Goal: Task Accomplishment & Management: Manage account settings

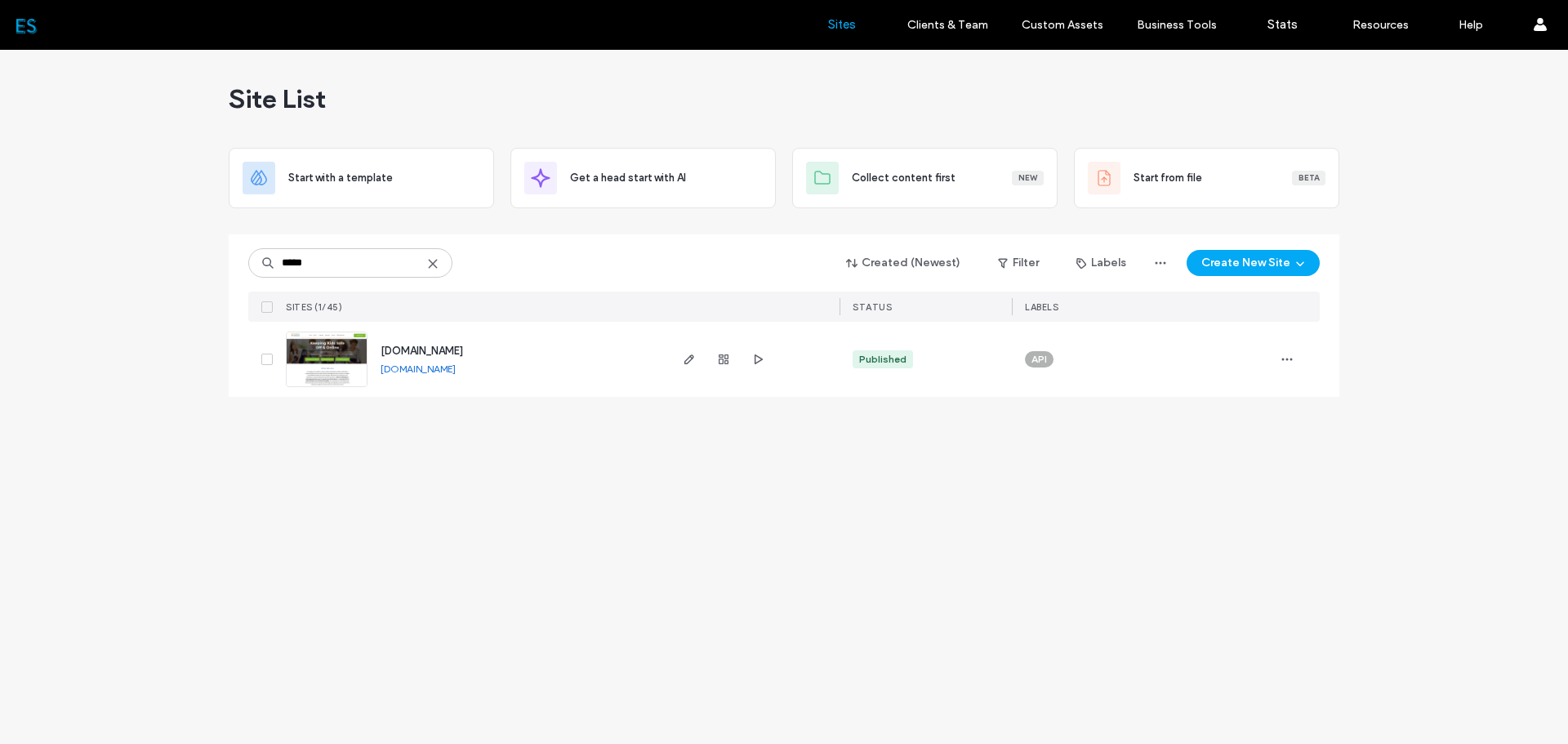
type input "*****"
click at [683, 361] on icon "button" at bounding box center [689, 359] width 13 height 13
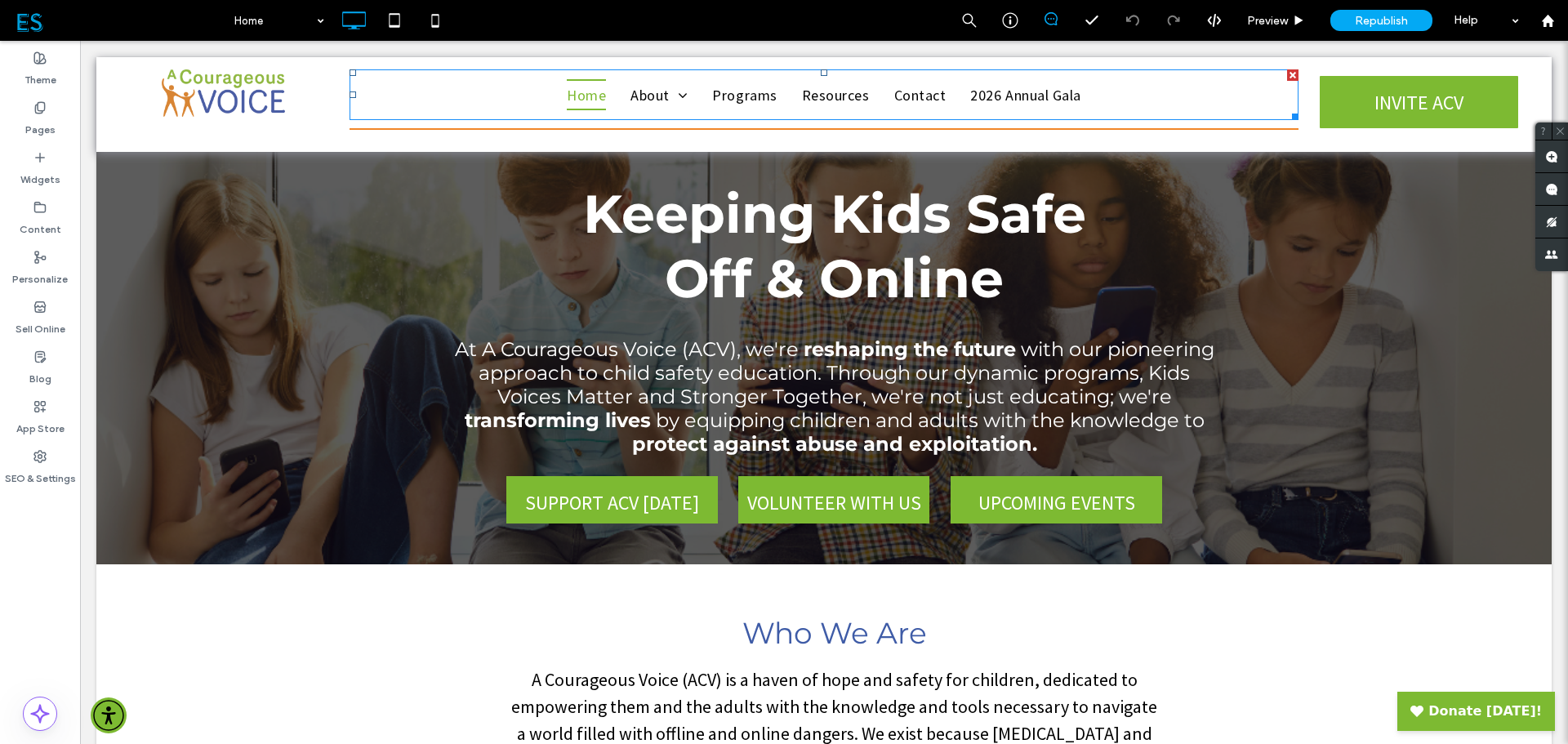
click at [676, 224] on span "Our Partners" at bounding box center [711, 214] width 77 height 20
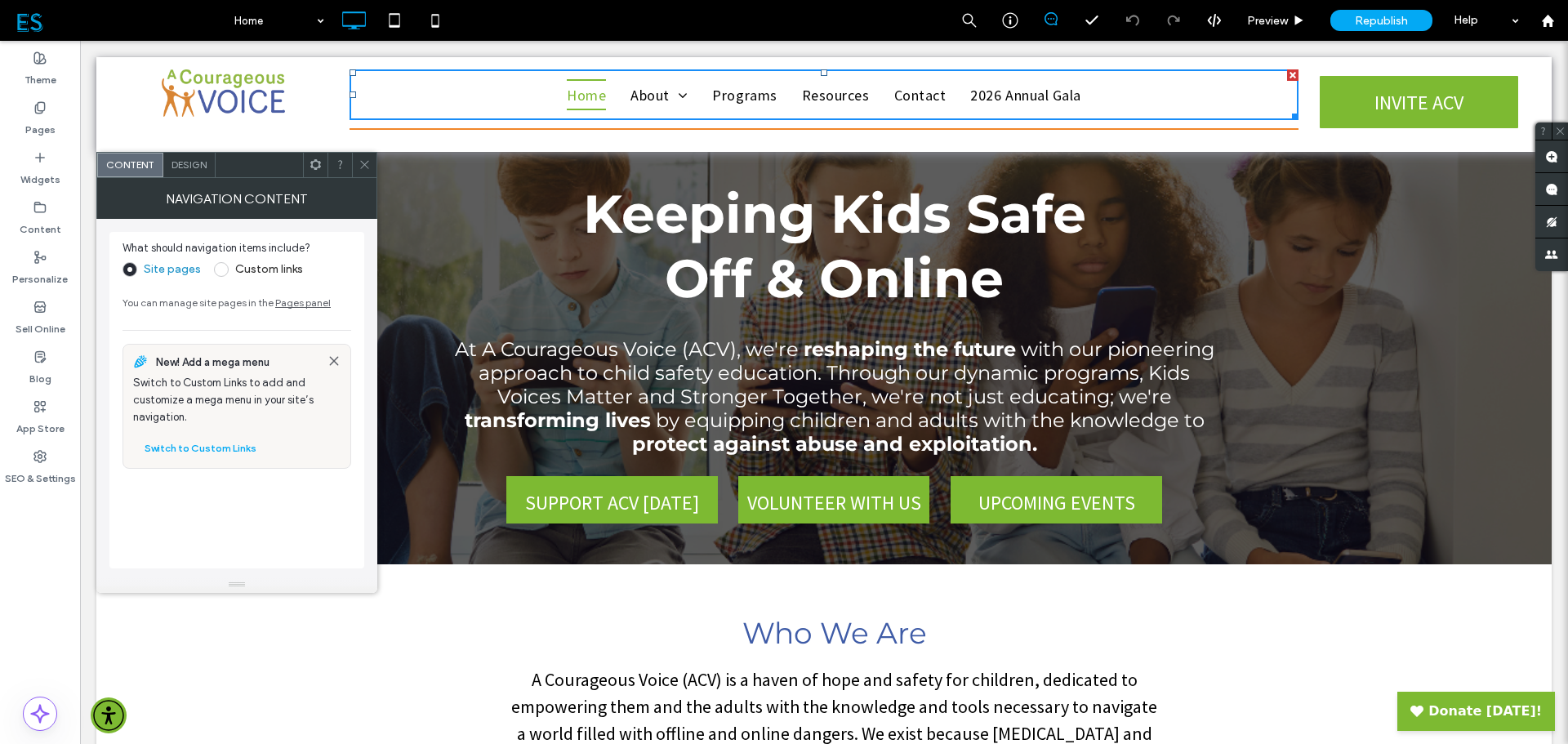
click at [30, 121] on label "Pages" at bounding box center [40, 125] width 30 height 23
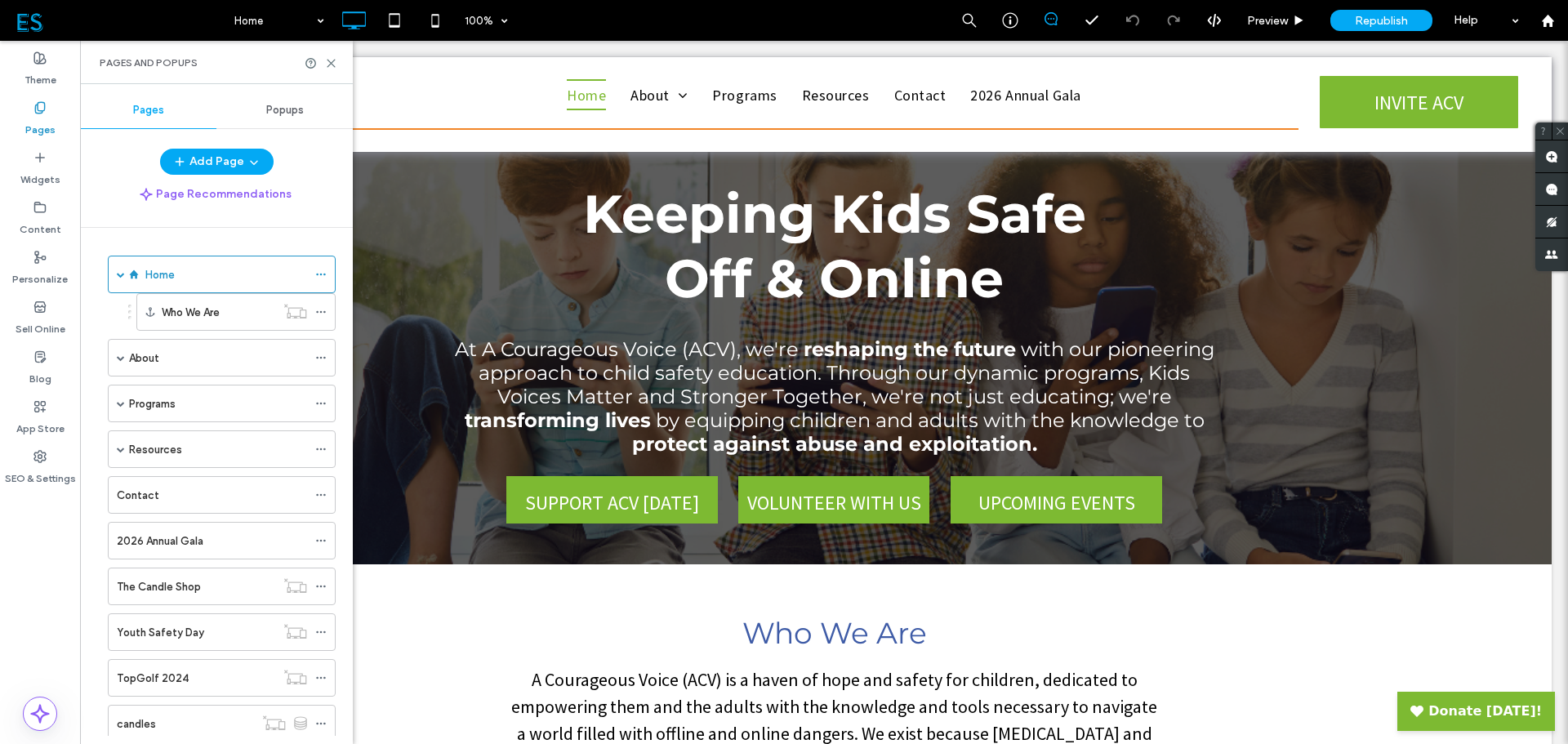
click at [208, 359] on div "About" at bounding box center [218, 358] width 178 height 17
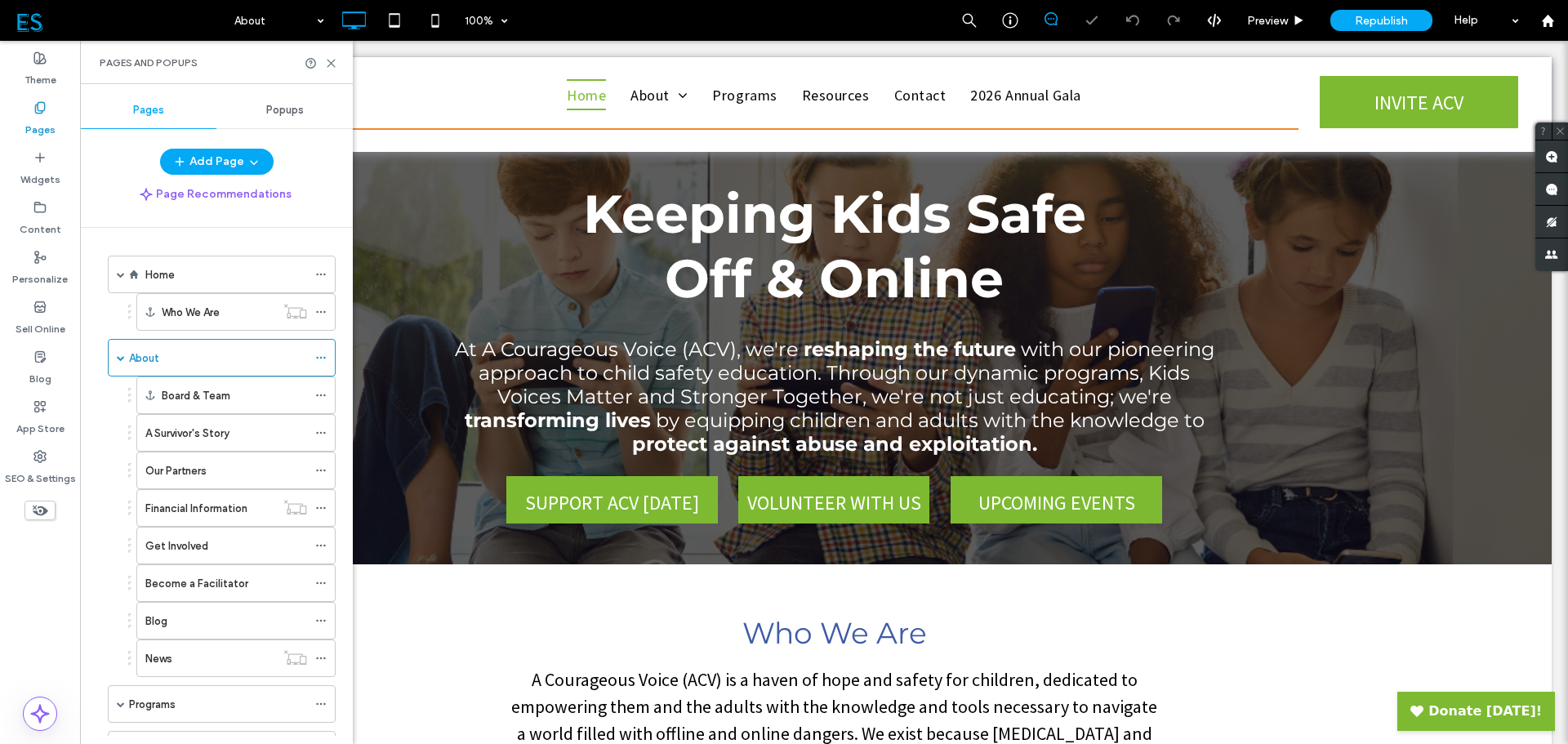
click at [207, 474] on label "Our Partners" at bounding box center [176, 470] width 61 height 29
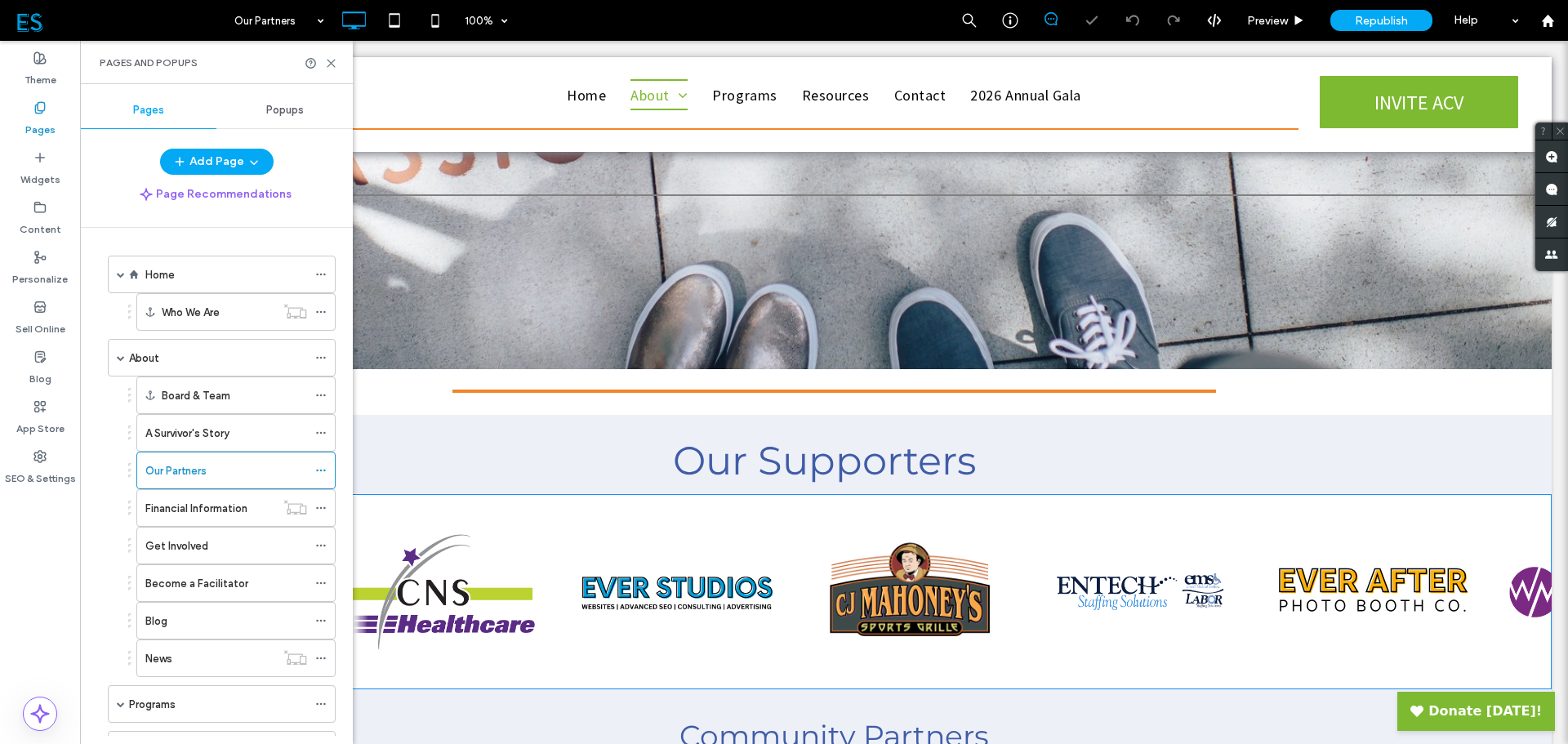
scroll to position [245, 0]
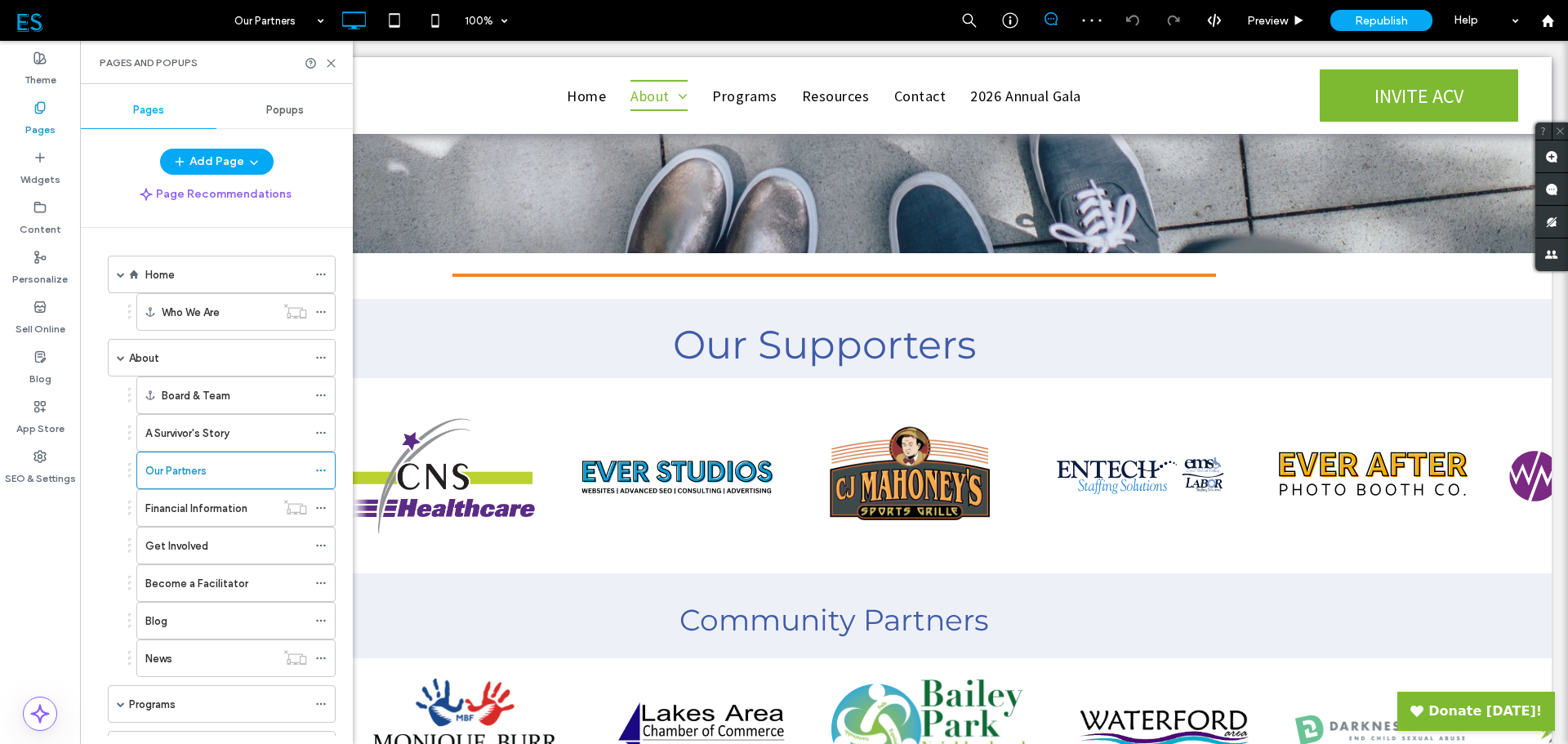
click at [334, 63] on icon at bounding box center [331, 63] width 12 height 12
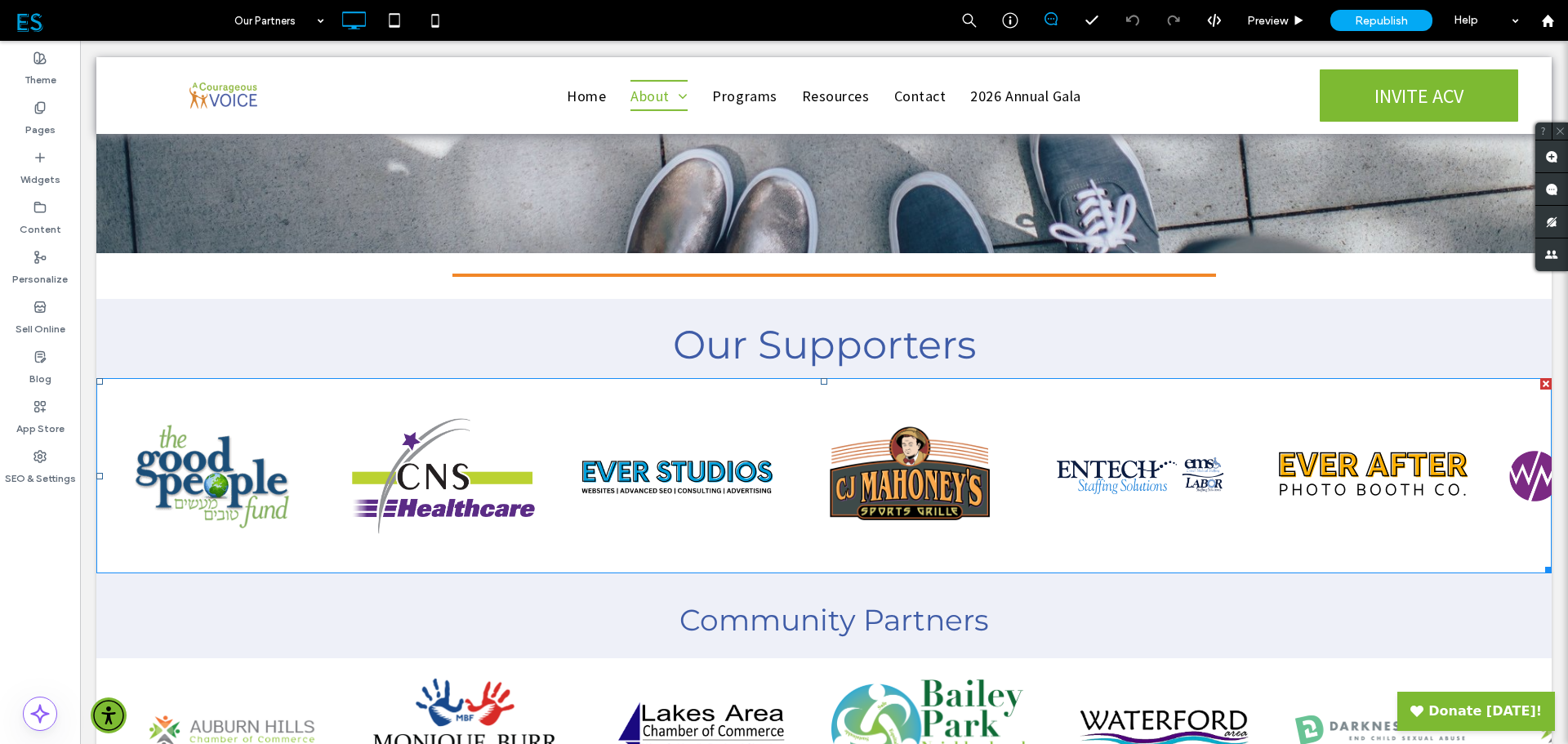
click at [96, 378] on span at bounding box center [96, 378] width 0 height 0
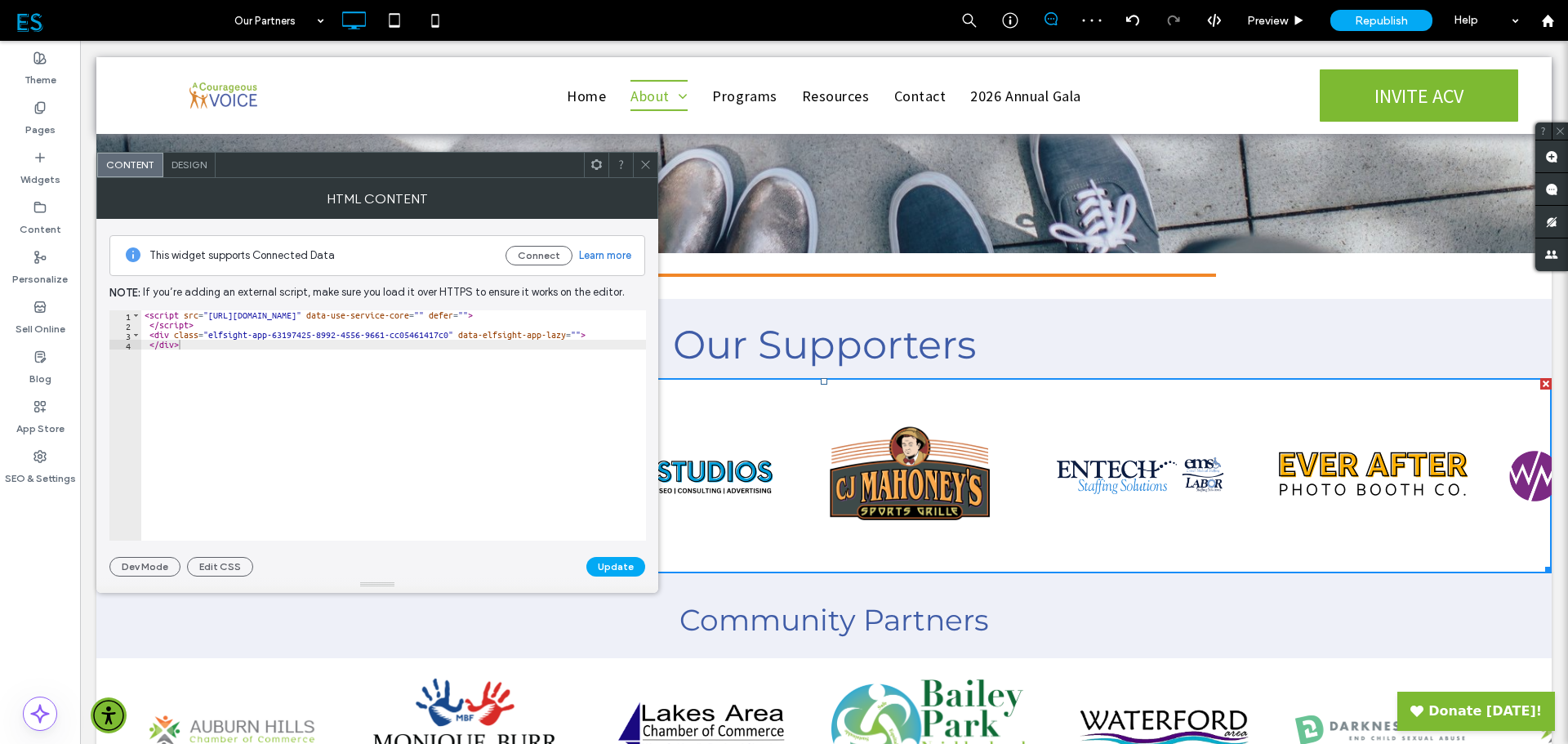
click at [644, 164] on icon at bounding box center [645, 165] width 12 height 12
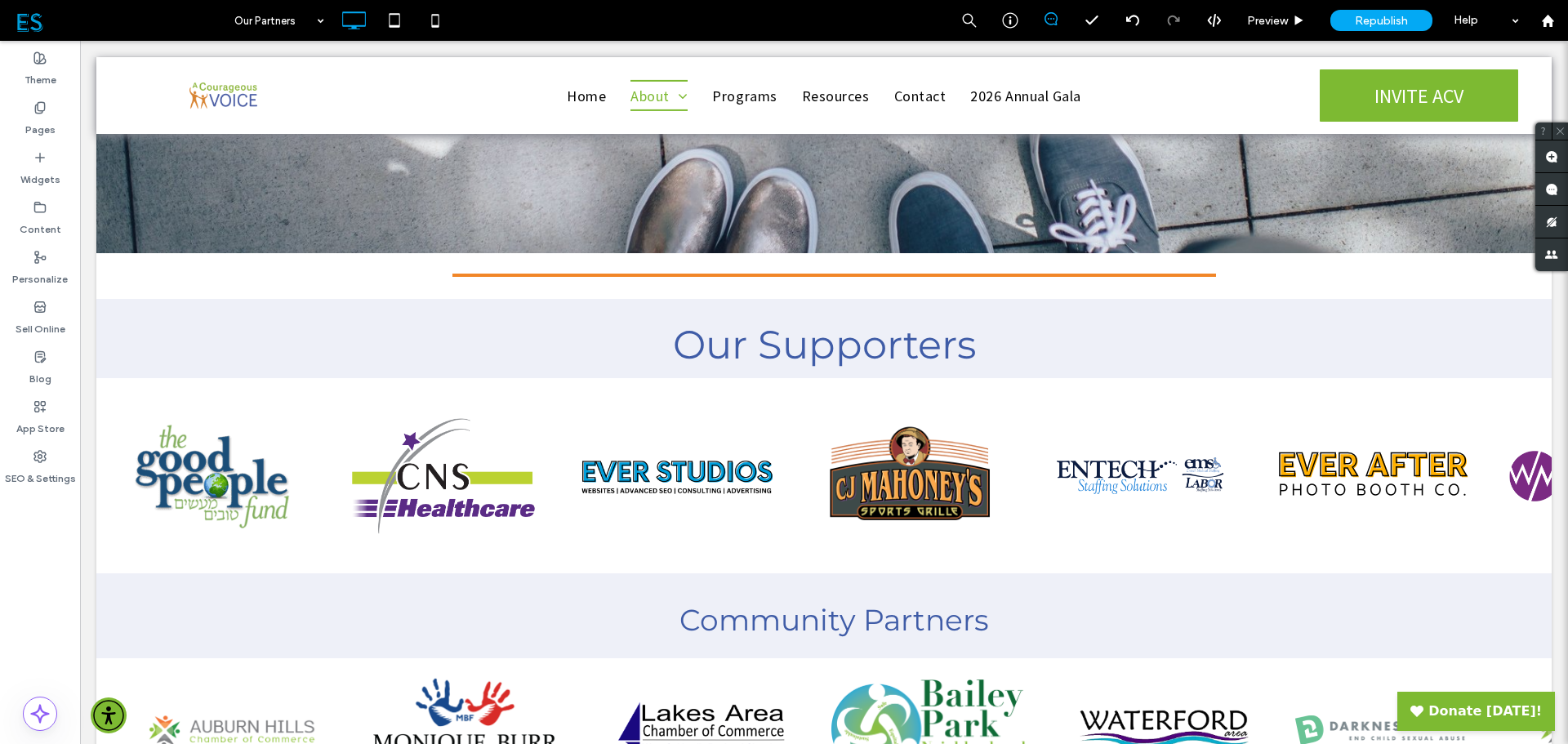
click at [117, 315] on div at bounding box center [116, 312] width 41 height 26
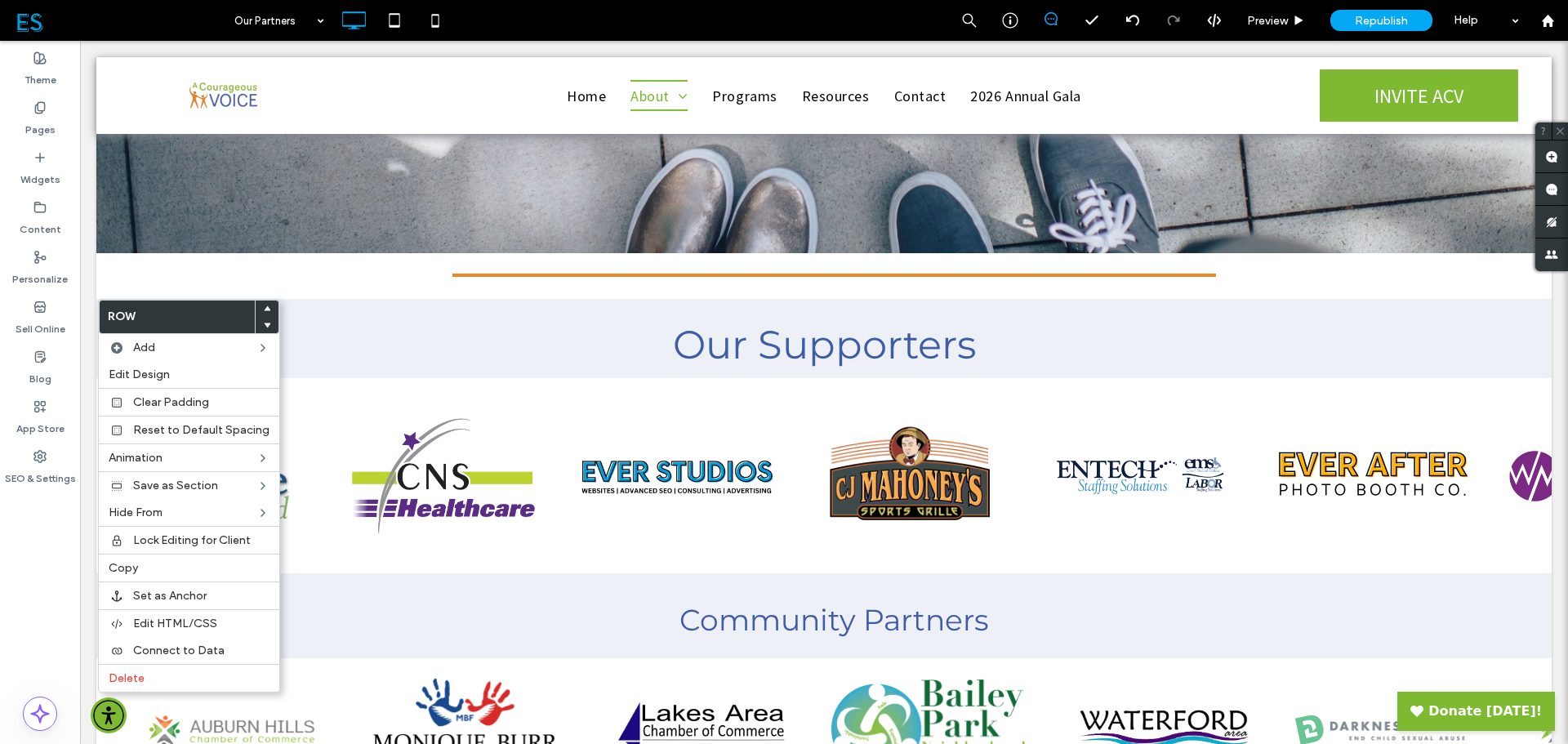
click at [133, 372] on span "Edit Design" at bounding box center [139, 374] width 61 height 14
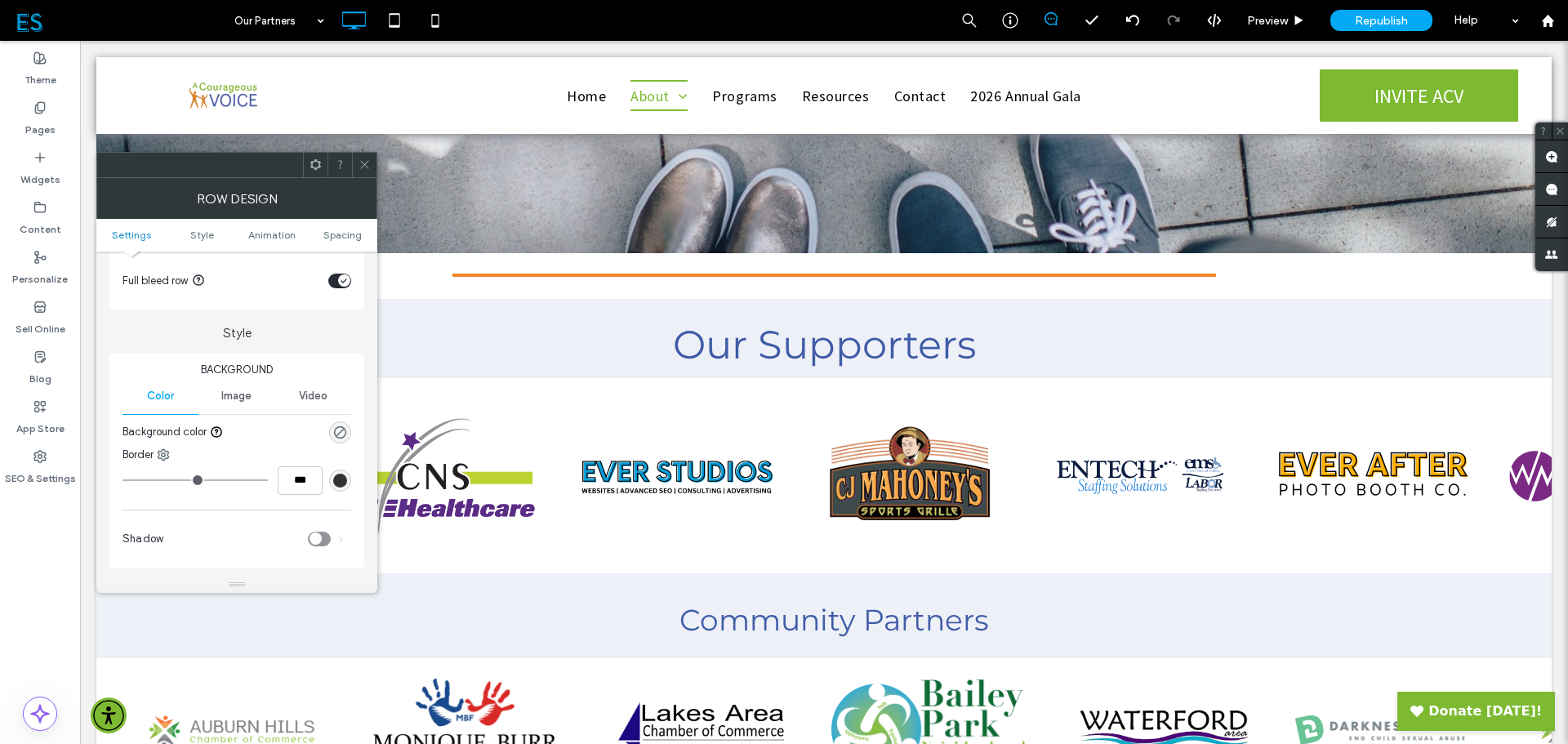
scroll to position [0, 0]
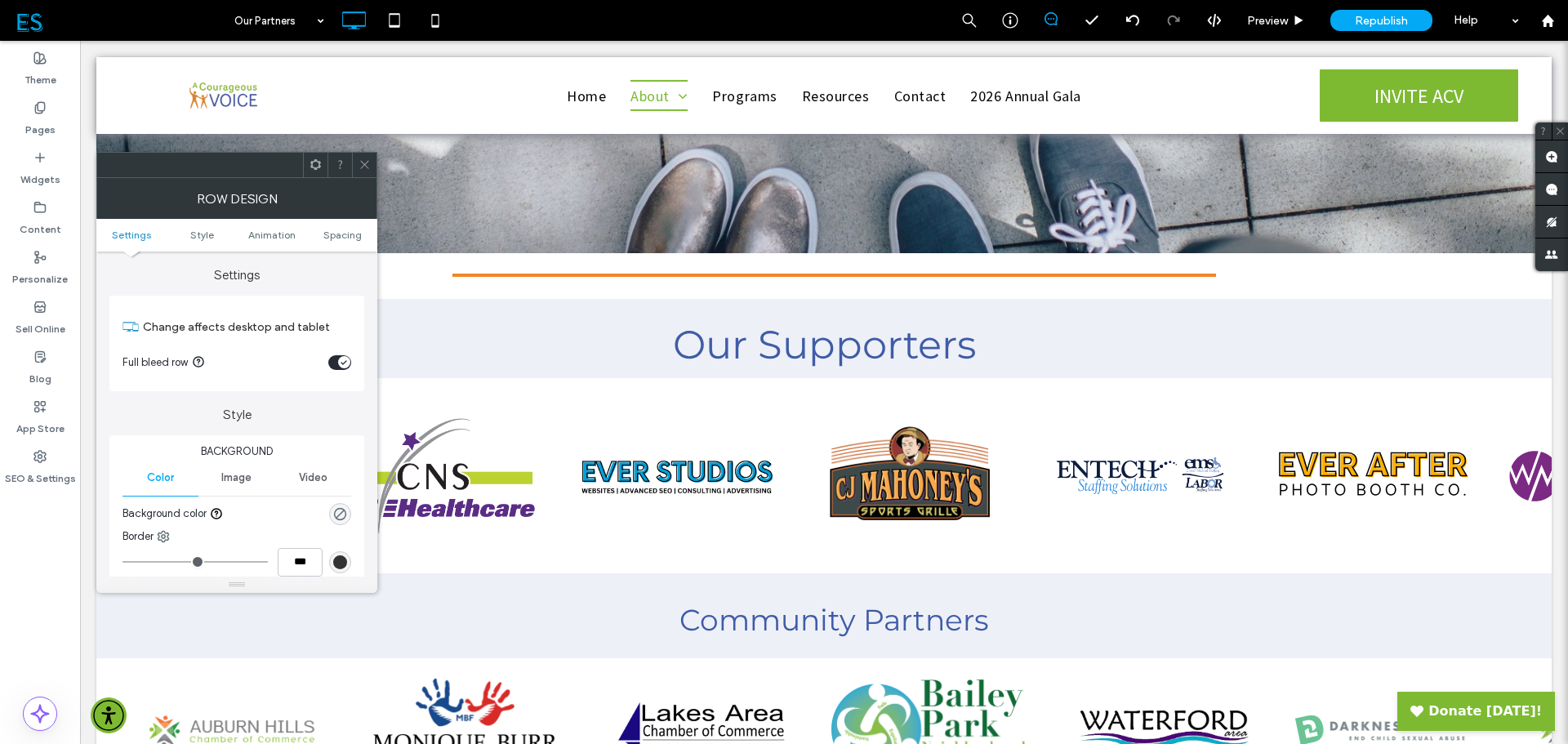
click at [367, 164] on icon at bounding box center [365, 165] width 12 height 12
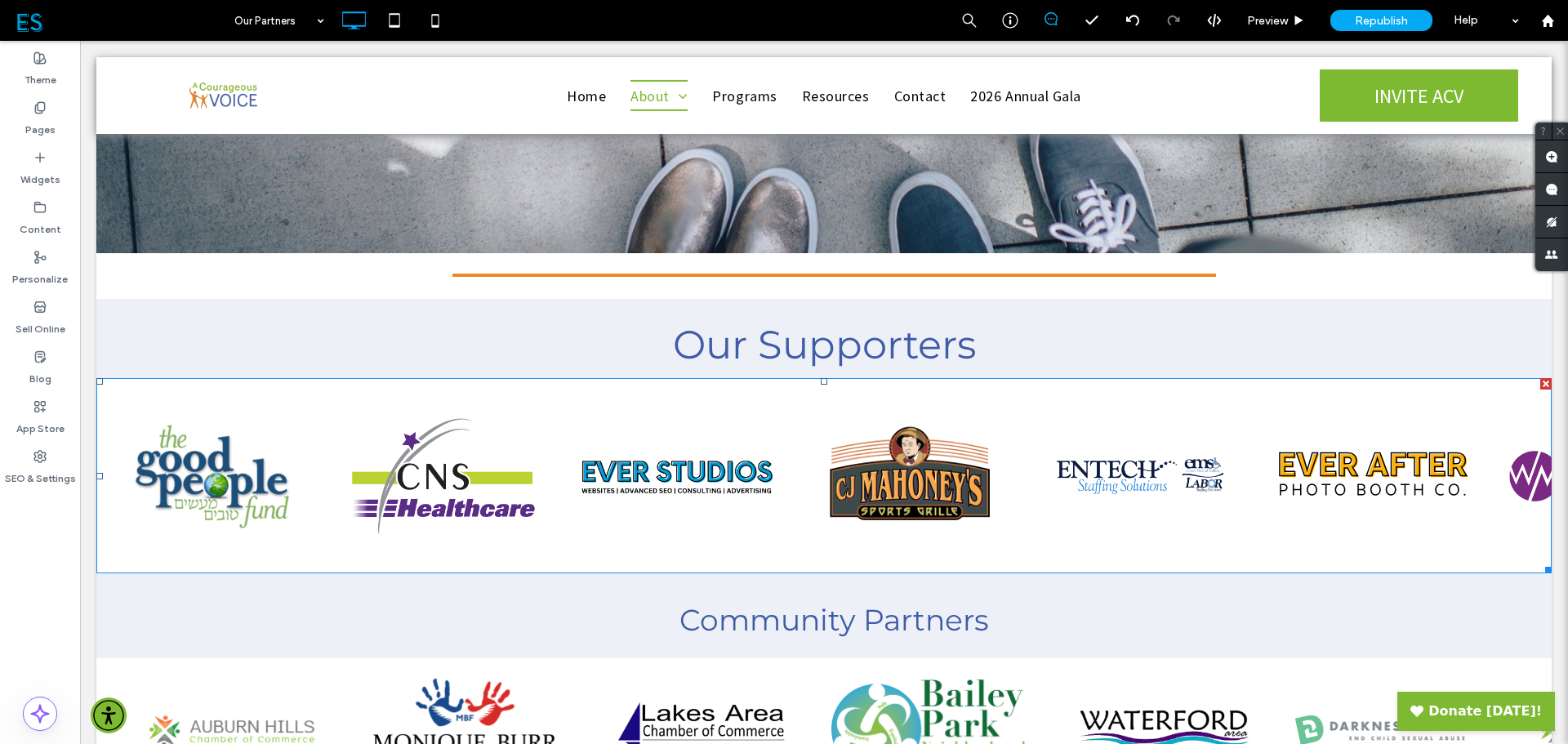
click at [96, 378] on span at bounding box center [96, 378] width 0 height 0
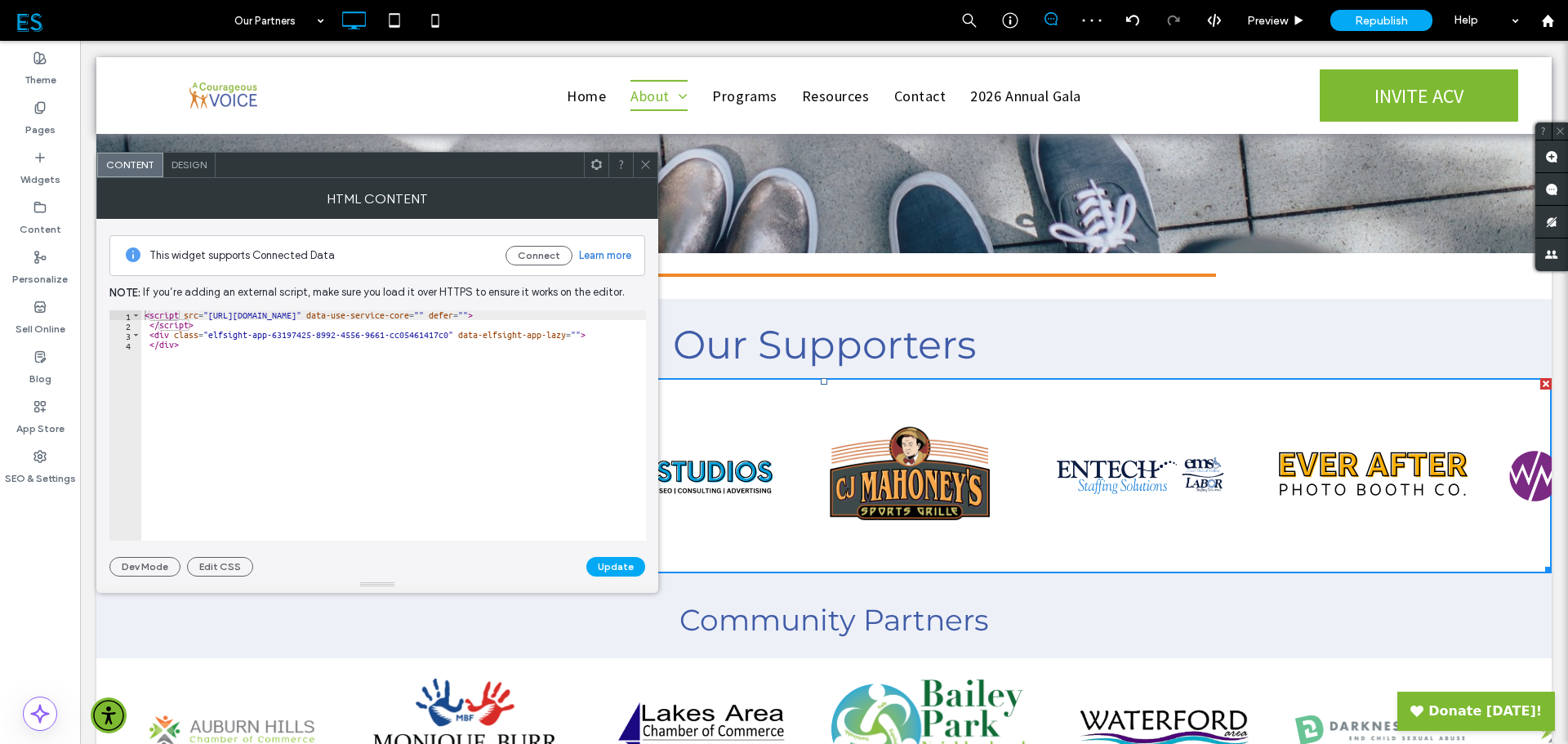
click at [191, 180] on div "HTML Content" at bounding box center [377, 198] width 562 height 41
click at [191, 166] on span "Design" at bounding box center [189, 165] width 35 height 12
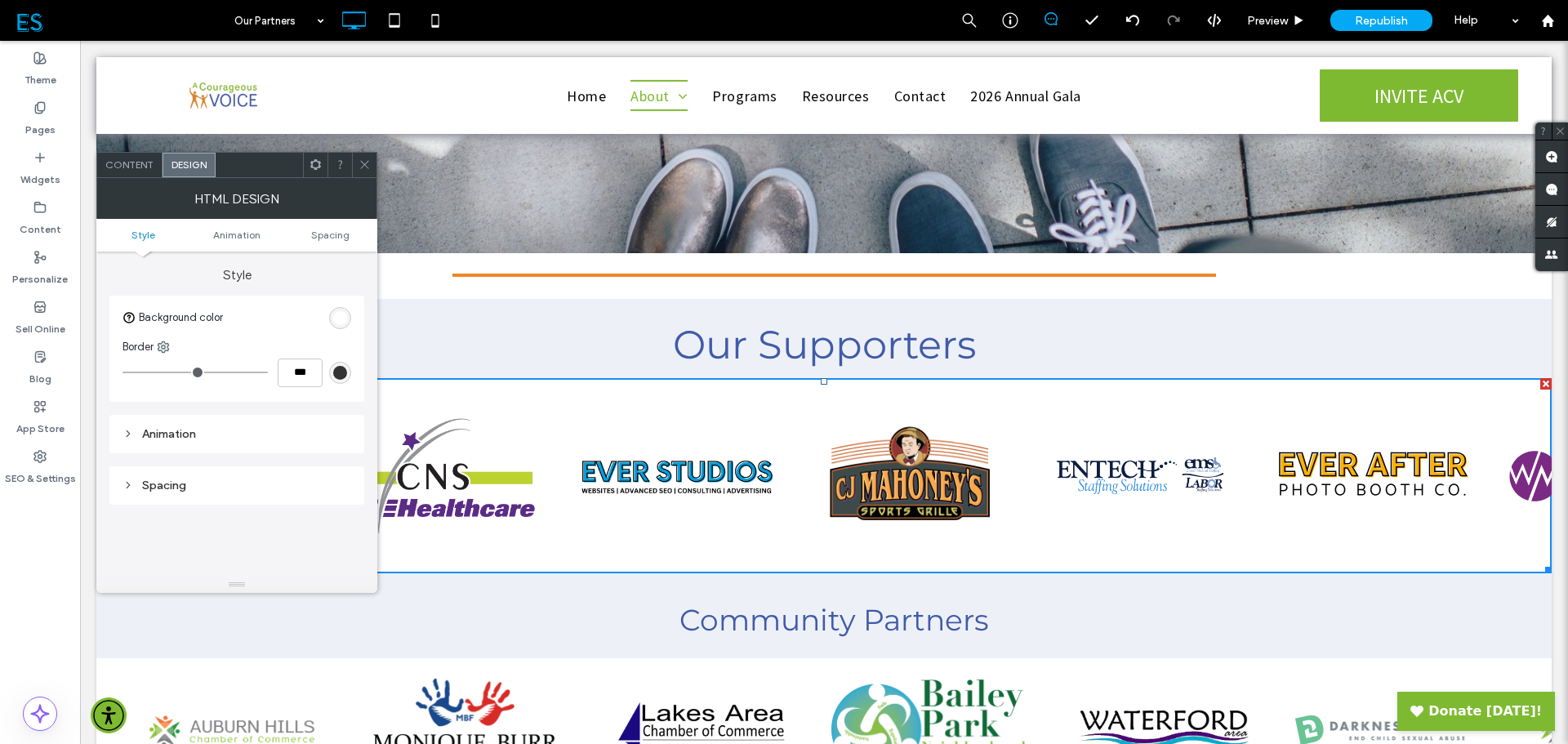
scroll to position [202, 0]
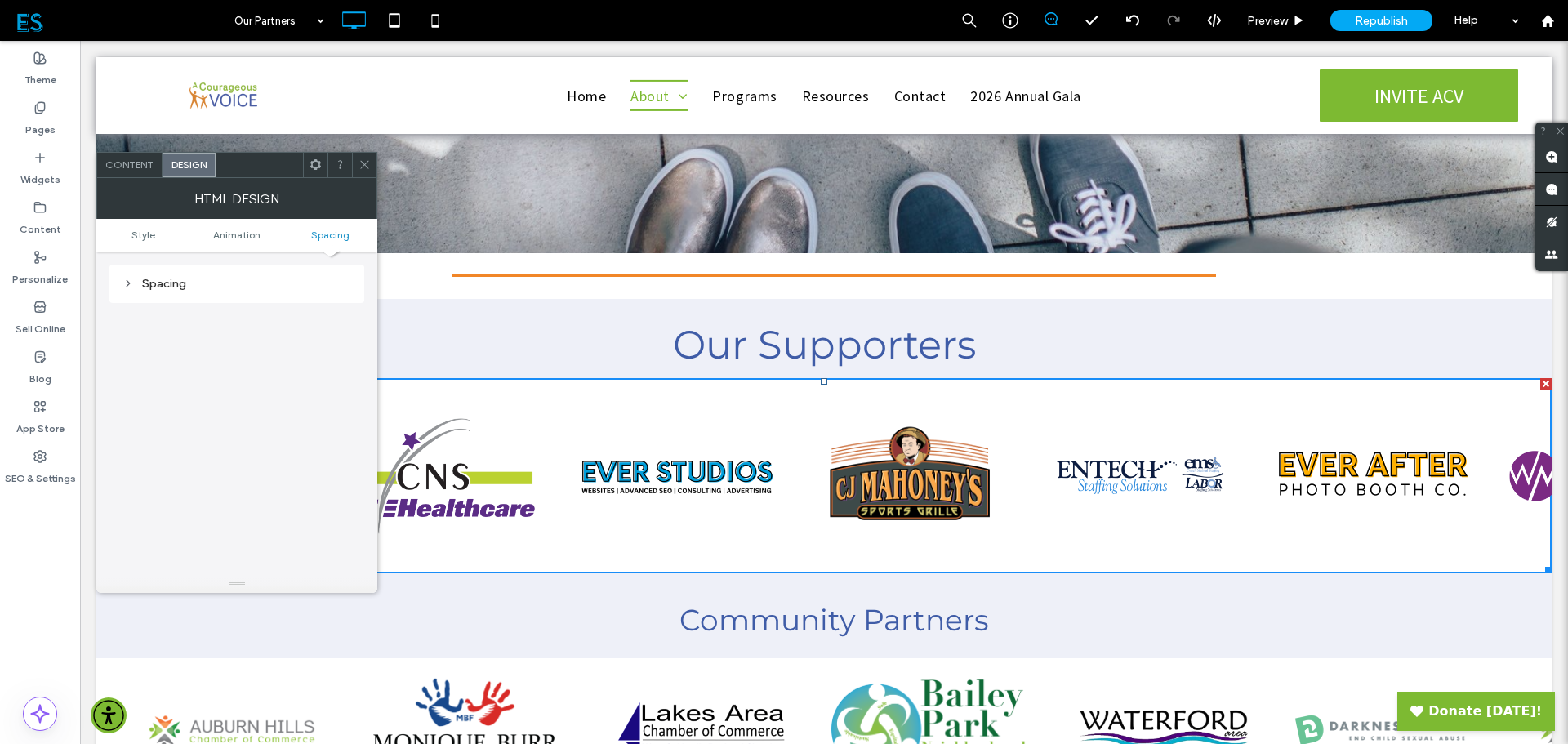
click at [363, 164] on icon at bounding box center [365, 165] width 12 height 12
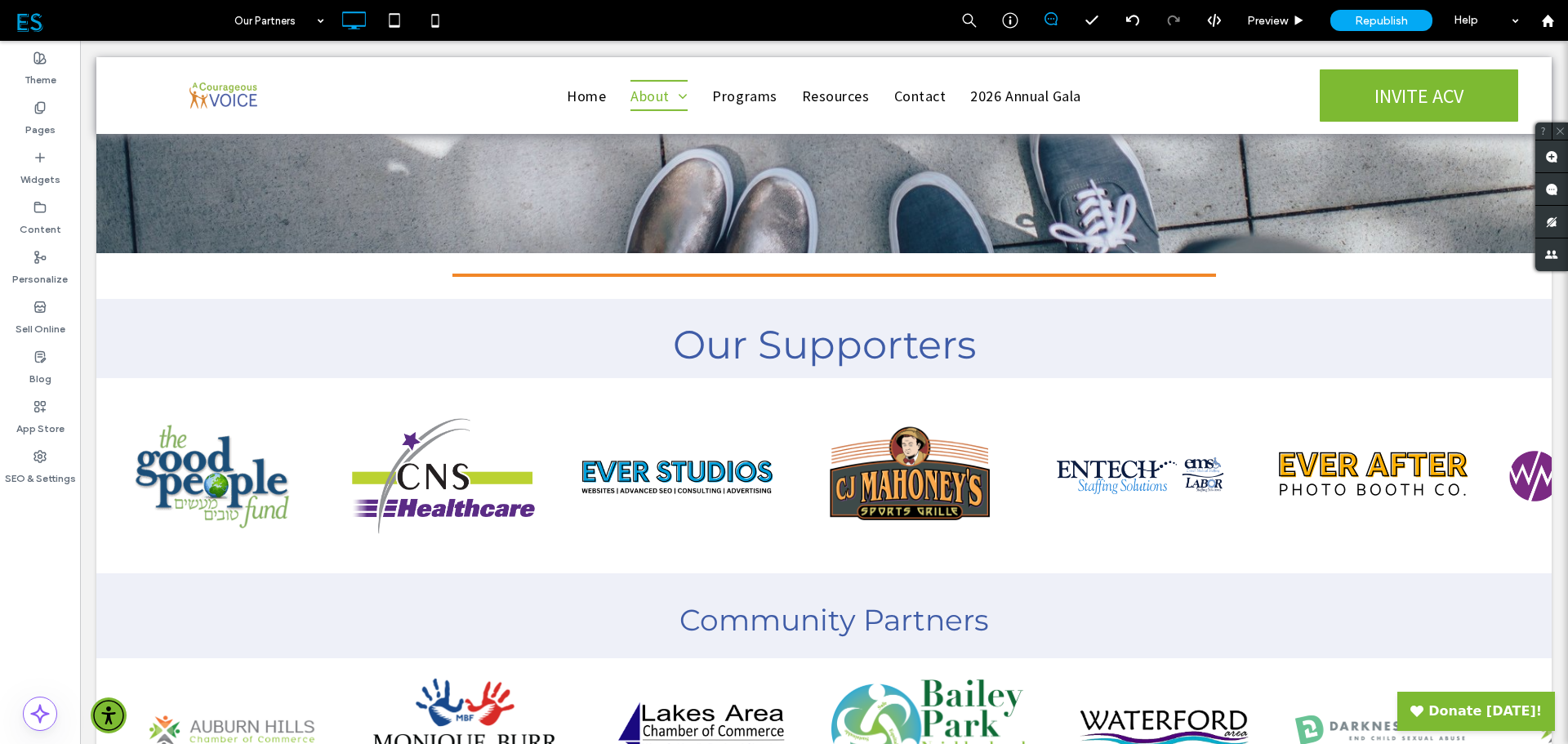
click at [38, 105] on icon at bounding box center [40, 107] width 13 height 13
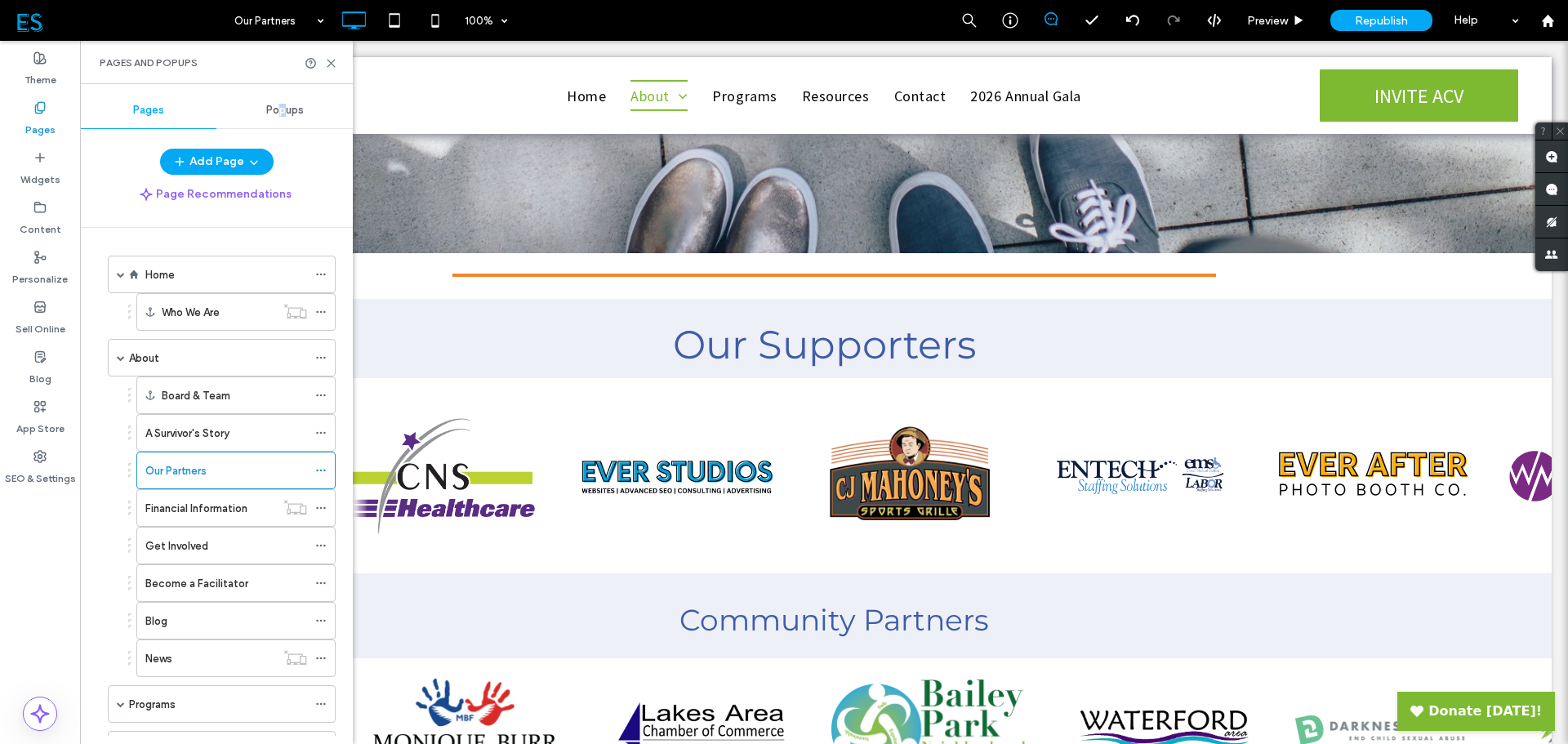
click at [283, 110] on span "Popups" at bounding box center [286, 110] width 38 height 13
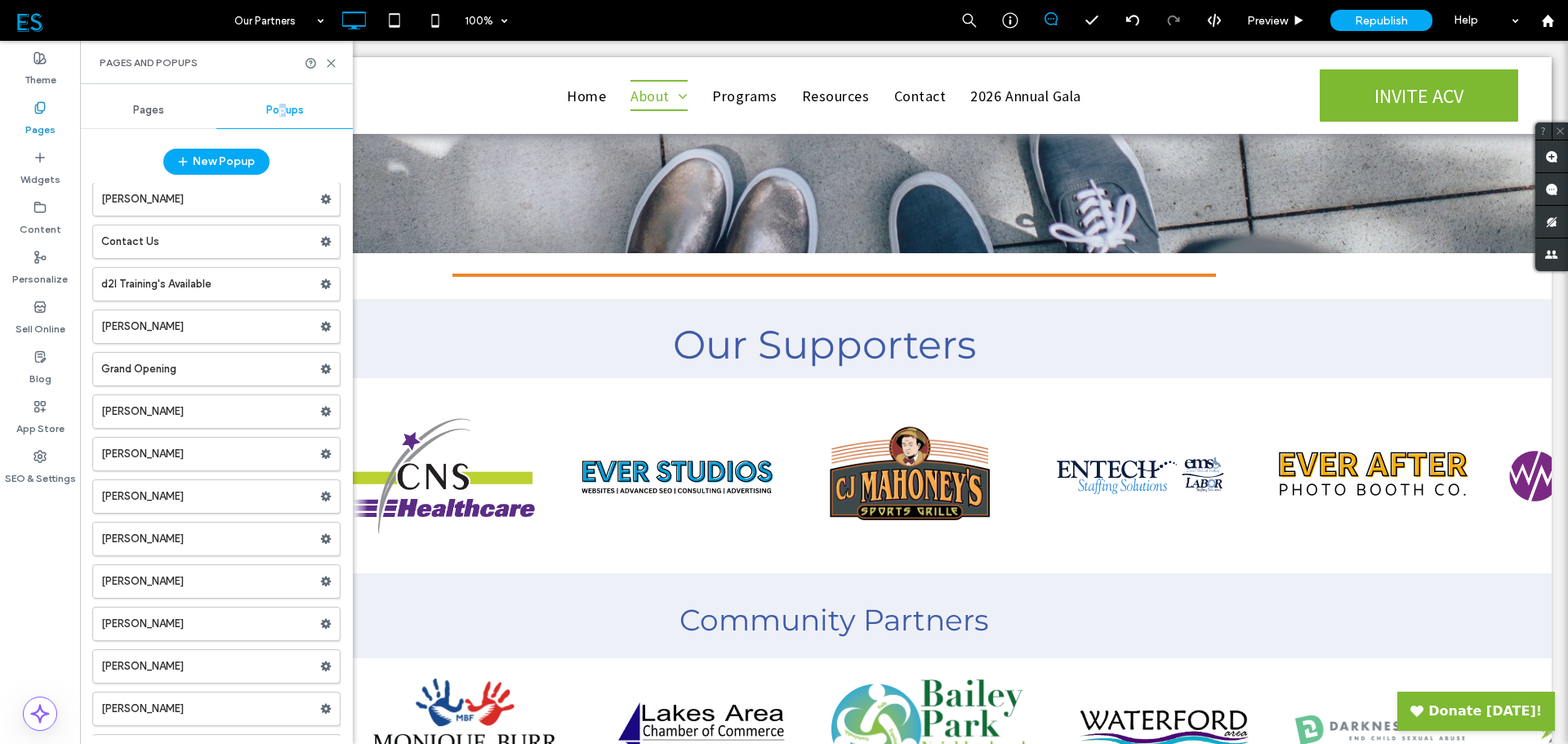
scroll to position [245, 0]
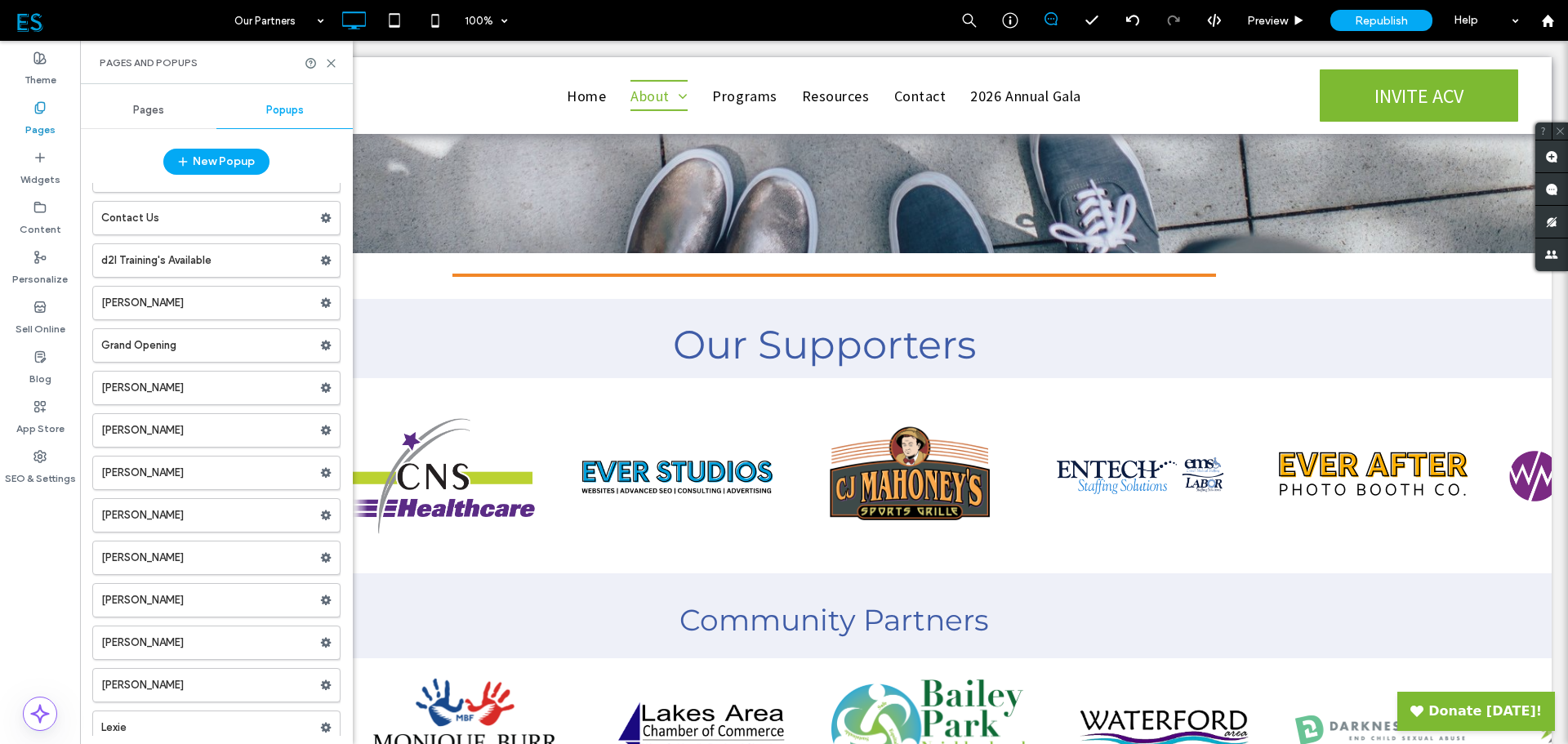
click at [321, 302] on icon at bounding box center [326, 303] width 11 height 11
click at [396, 366] on span "Delete" at bounding box center [392, 368] width 36 height 14
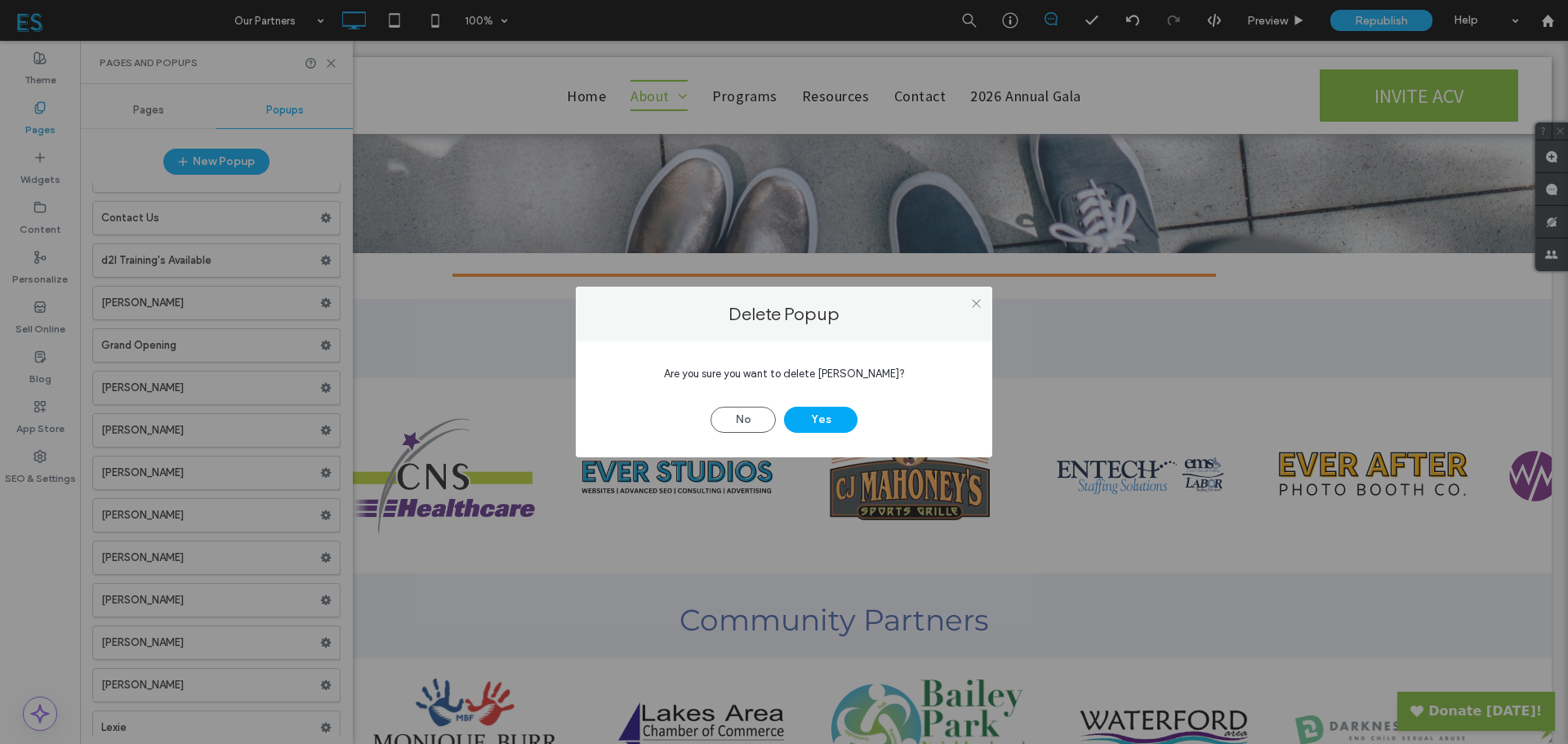
click at [842, 421] on button "Yes" at bounding box center [821, 419] width 74 height 26
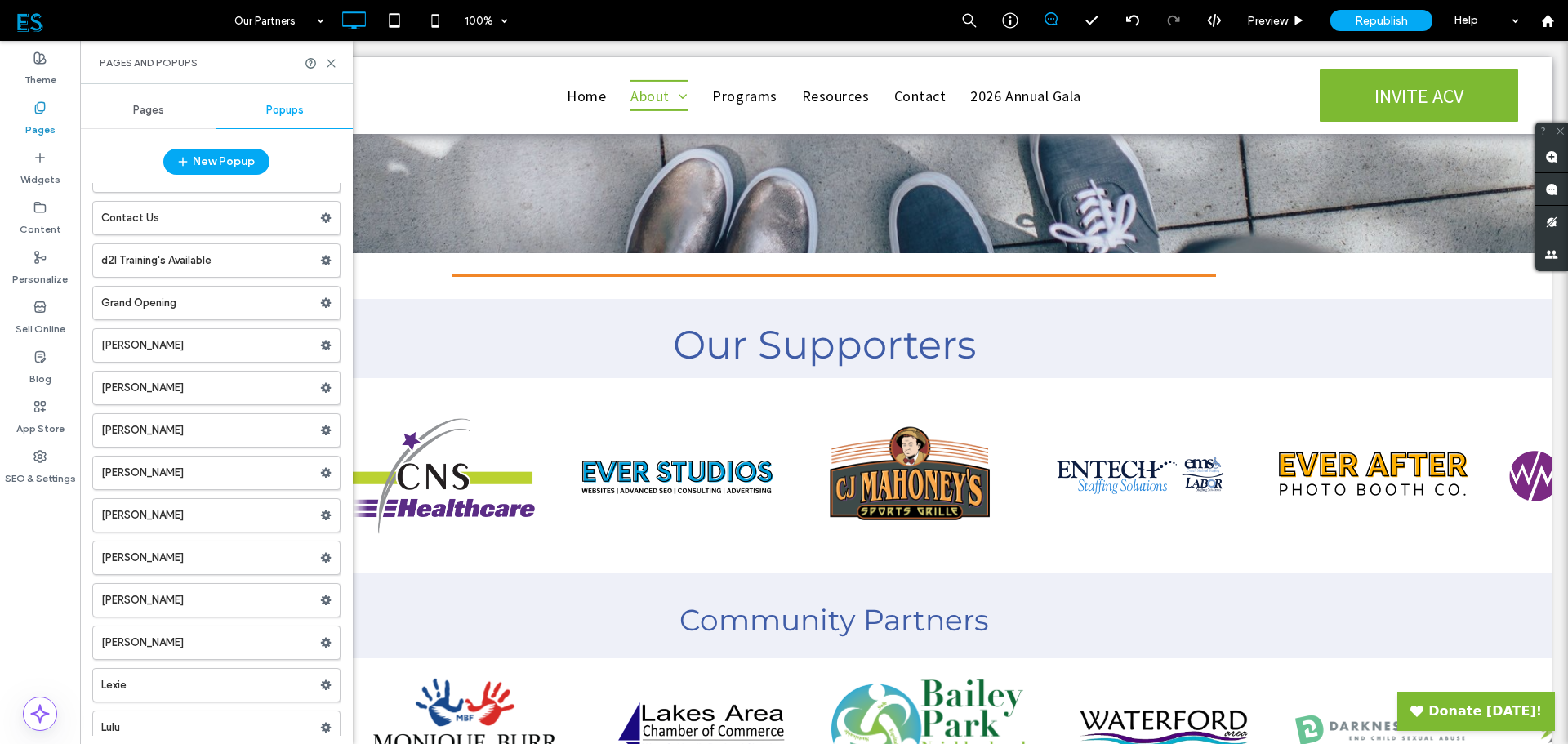
click at [321, 513] on use at bounding box center [326, 515] width 11 height 10
click at [404, 580] on span "Delete" at bounding box center [392, 579] width 36 height 14
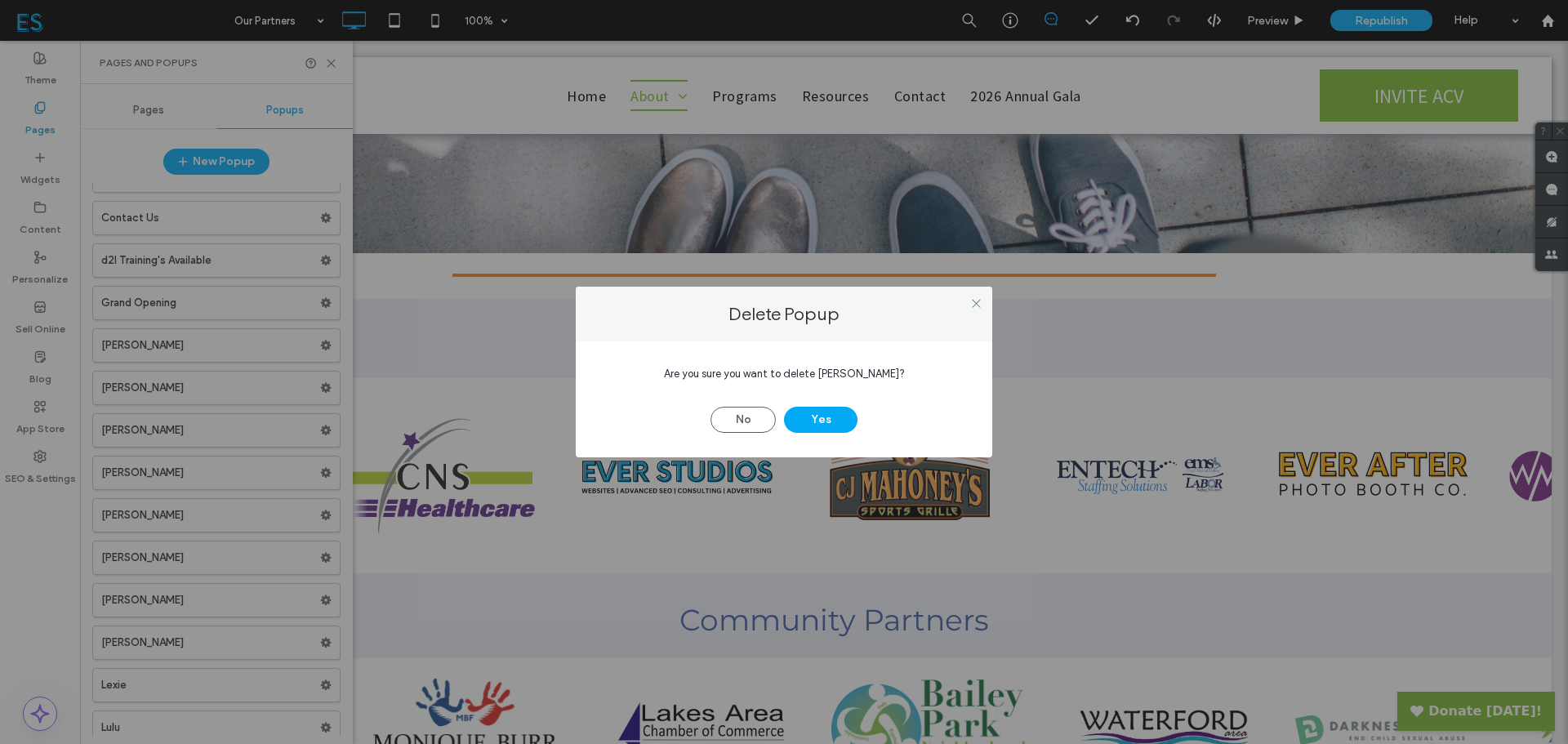
drag, startPoint x: 827, startPoint y: 422, endPoint x: 823, endPoint y: 413, distance: 9.8
click at [827, 420] on button "Yes" at bounding box center [821, 419] width 74 height 26
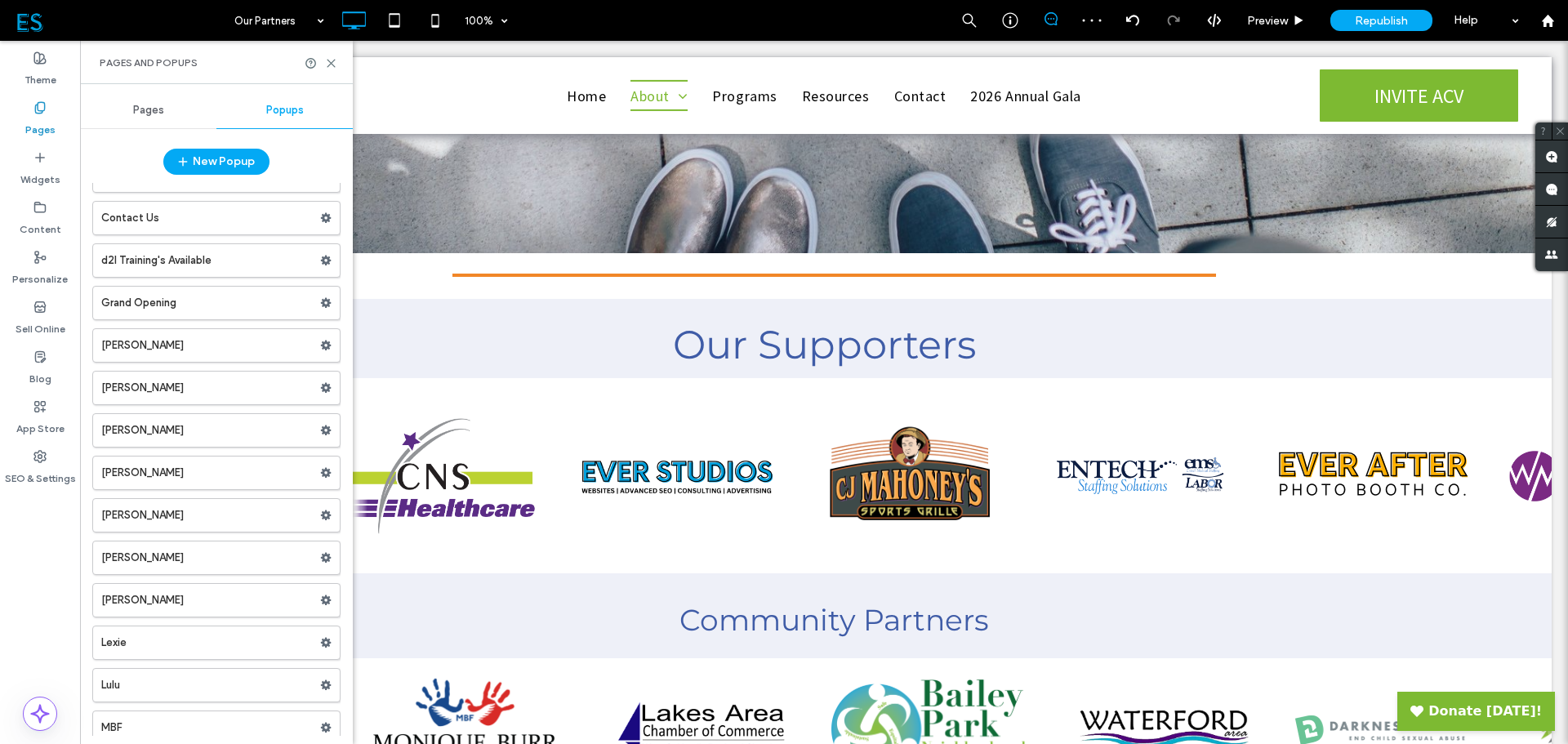
click at [323, 596] on use at bounding box center [326, 600] width 11 height 10
click at [390, 661] on span "Delete" at bounding box center [392, 664] width 36 height 14
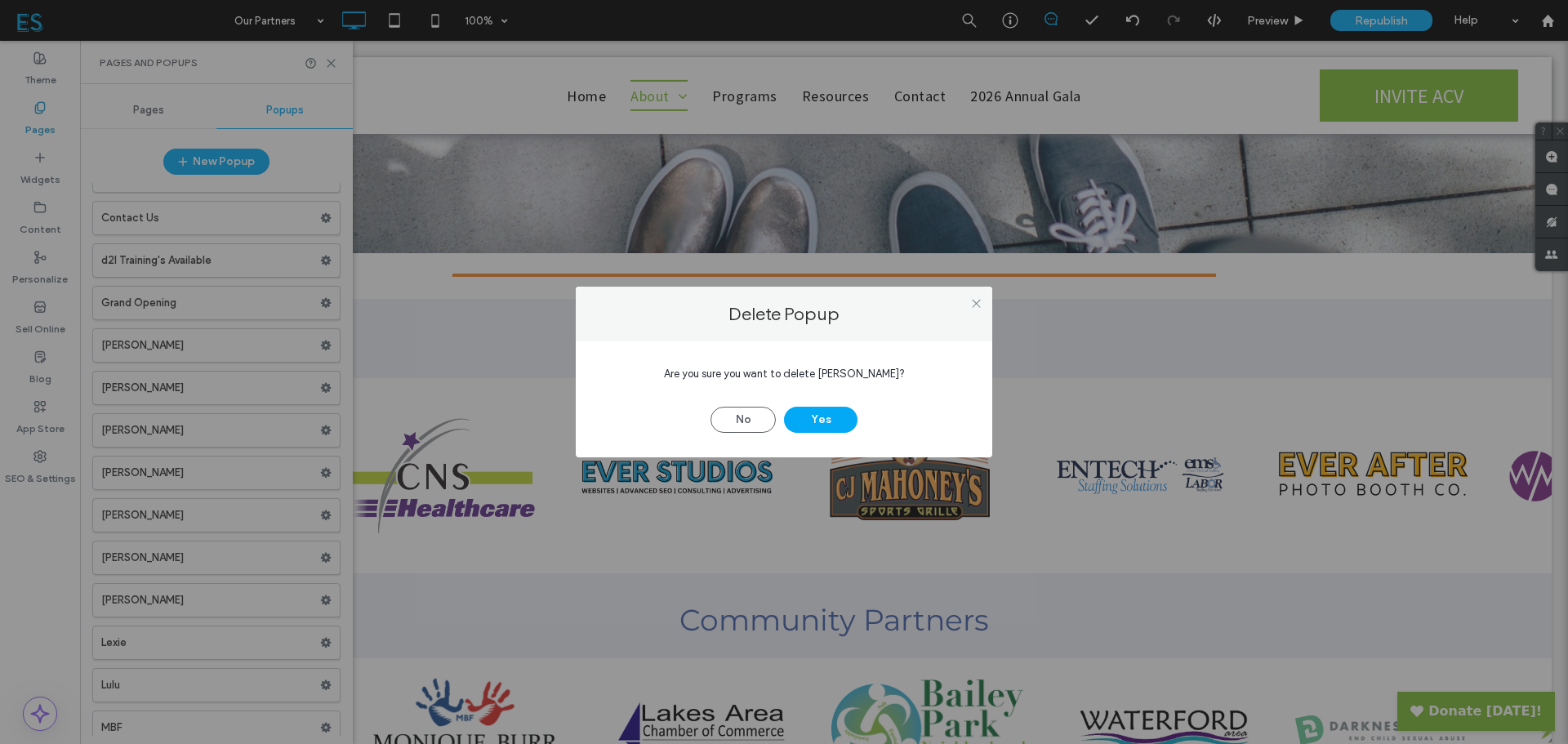
click at [821, 414] on button "Yes" at bounding box center [821, 419] width 74 height 26
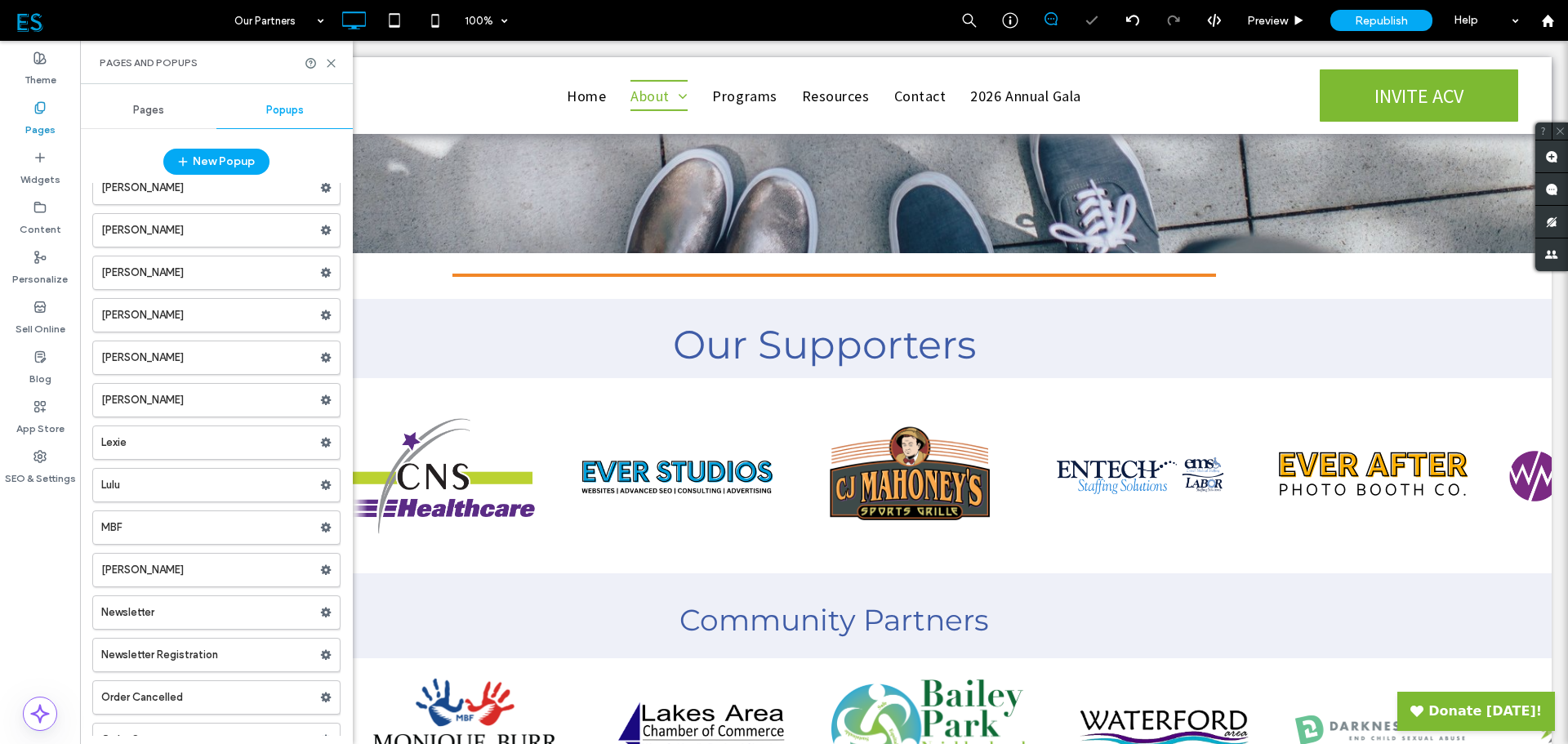
scroll to position [408, 0]
click at [324, 474] on icon at bounding box center [326, 478] width 11 height 11
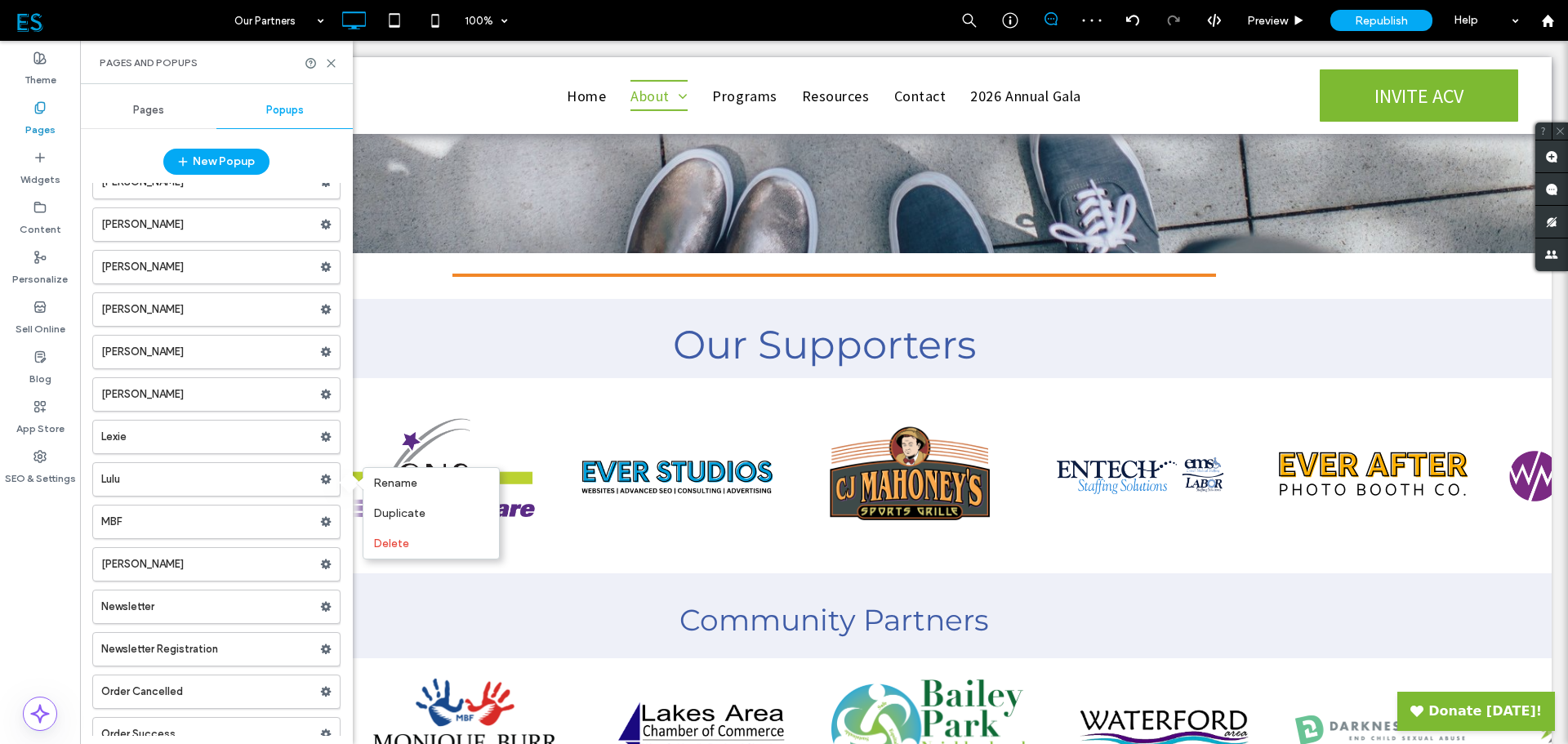
click at [407, 544] on span "Delete" at bounding box center [392, 543] width 36 height 14
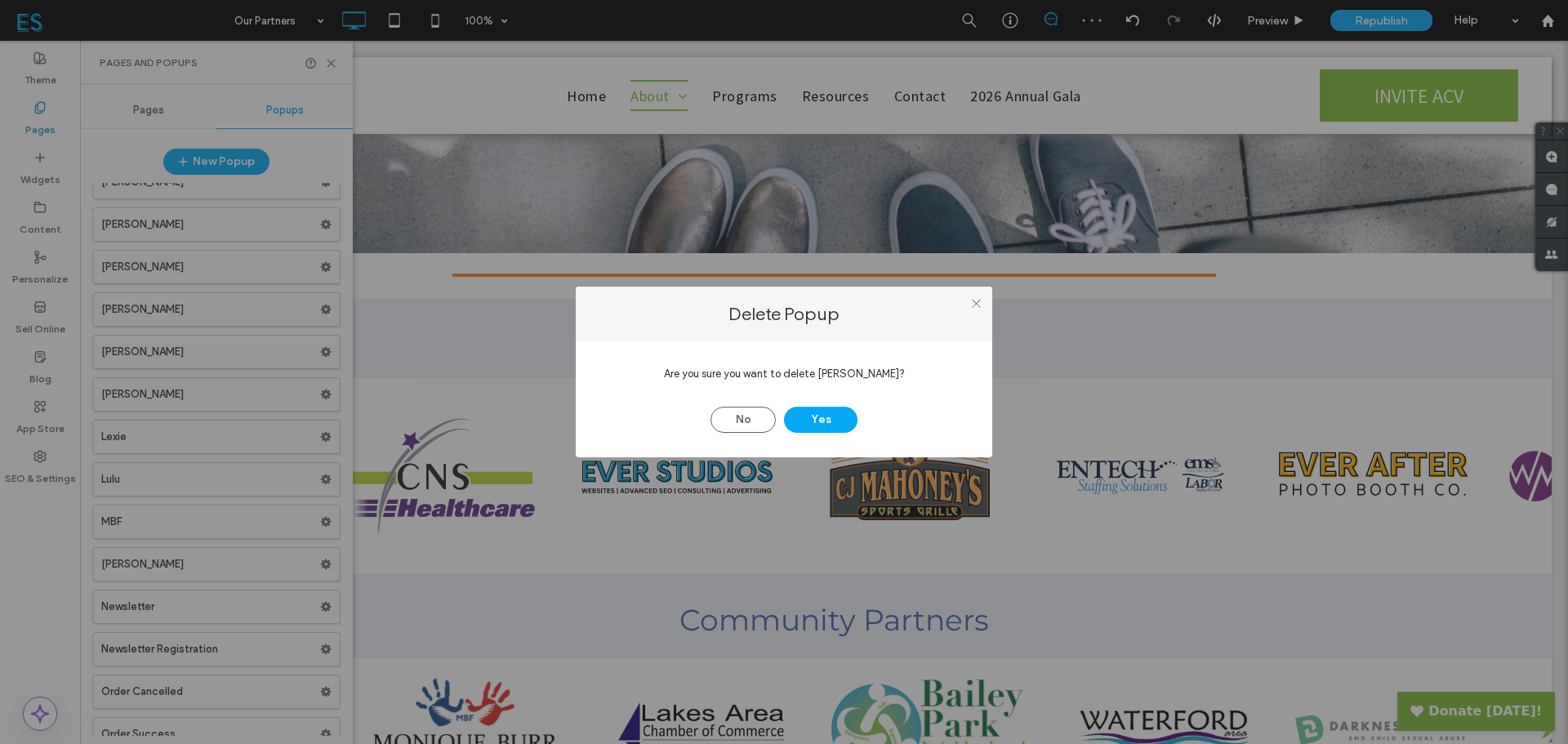
click at [831, 421] on button "Yes" at bounding box center [821, 419] width 74 height 26
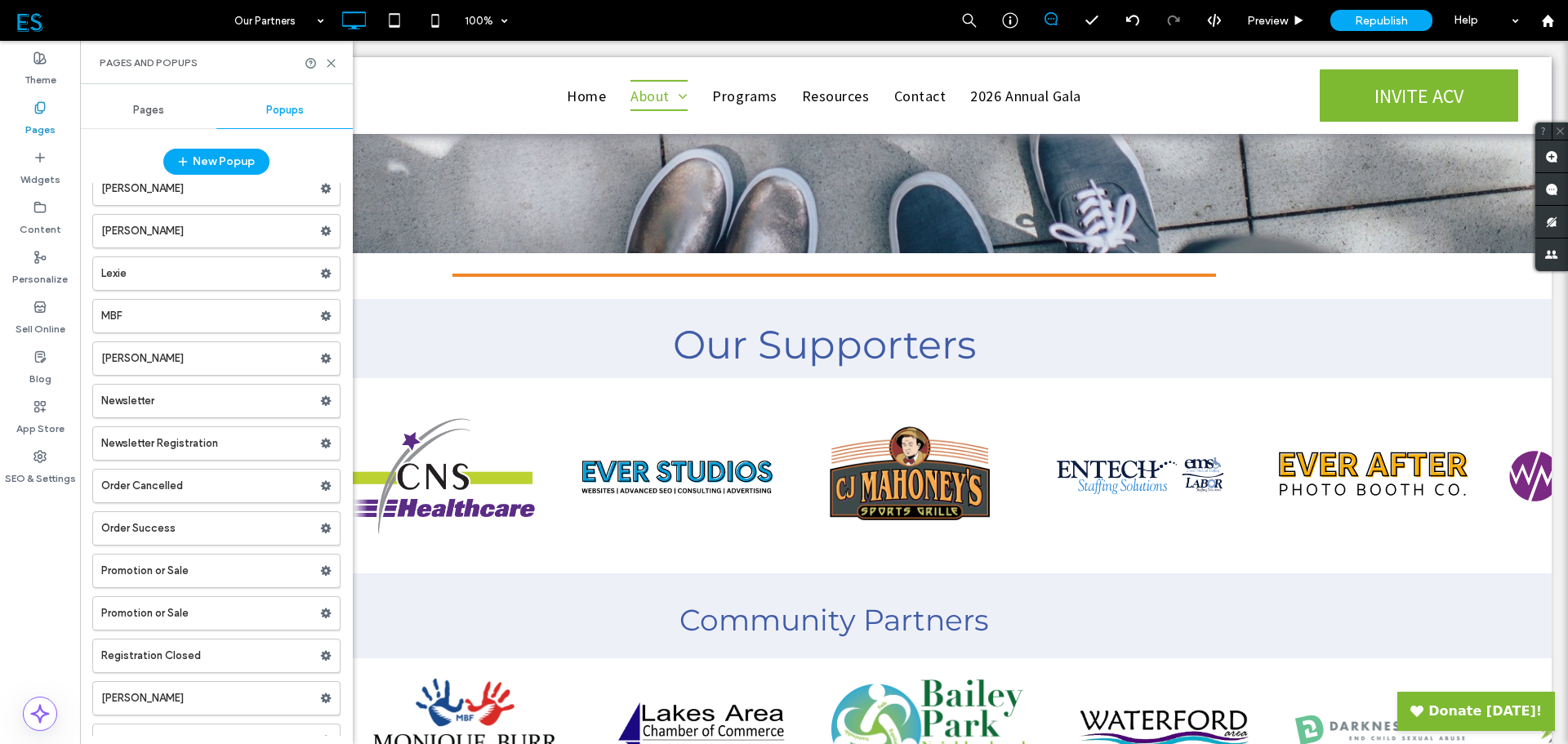
scroll to position [595, 0]
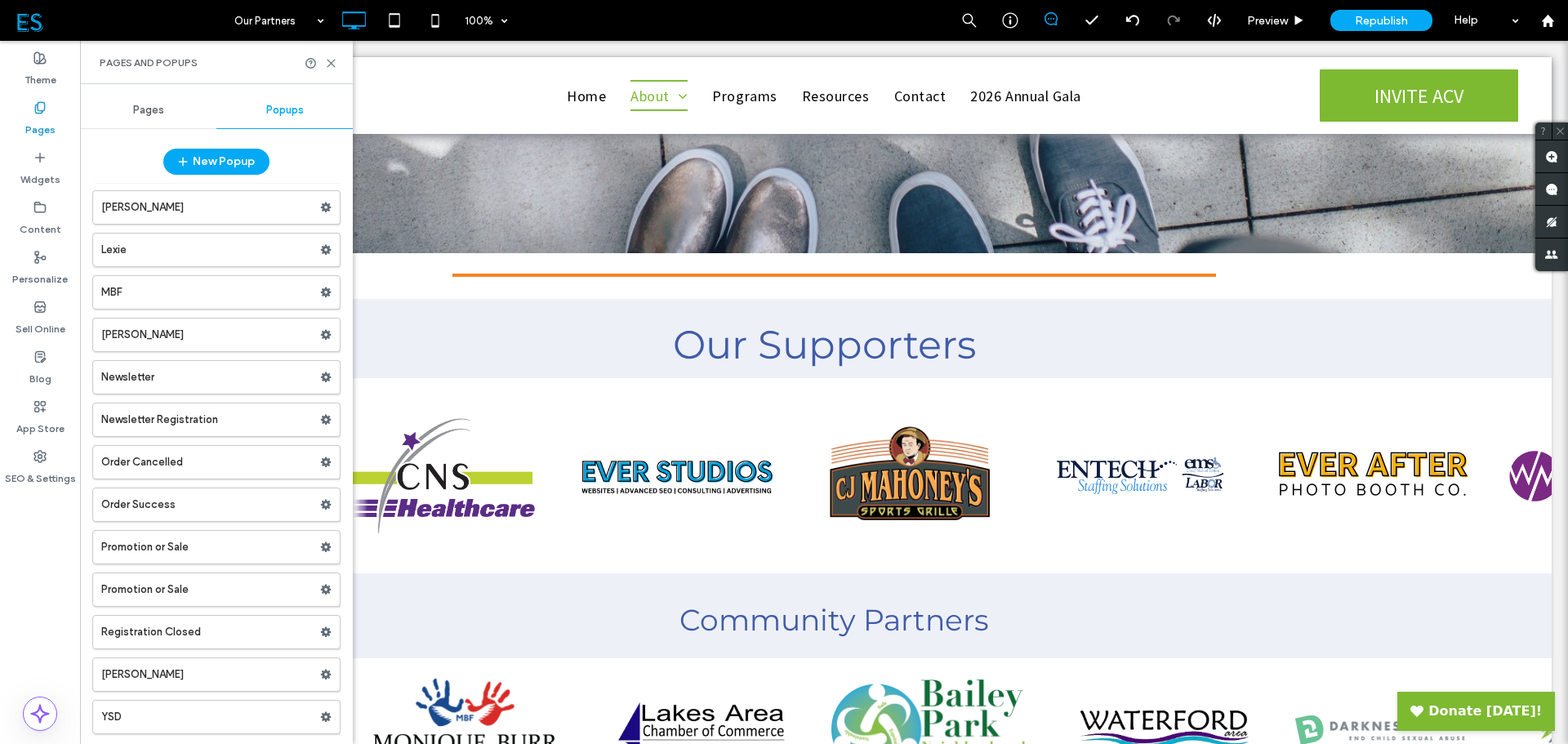
click at [321, 670] on icon at bounding box center [326, 674] width 11 height 11
click at [405, 736] on span "Delete" at bounding box center [392, 739] width 36 height 14
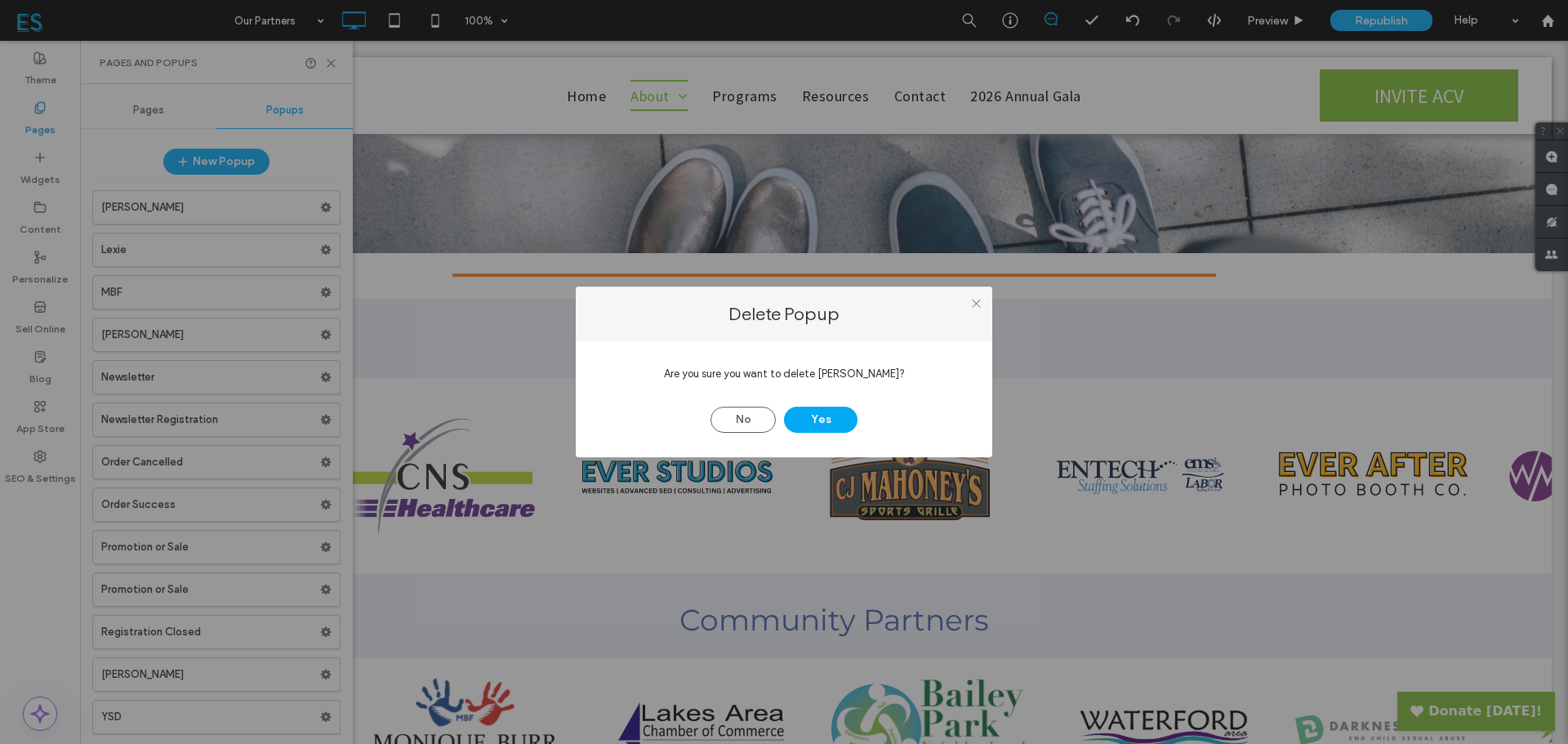
click at [834, 418] on button "Yes" at bounding box center [821, 419] width 74 height 26
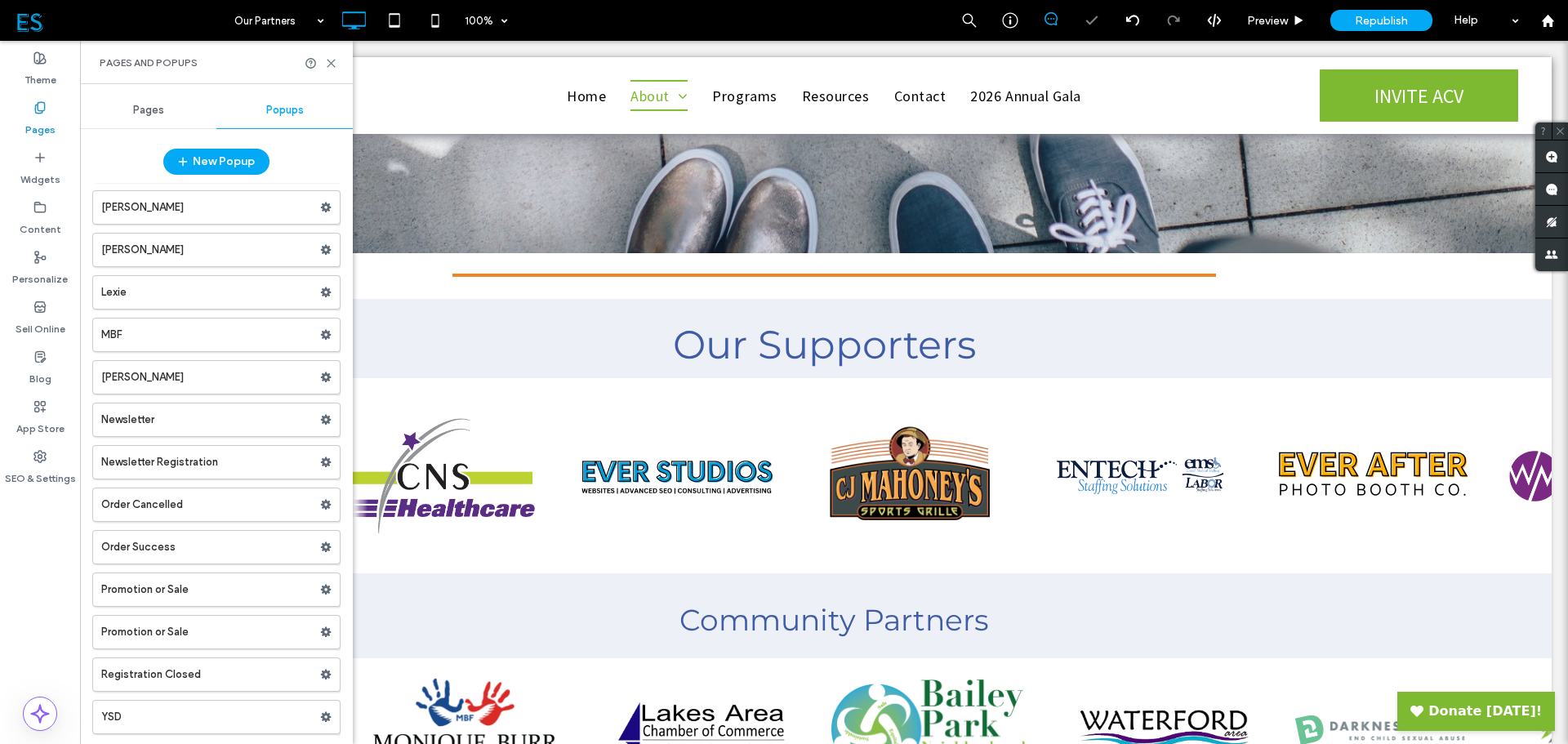
scroll to position [553, 0]
click at [31, 271] on label "Personalize" at bounding box center [40, 275] width 56 height 23
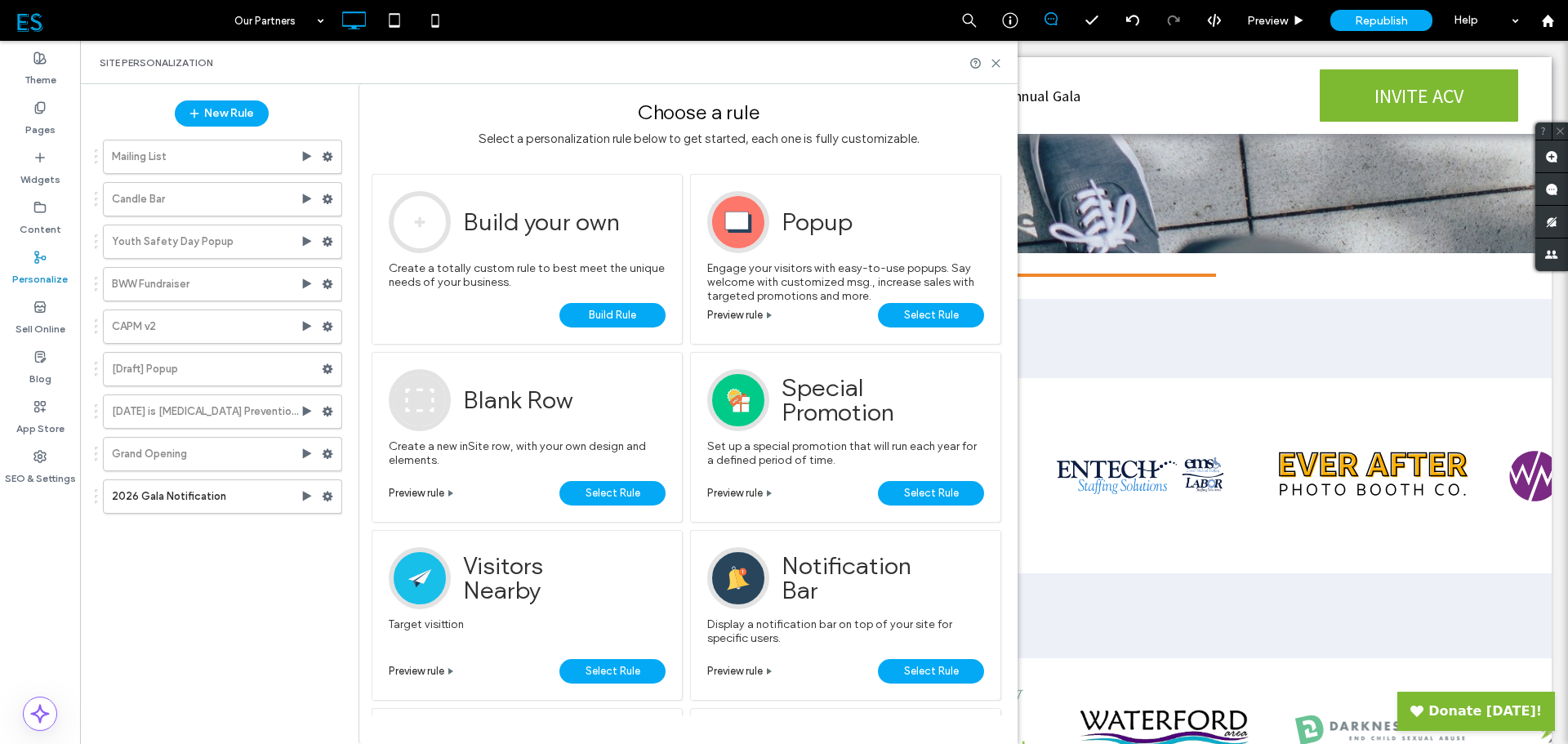
click at [186, 326] on label "CAPM v2" at bounding box center [206, 327] width 189 height 33
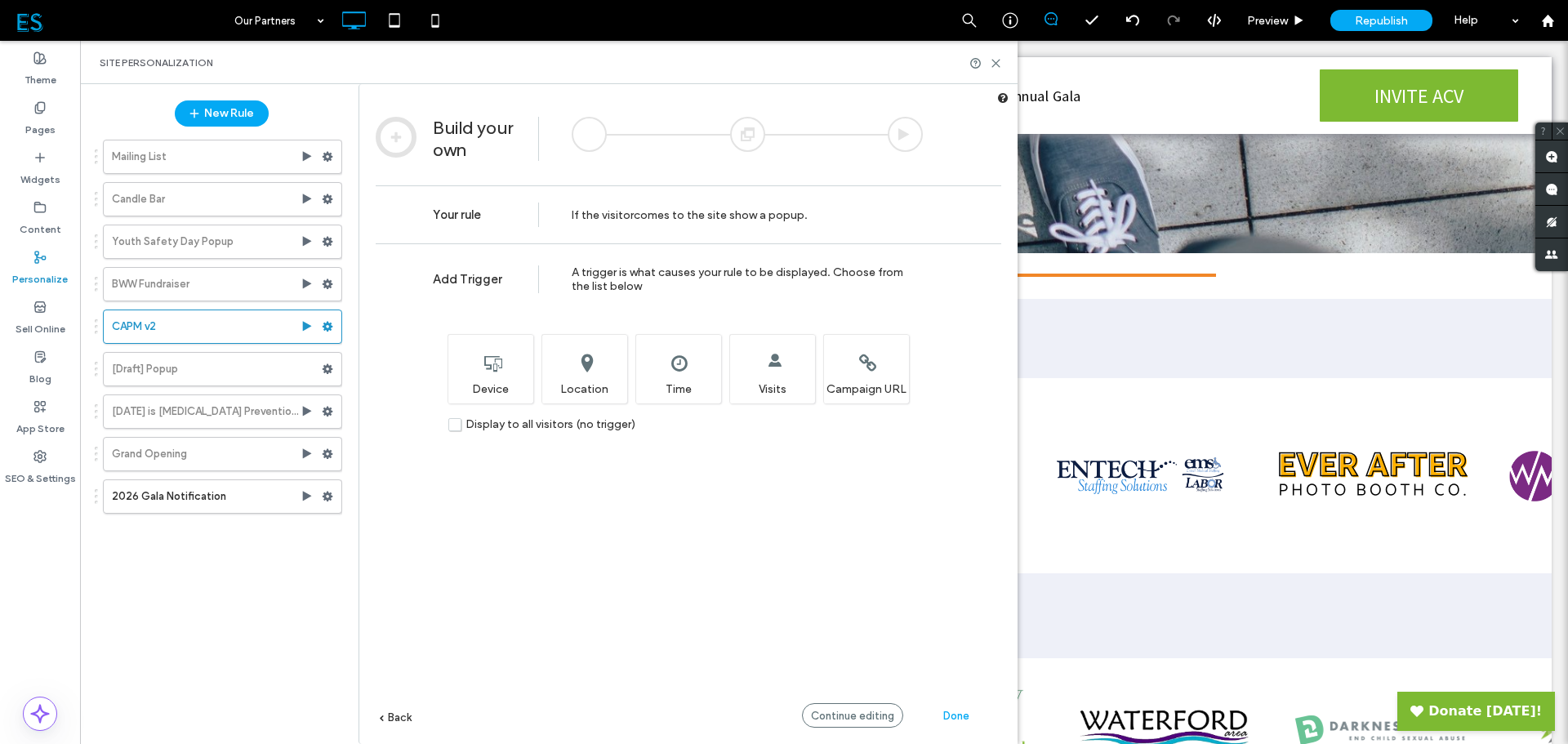
click at [330, 243] on use at bounding box center [328, 242] width 11 height 10
click at [411, 398] on span "Delete" at bounding box center [399, 396] width 36 height 14
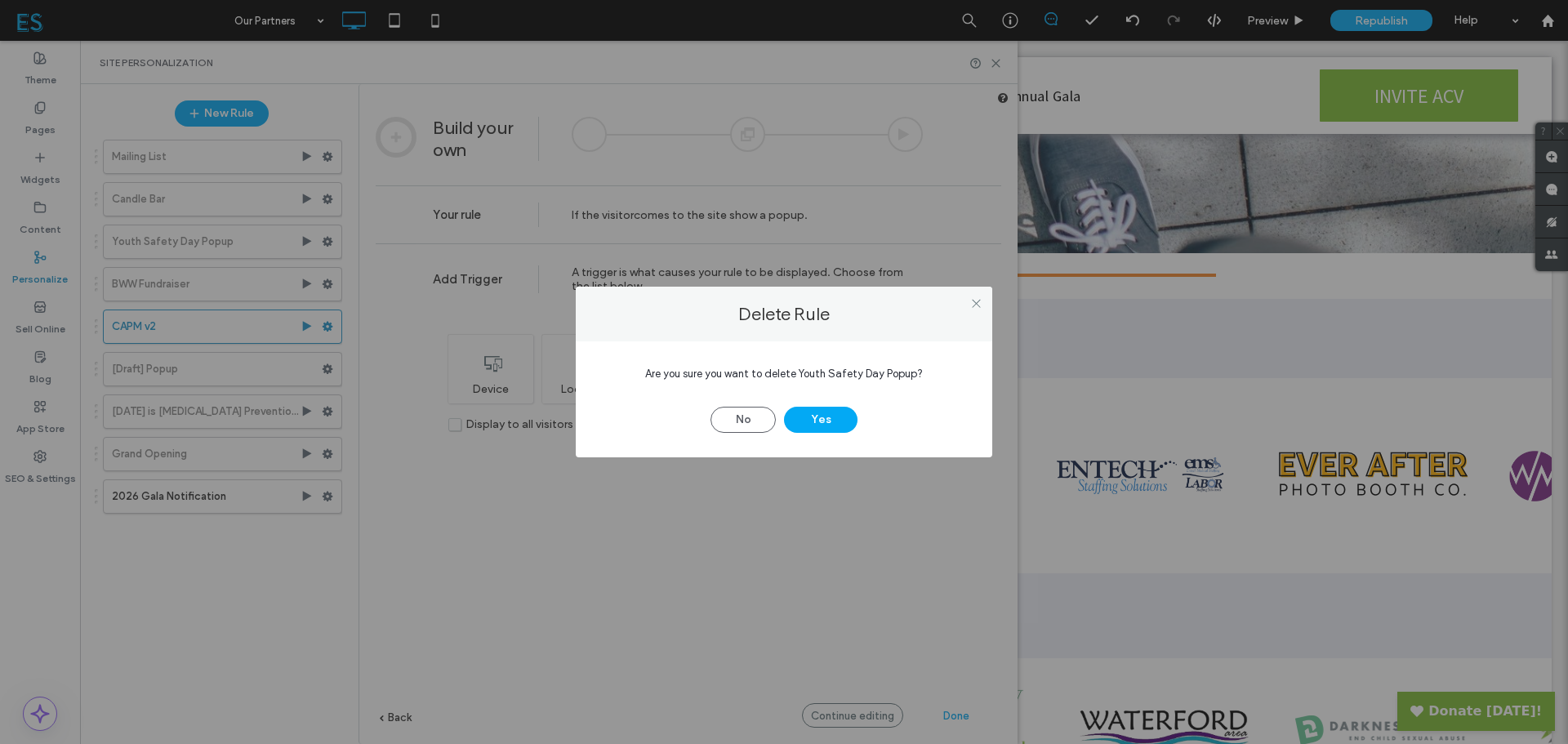
click at [840, 422] on button "Yes" at bounding box center [821, 419] width 74 height 26
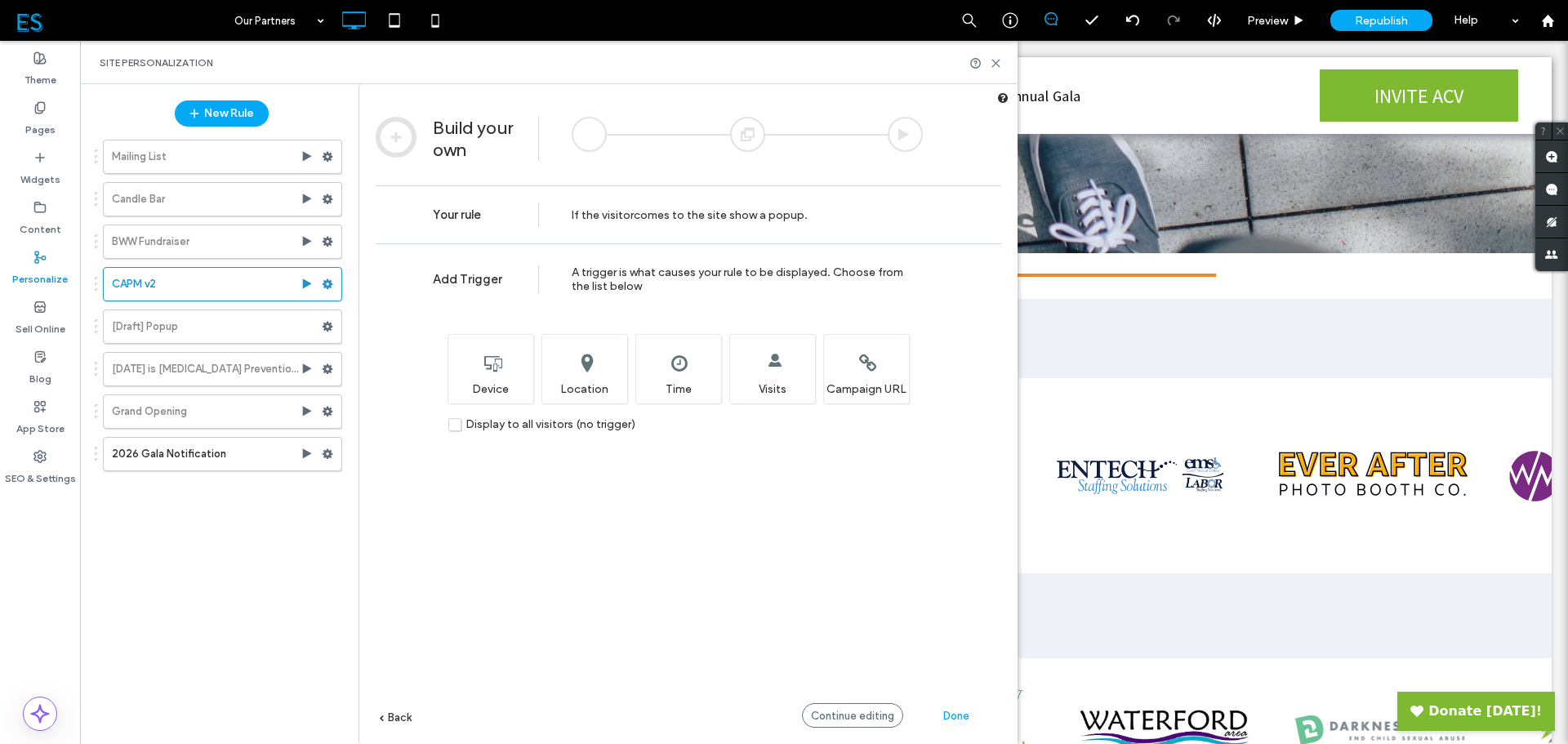
click at [53, 221] on label "Content" at bounding box center [41, 225] width 42 height 23
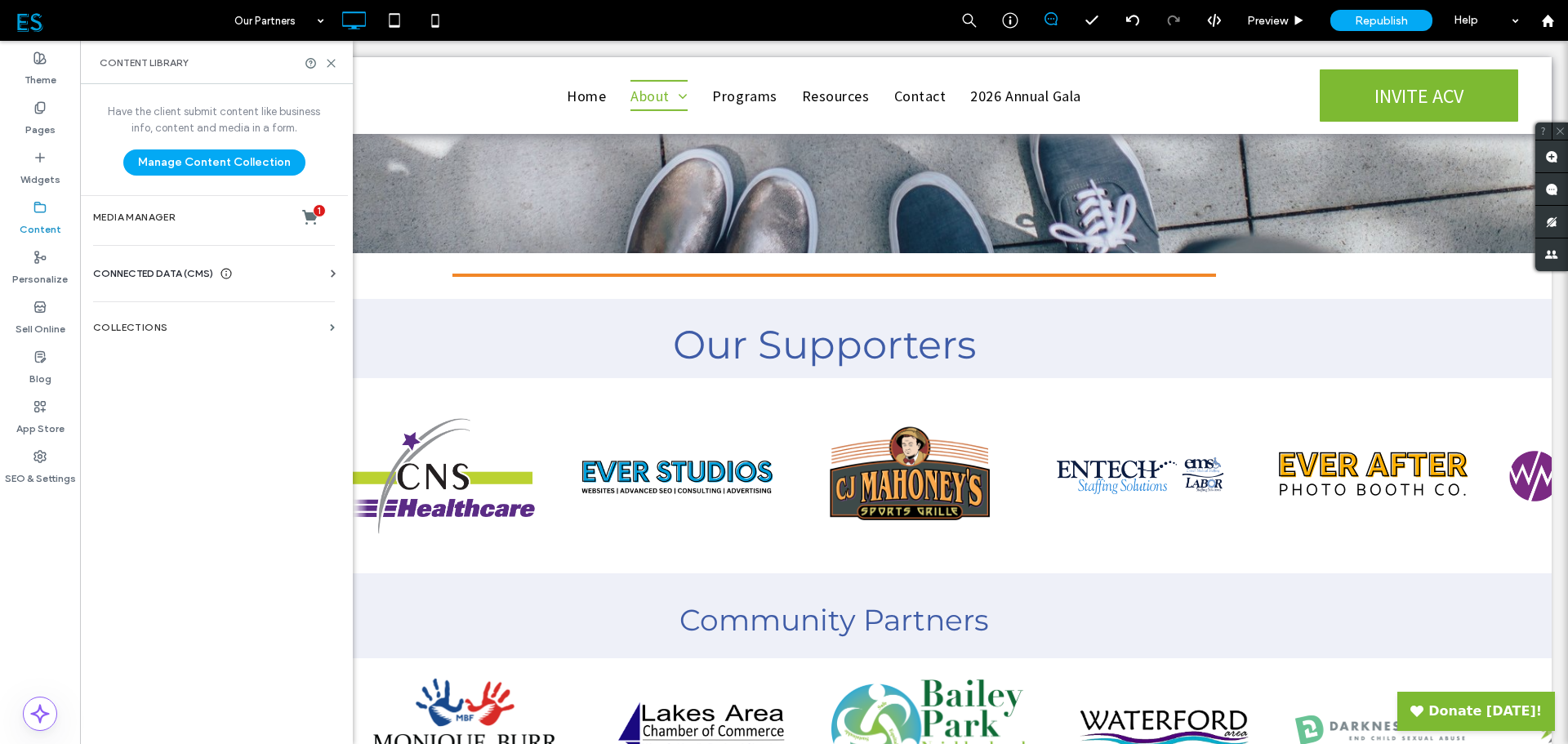
click at [129, 222] on label "Media Manager 1" at bounding box center [214, 217] width 242 height 16
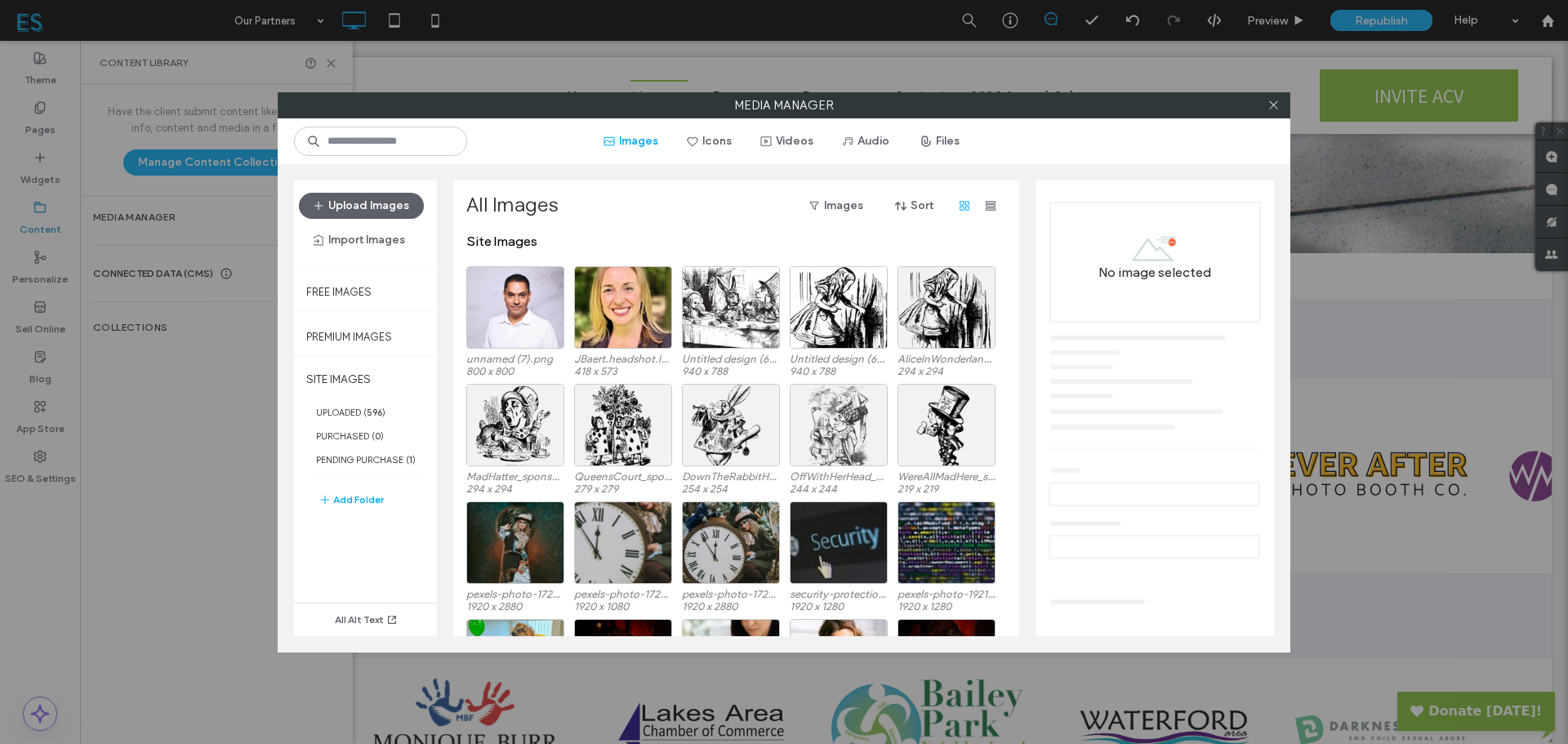
click at [1275, 108] on use at bounding box center [1273, 105] width 8 height 8
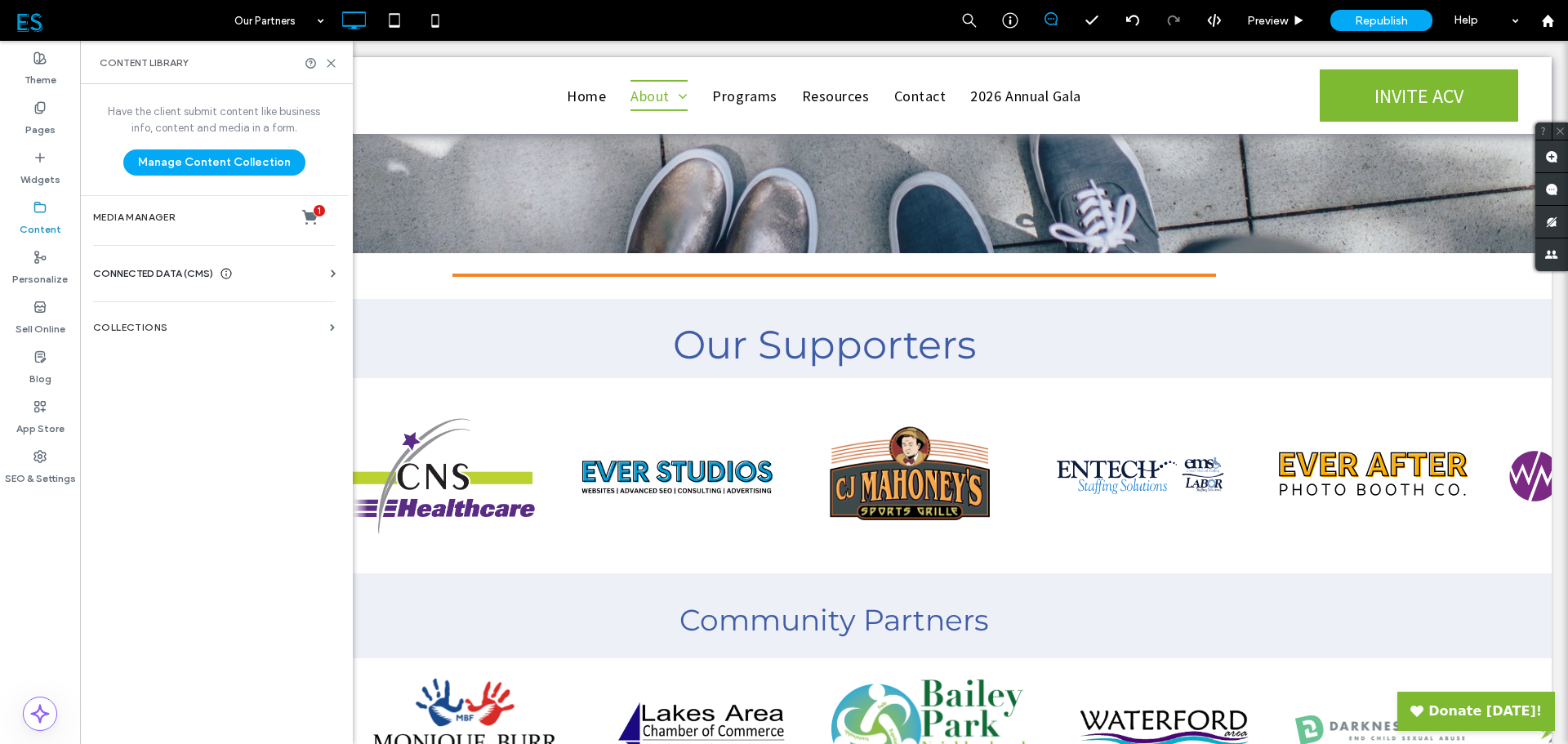
click at [34, 127] on label "Pages" at bounding box center [40, 125] width 30 height 23
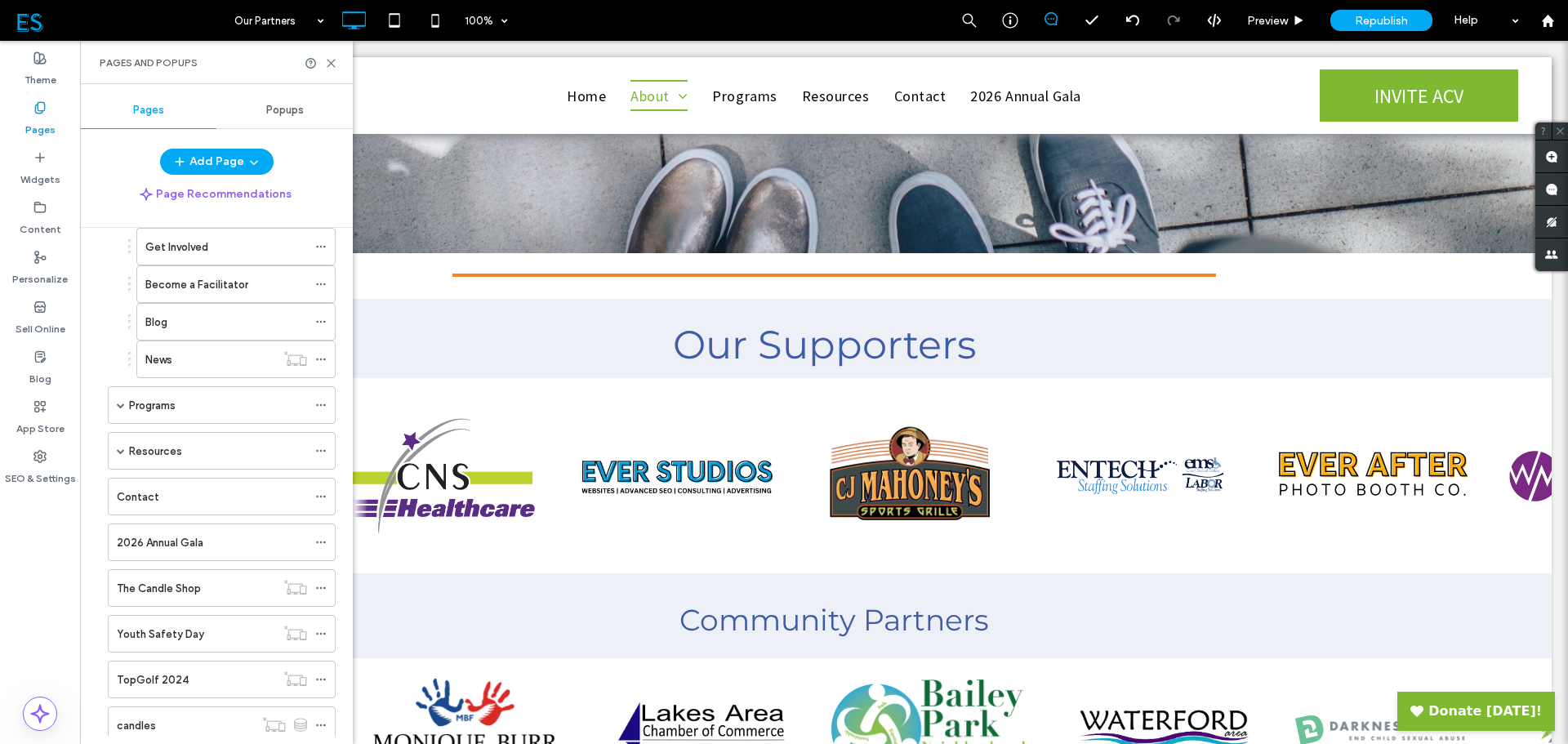
scroll to position [195, 0]
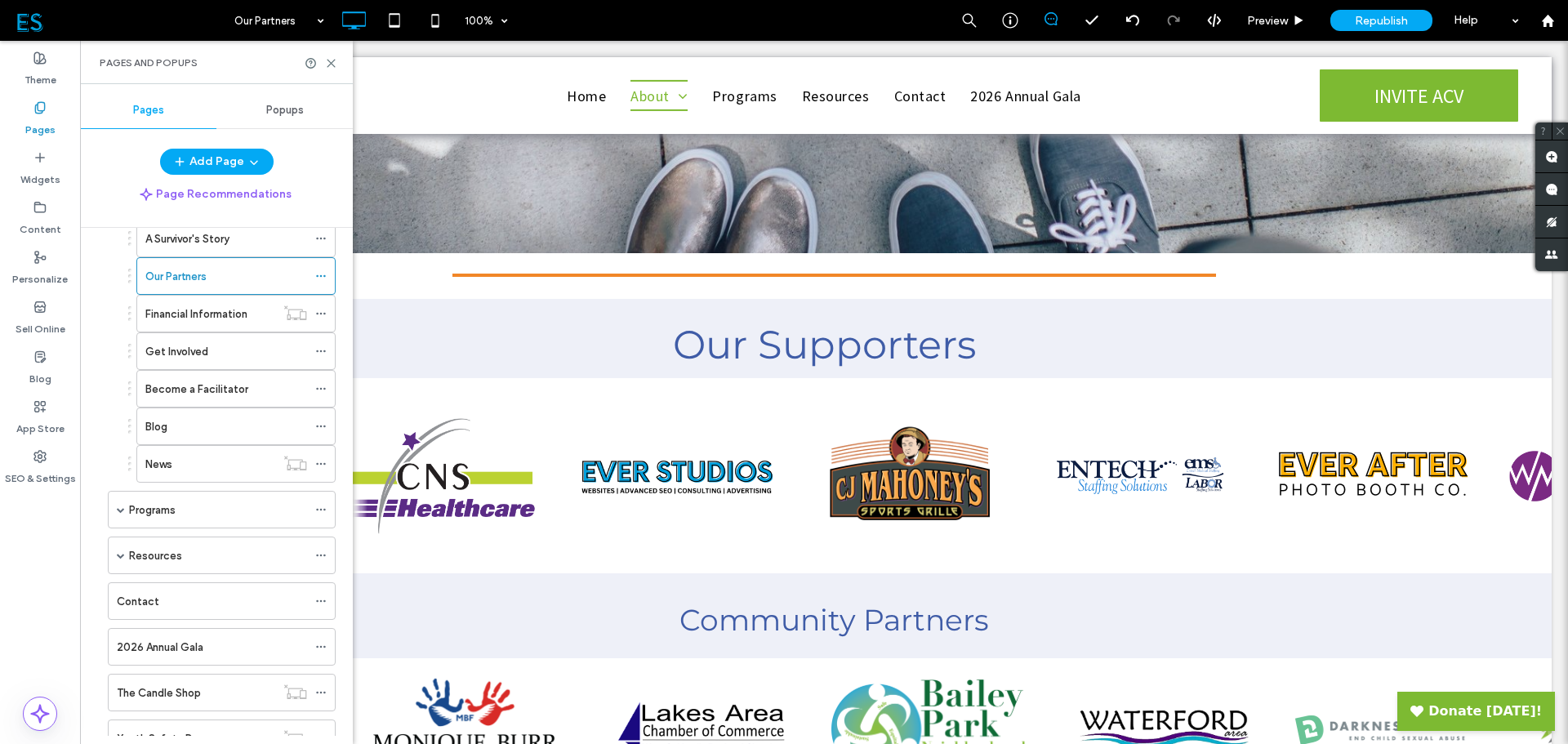
click at [322, 276] on use at bounding box center [320, 277] width 9 height 2
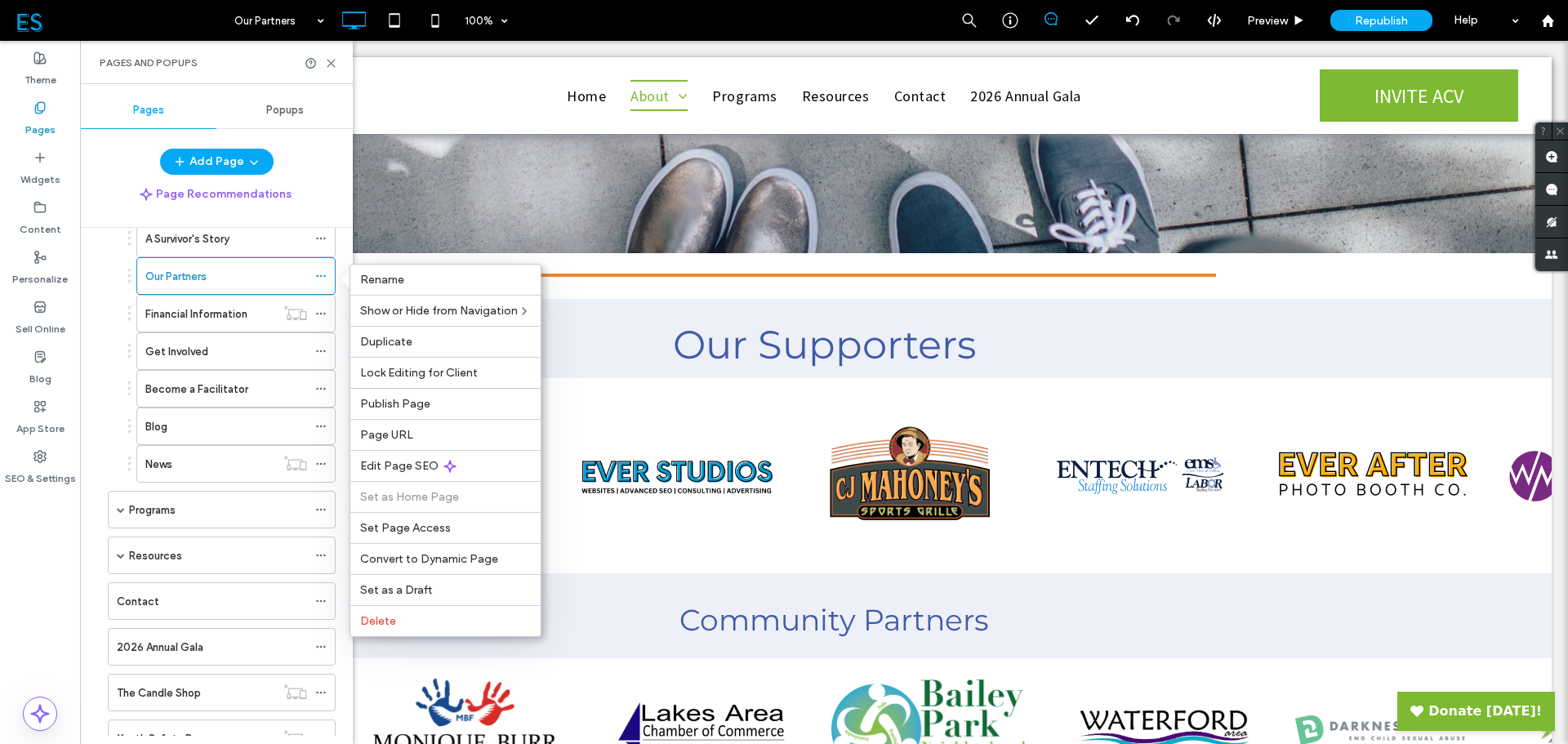
click at [292, 114] on span "Popups" at bounding box center [286, 110] width 38 height 13
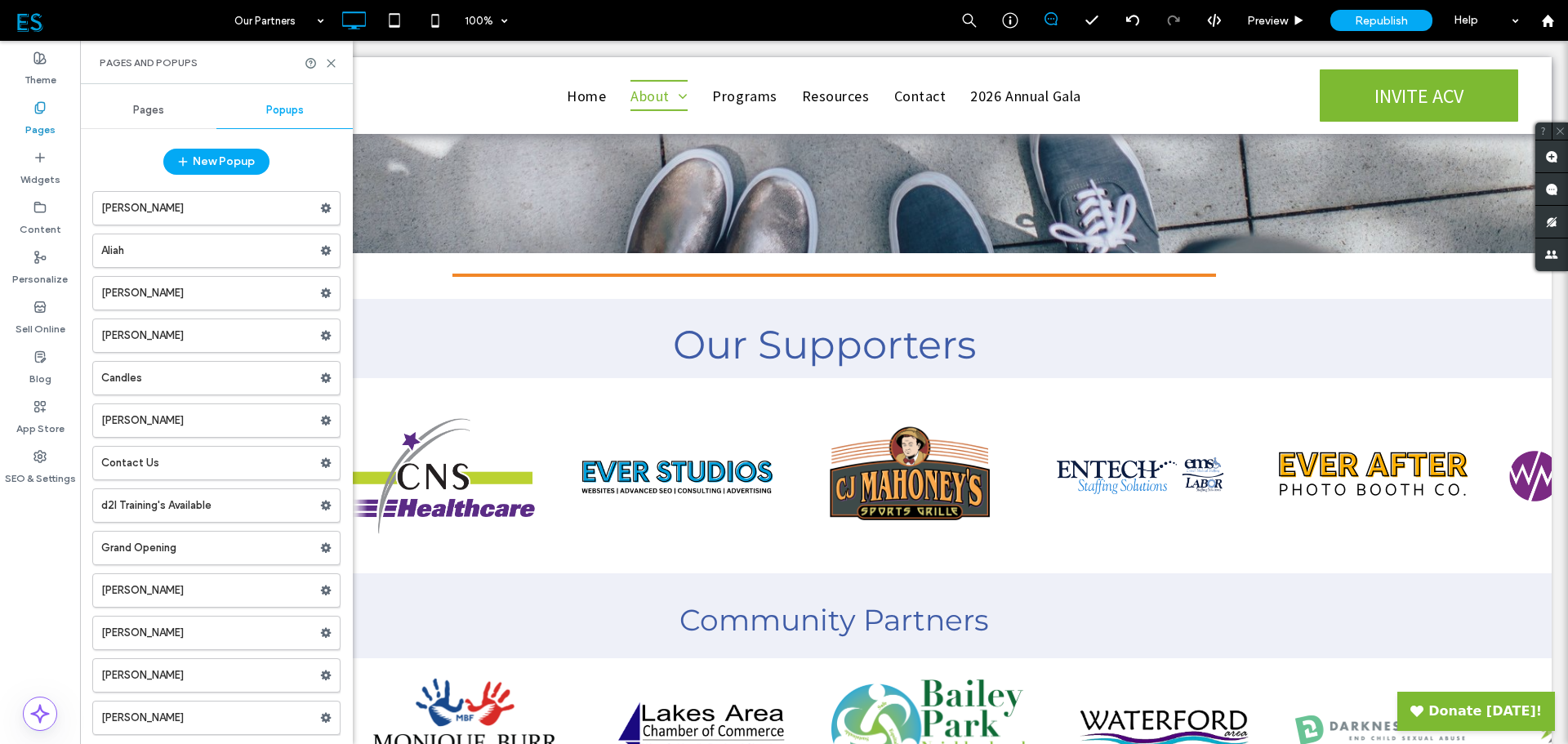
click at [322, 294] on use at bounding box center [326, 294] width 11 height 10
click at [381, 360] on span "Delete" at bounding box center [392, 358] width 36 height 14
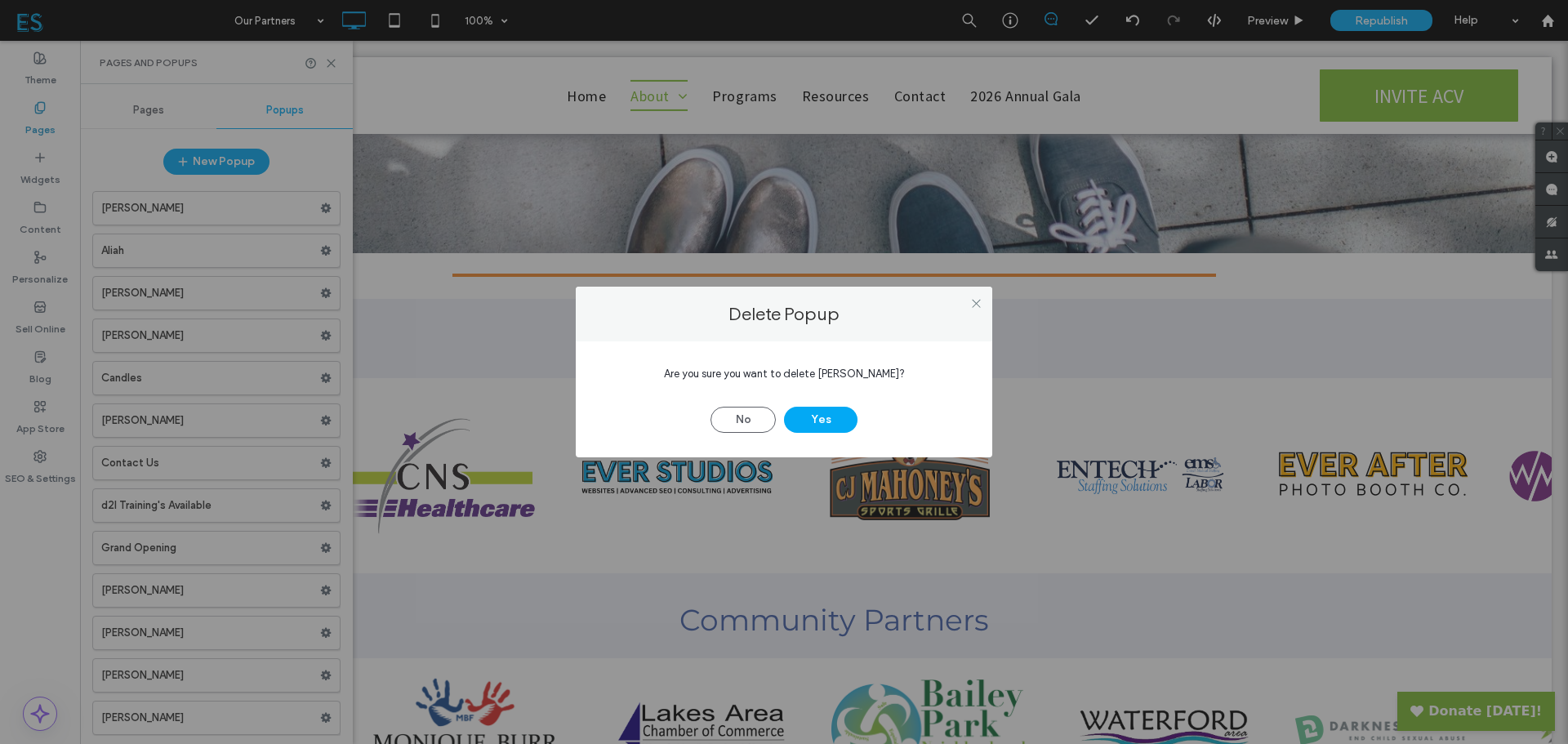
click at [824, 421] on button "Yes" at bounding box center [821, 419] width 74 height 26
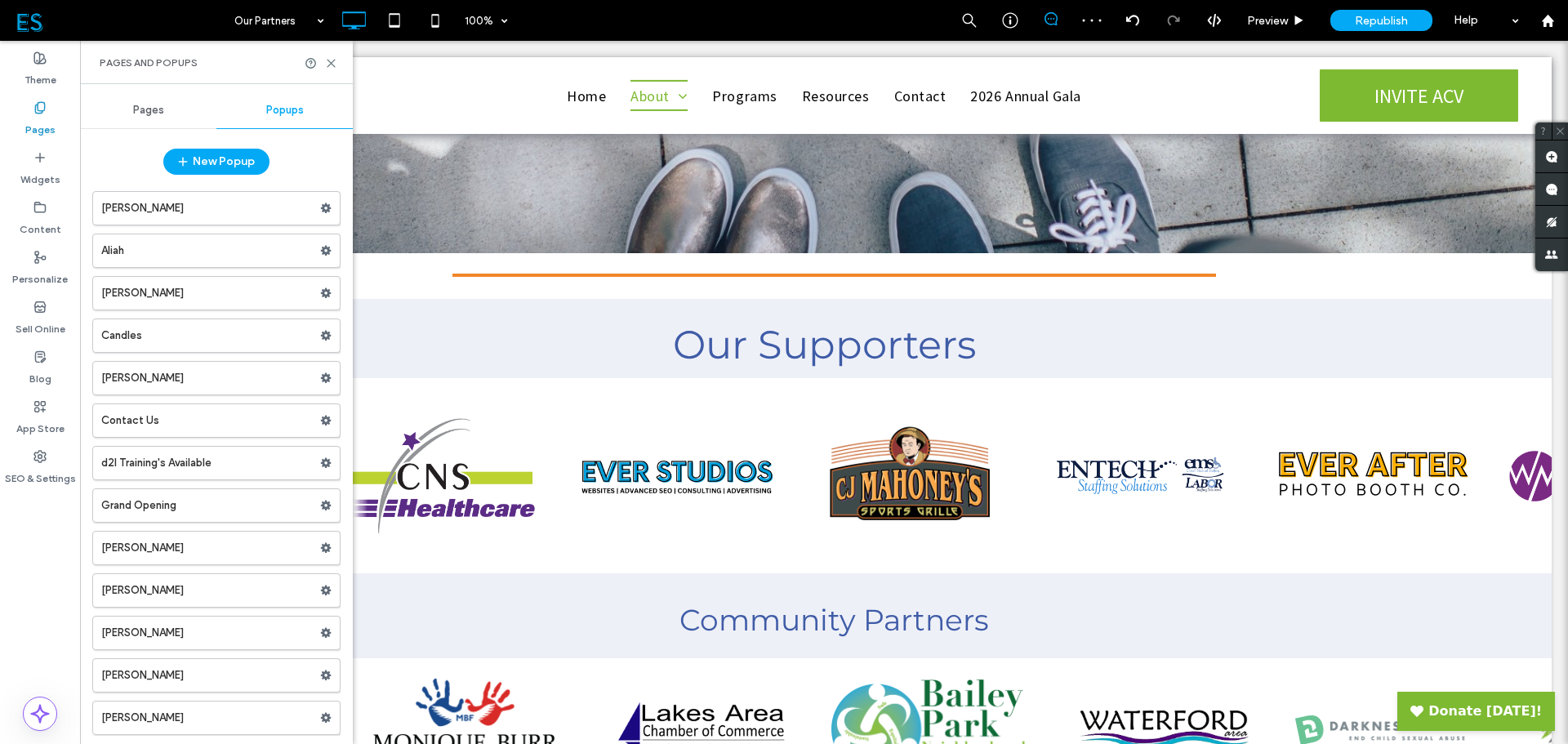
click at [323, 210] on use at bounding box center [326, 209] width 11 height 10
click at [399, 265] on div "Delete" at bounding box center [431, 273] width 136 height 30
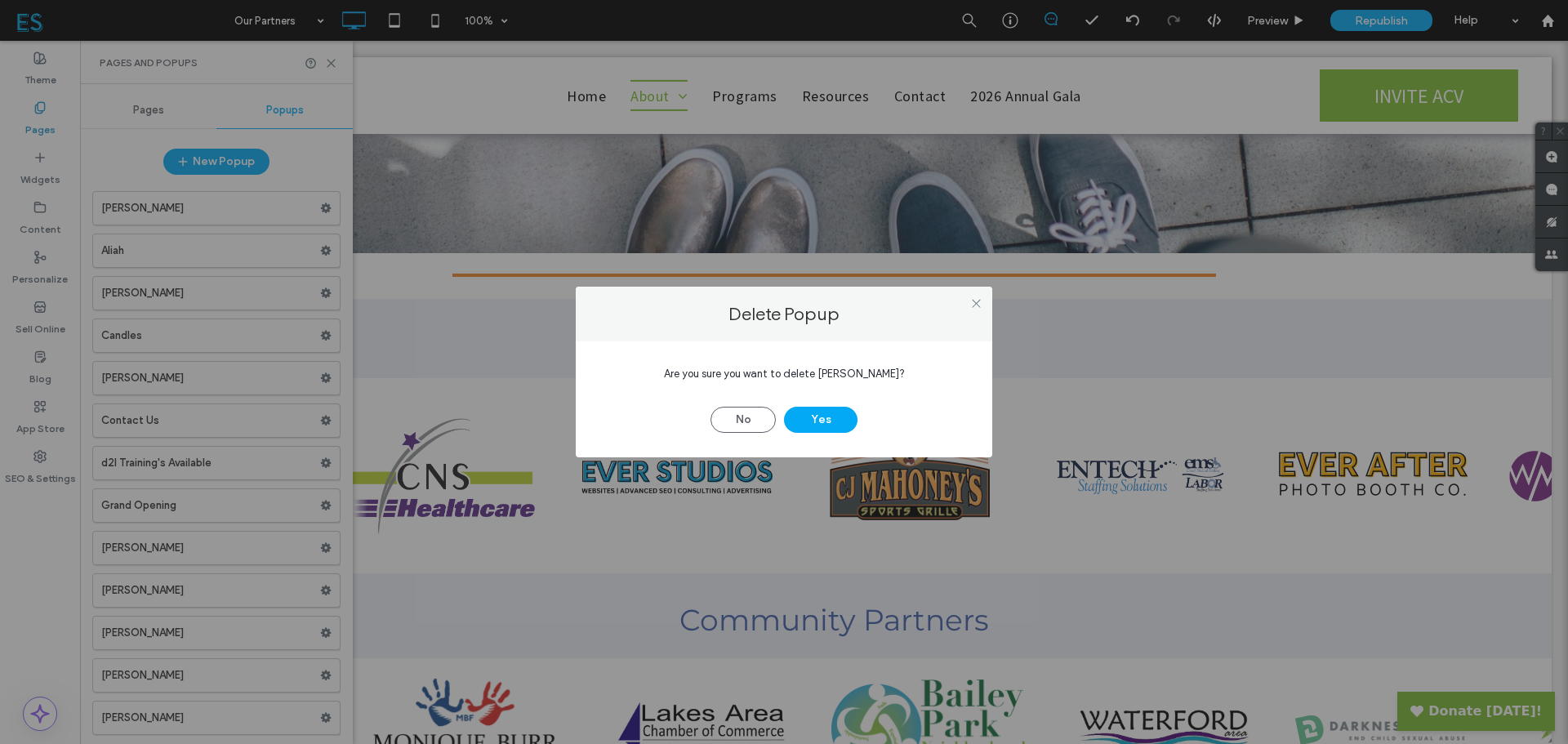
drag, startPoint x: 839, startPoint y: 420, endPoint x: 831, endPoint y: 402, distance: 19.7
click at [839, 418] on button "Yes" at bounding box center [821, 419] width 74 height 26
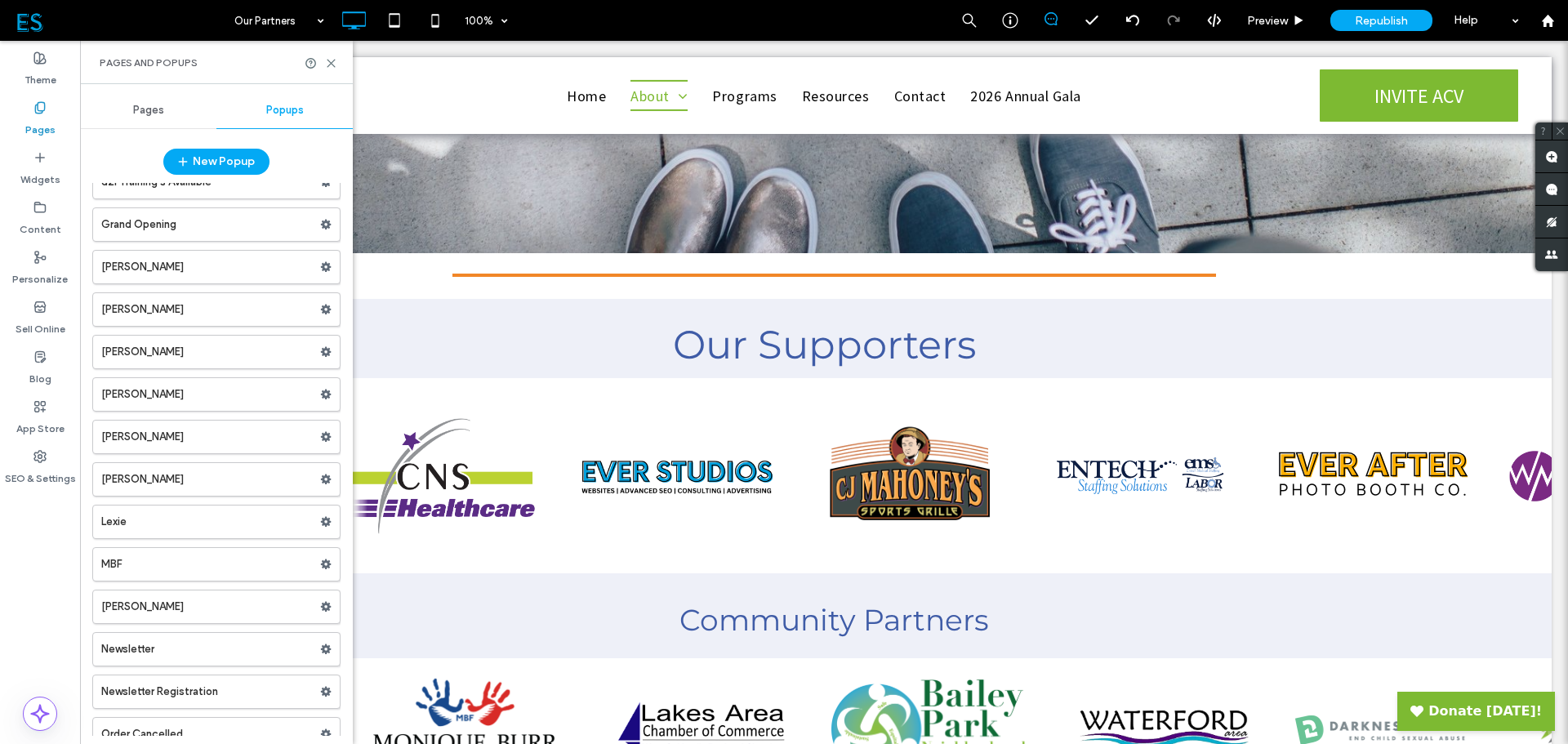
scroll to position [0, 0]
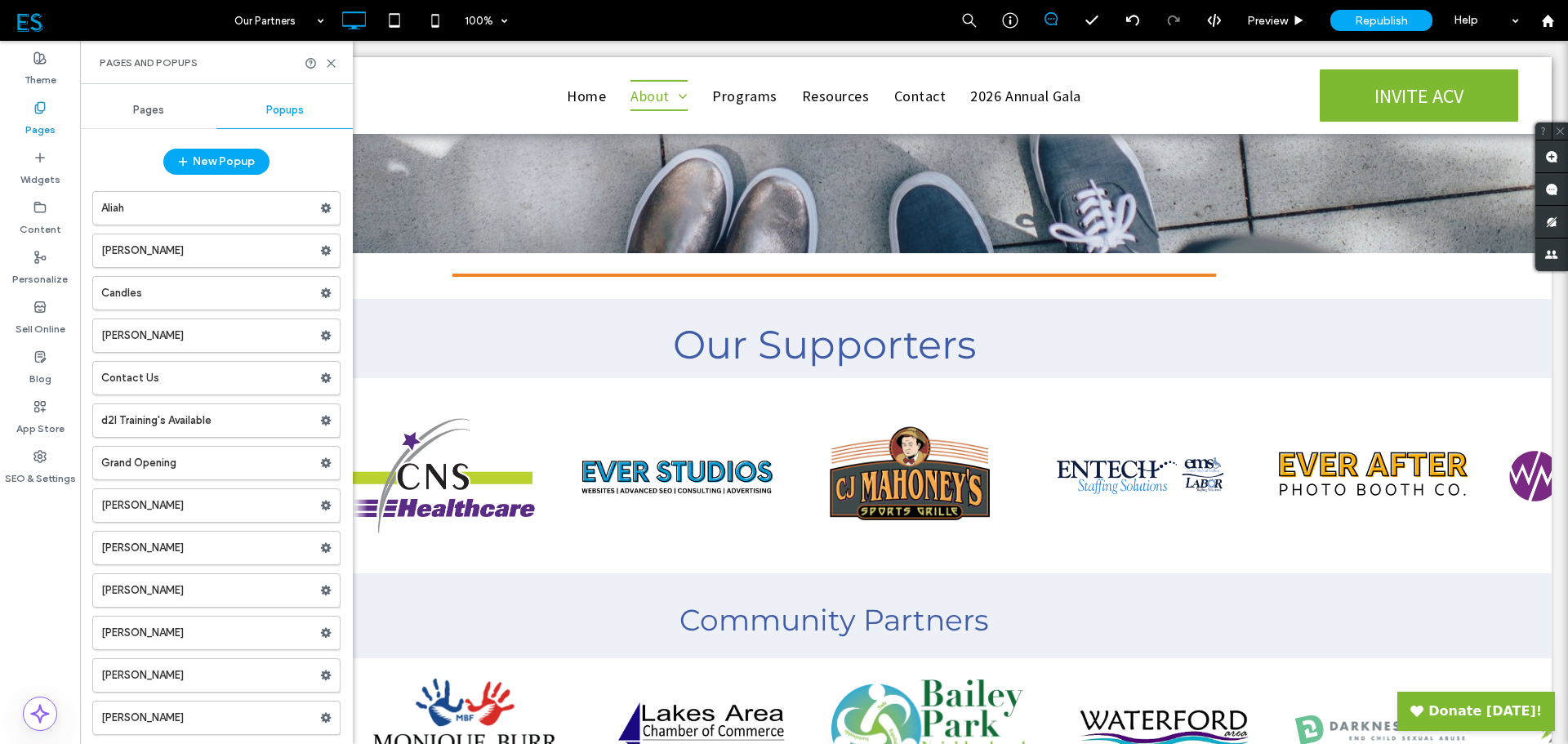
click at [329, 59] on icon at bounding box center [331, 63] width 12 height 12
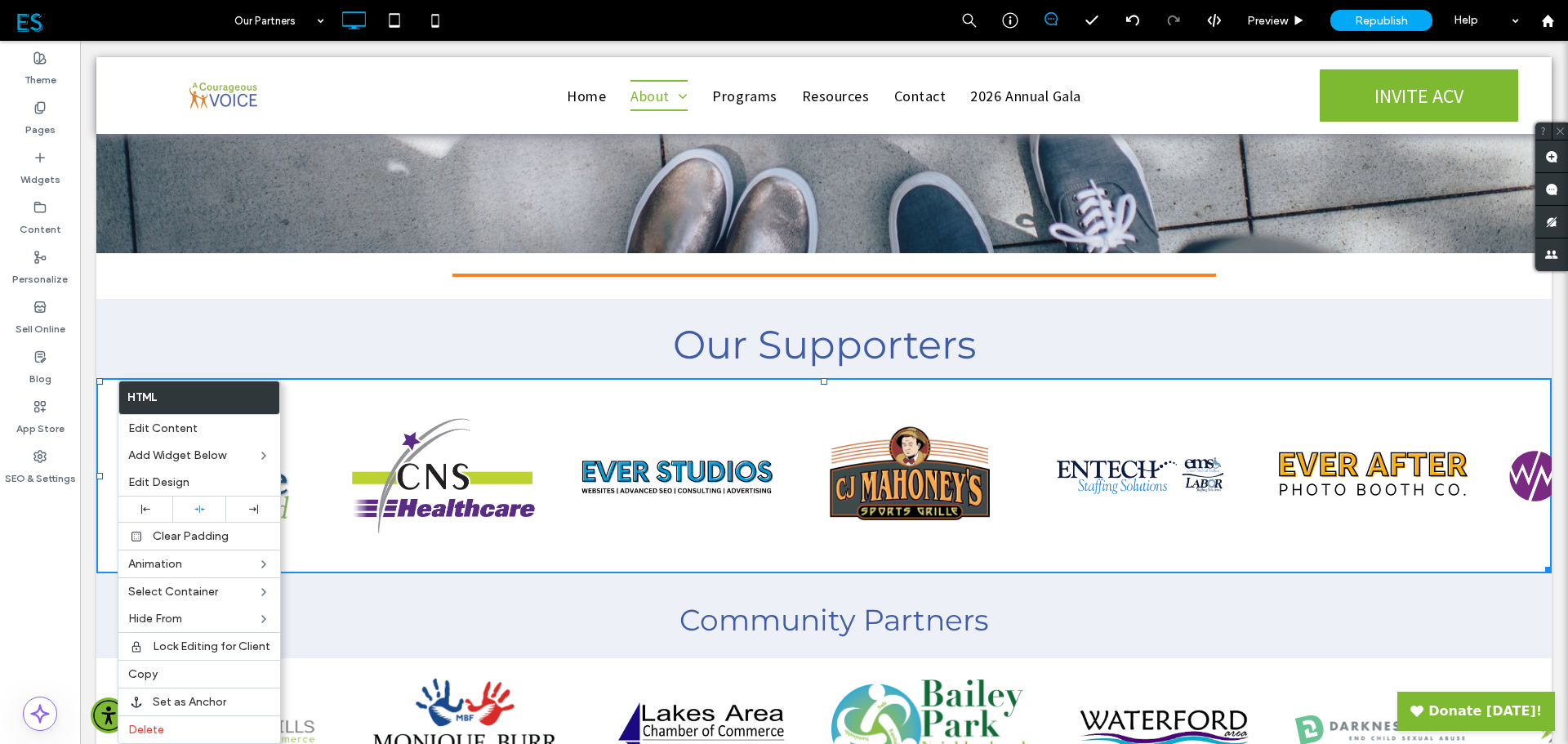
click at [150, 431] on span "Edit Content" at bounding box center [163, 428] width 70 height 14
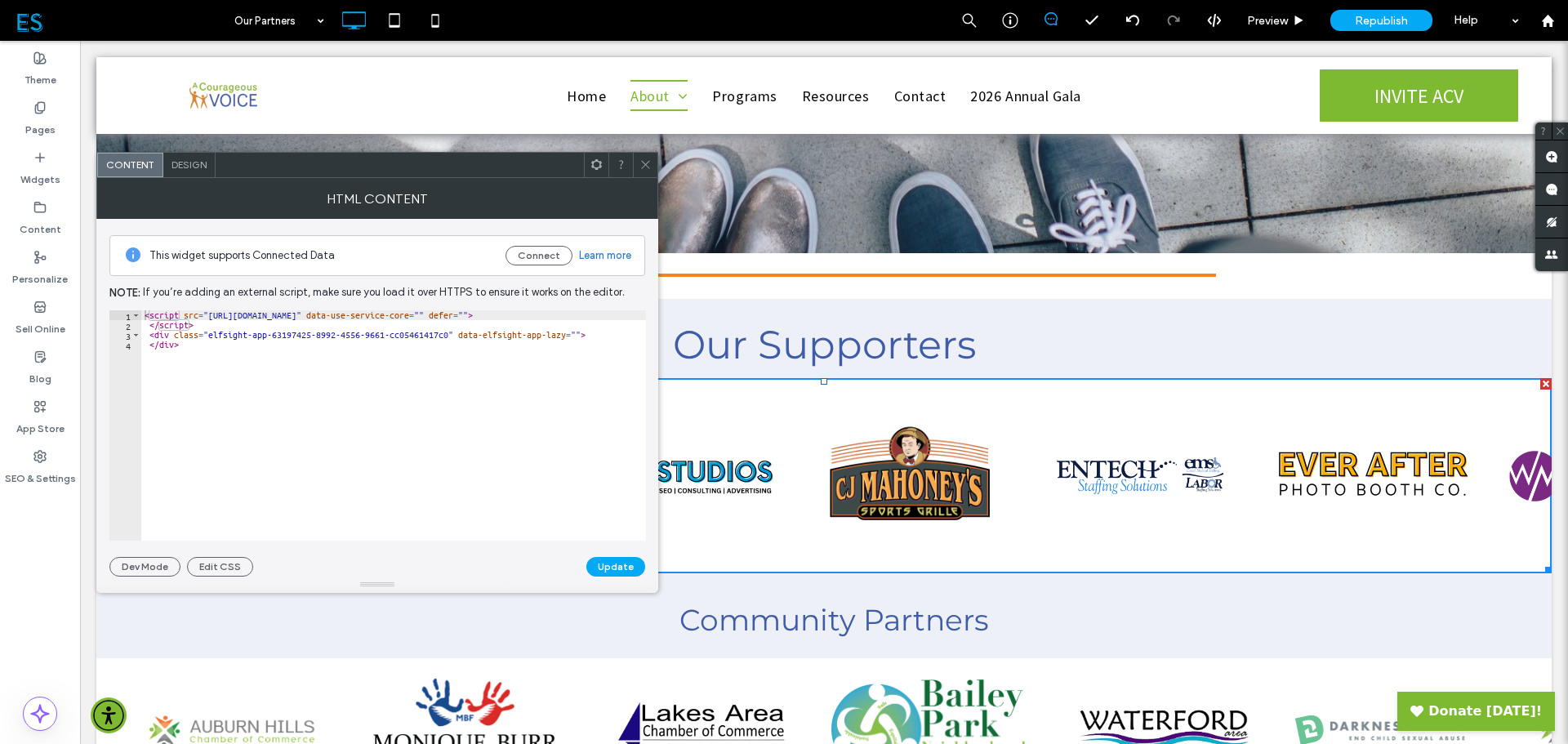
click at [186, 159] on span "Design" at bounding box center [189, 165] width 35 height 12
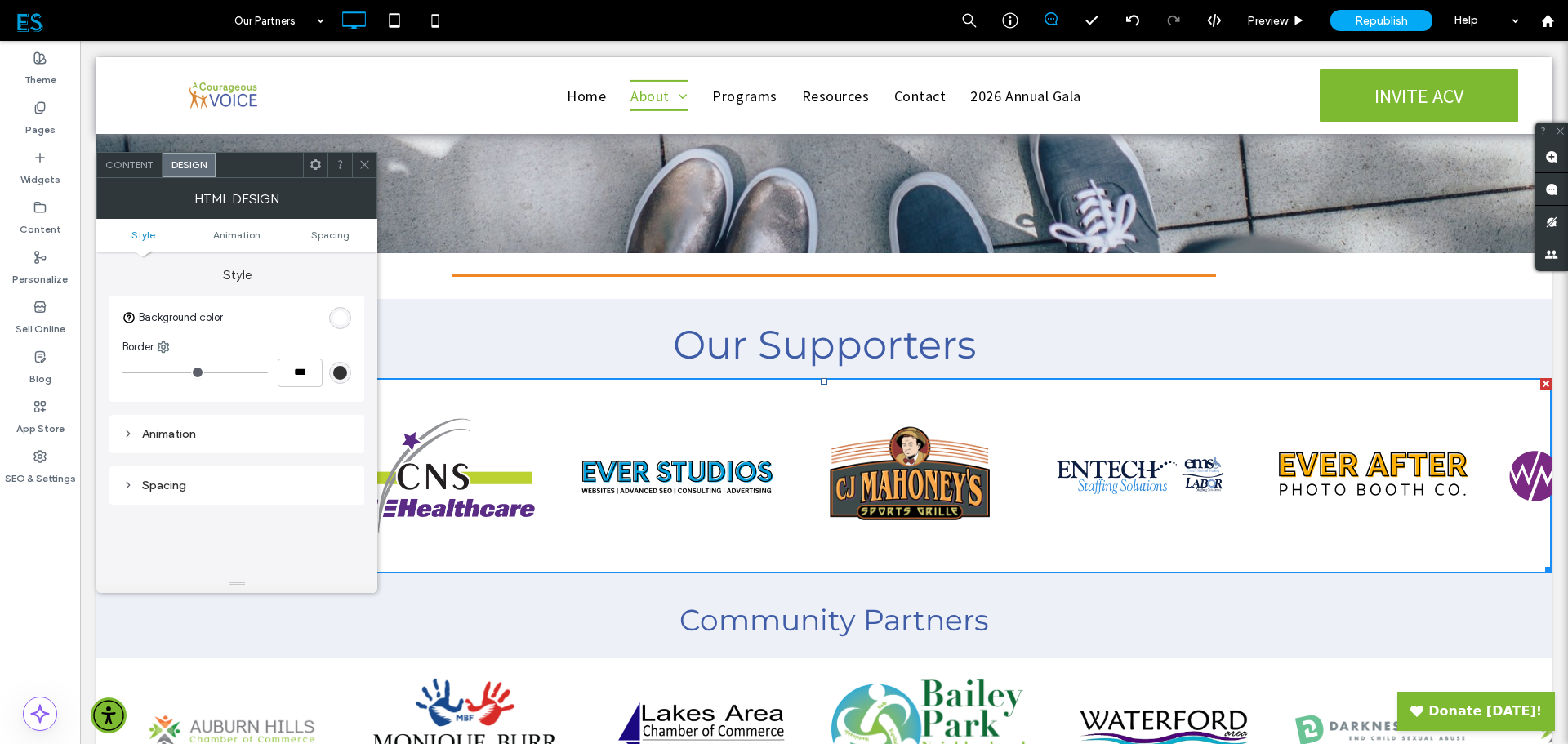
click at [221, 236] on span "Animation" at bounding box center [236, 235] width 47 height 12
click at [127, 168] on span "Content" at bounding box center [129, 165] width 48 height 12
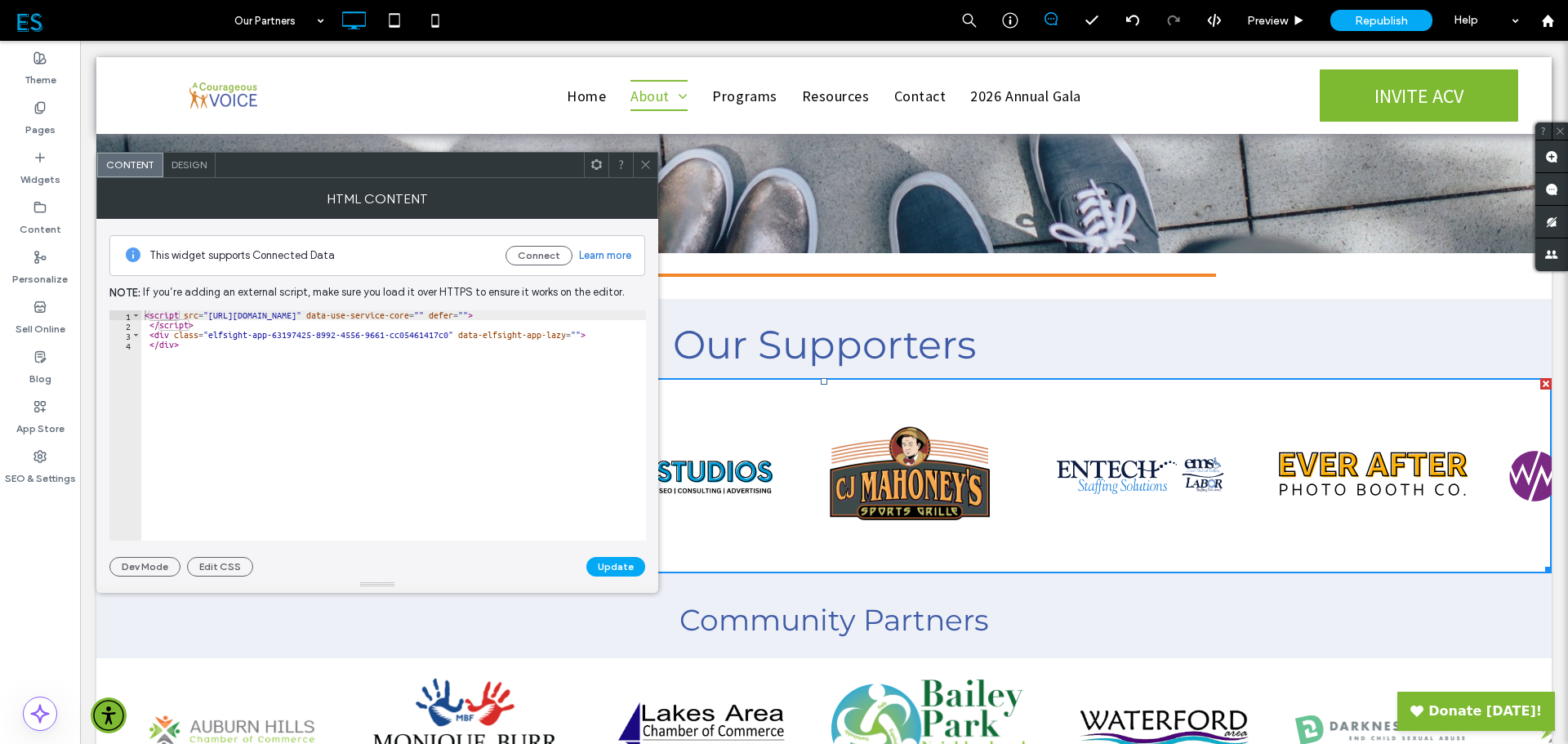
click at [643, 159] on icon at bounding box center [645, 165] width 12 height 12
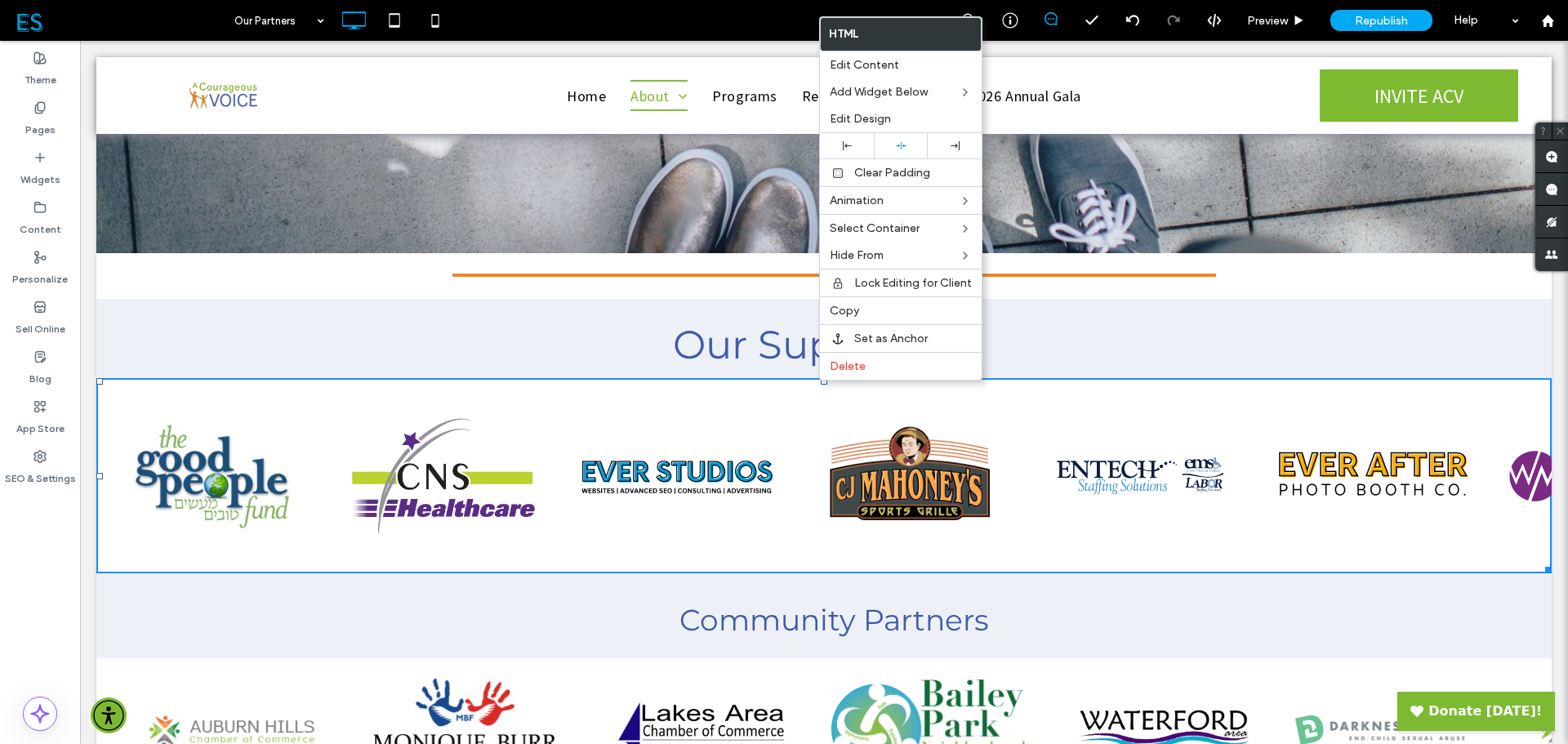
click at [881, 122] on span "Edit Design" at bounding box center [860, 119] width 61 height 14
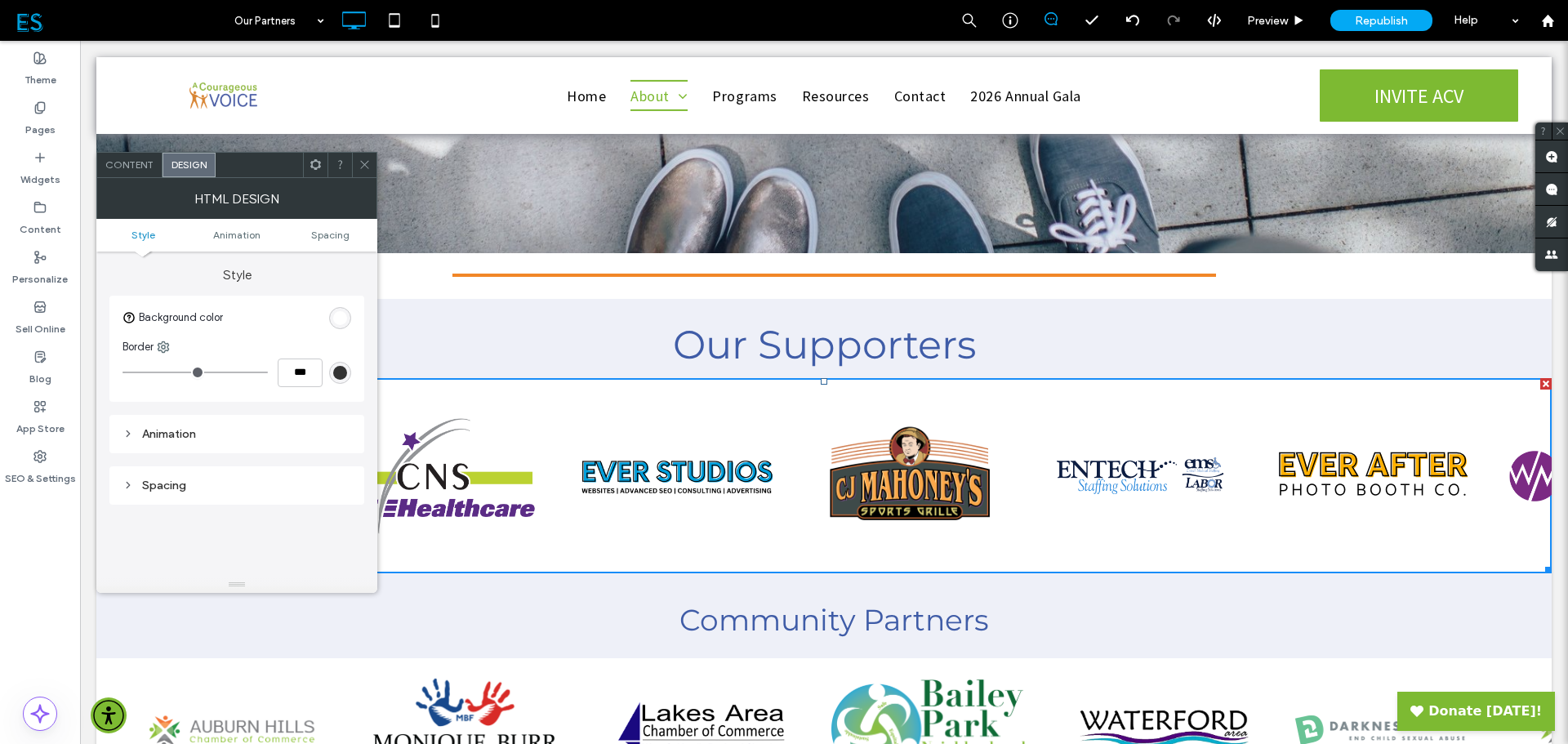
click at [134, 168] on span "Content" at bounding box center [129, 165] width 48 height 12
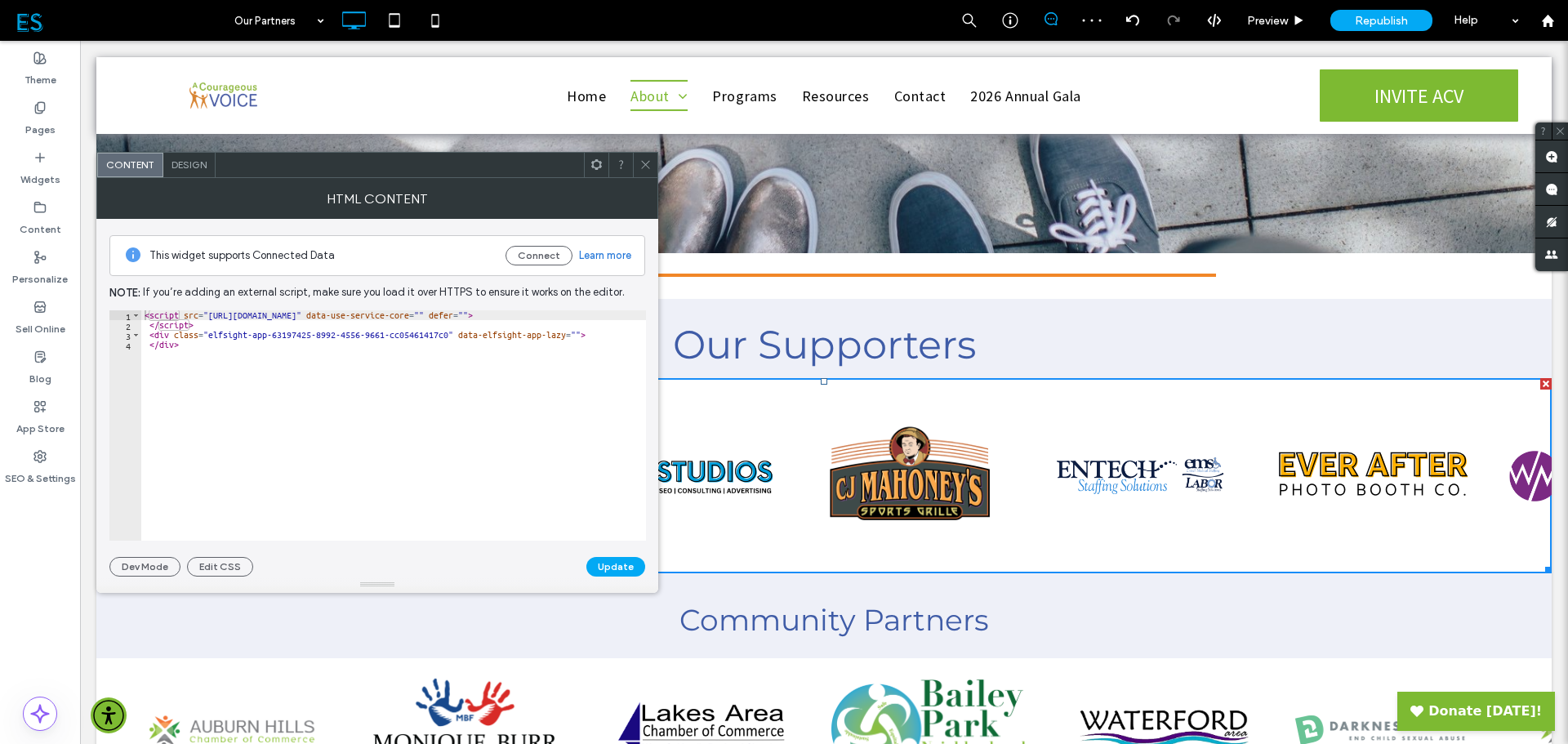
click at [643, 170] on span at bounding box center [645, 165] width 12 height 25
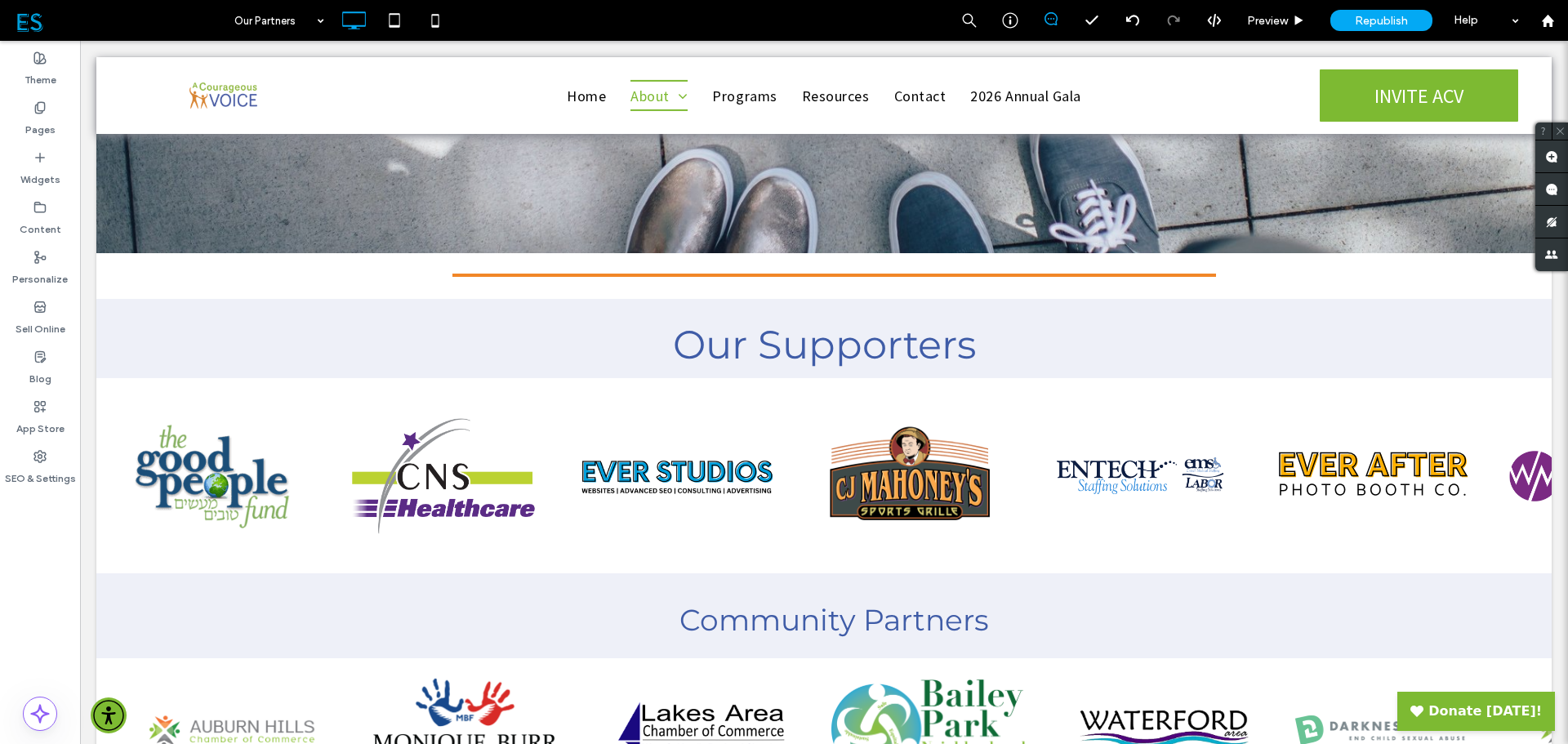
click at [130, 314] on div at bounding box center [116, 312] width 41 height 26
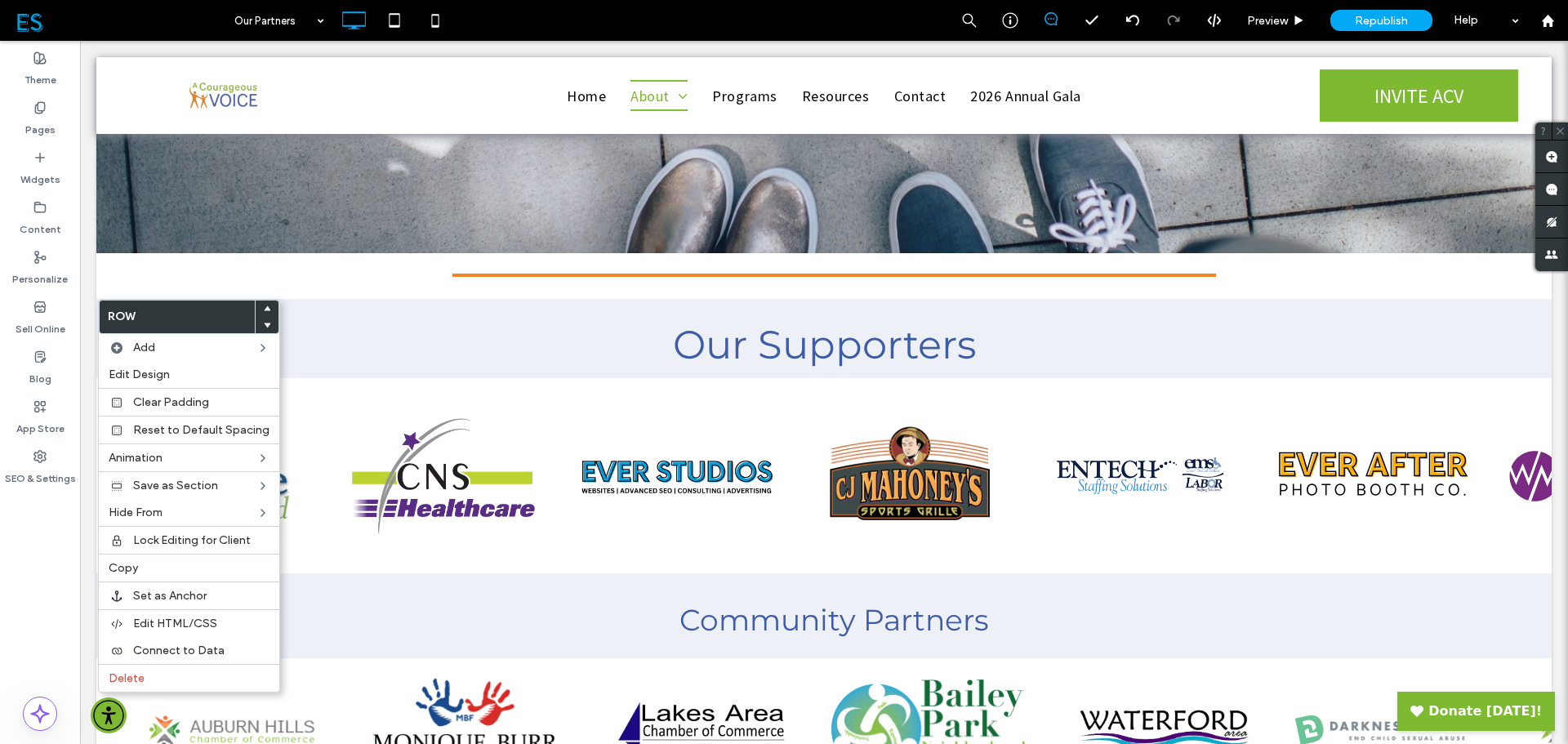
click at [128, 371] on span "Edit Design" at bounding box center [139, 374] width 61 height 14
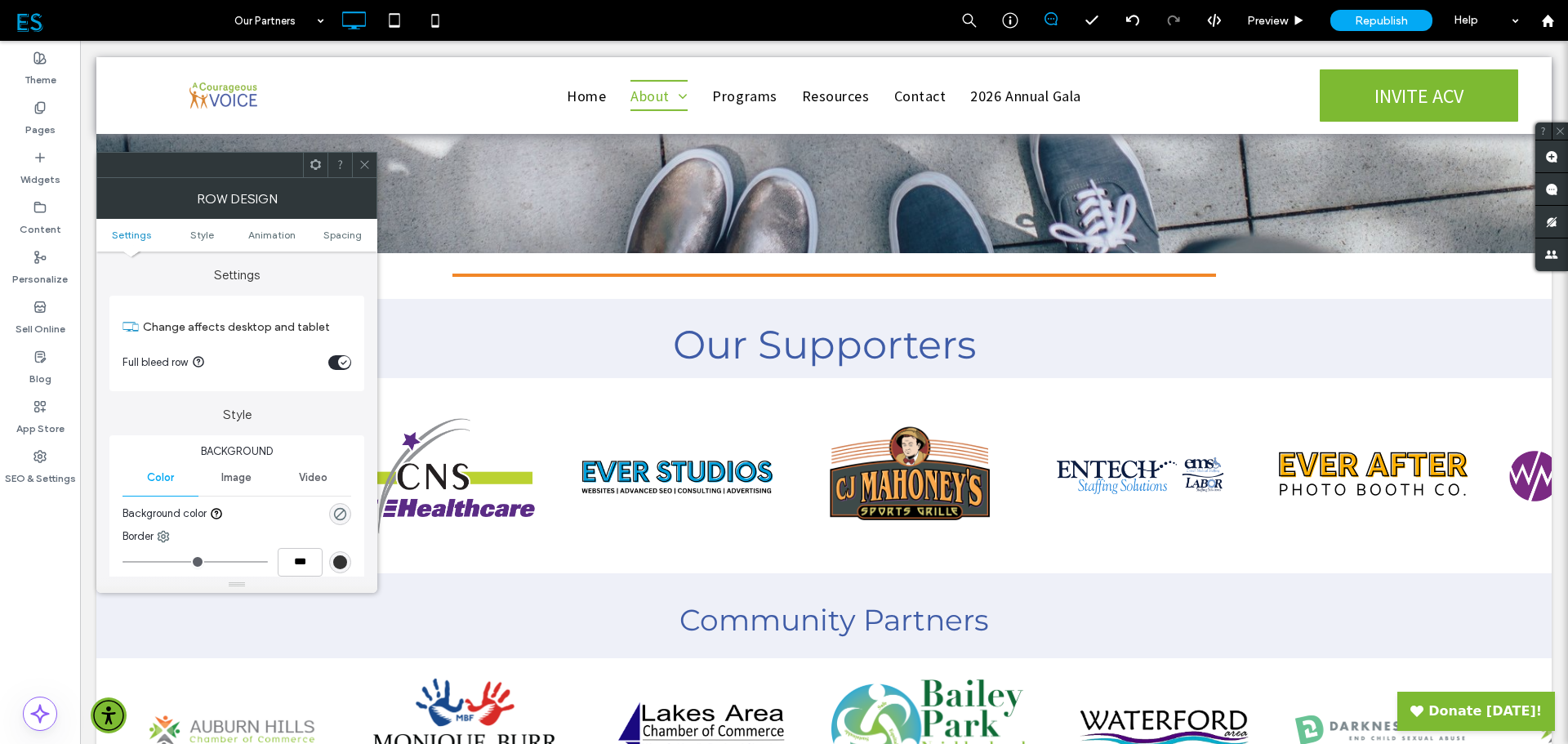
click at [365, 162] on icon at bounding box center [365, 165] width 12 height 12
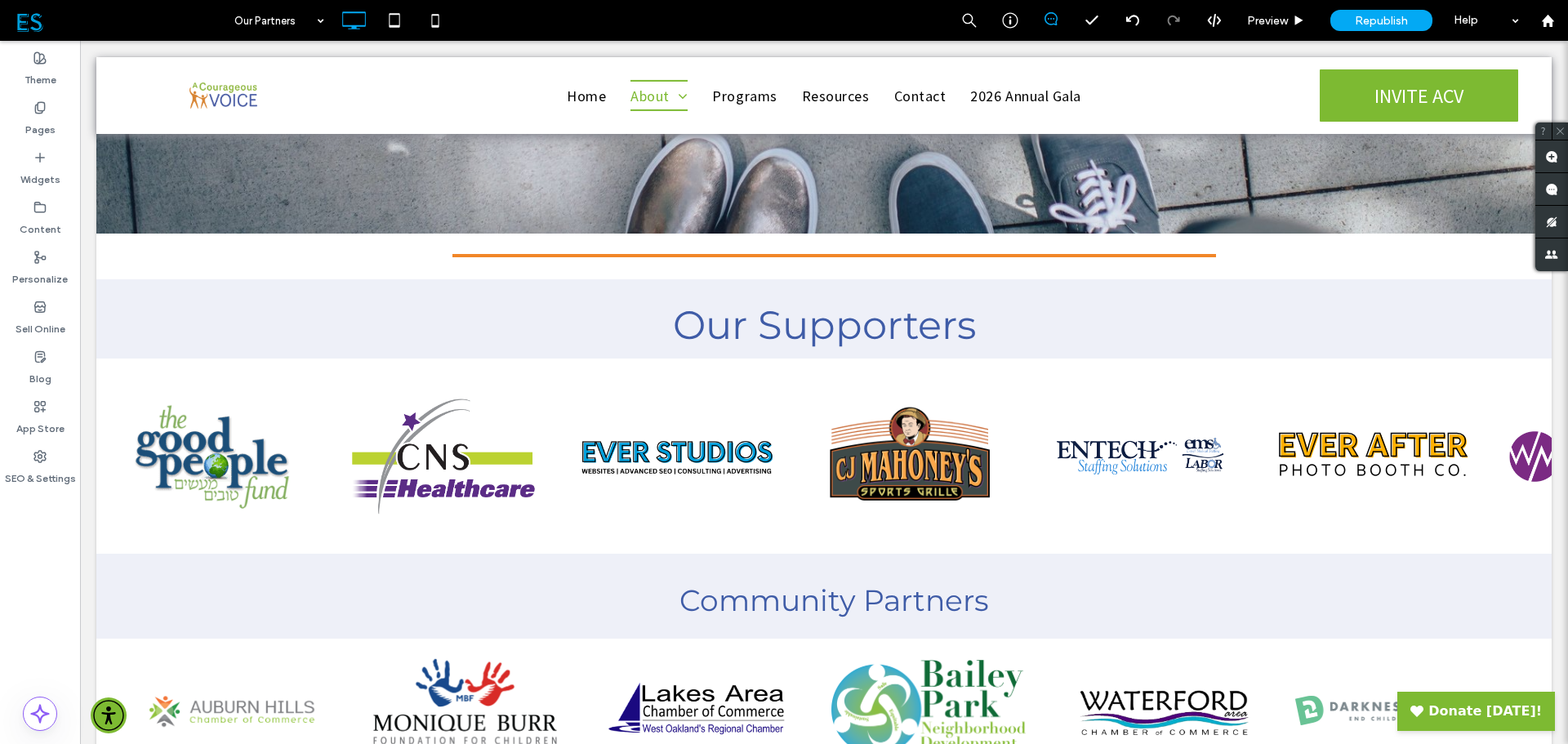
scroll to position [245, 0]
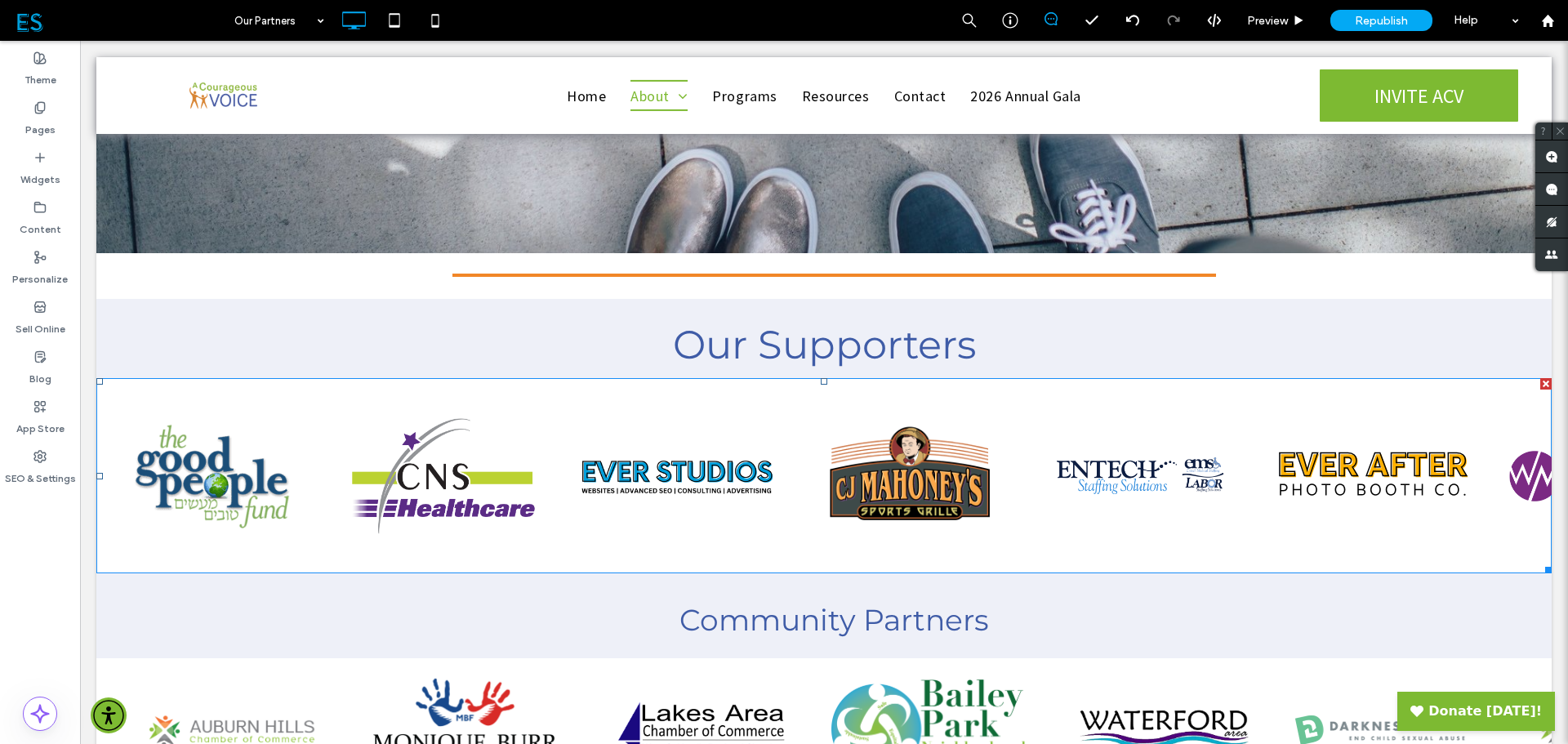
click at [96, 378] on span at bounding box center [96, 378] width 0 height 0
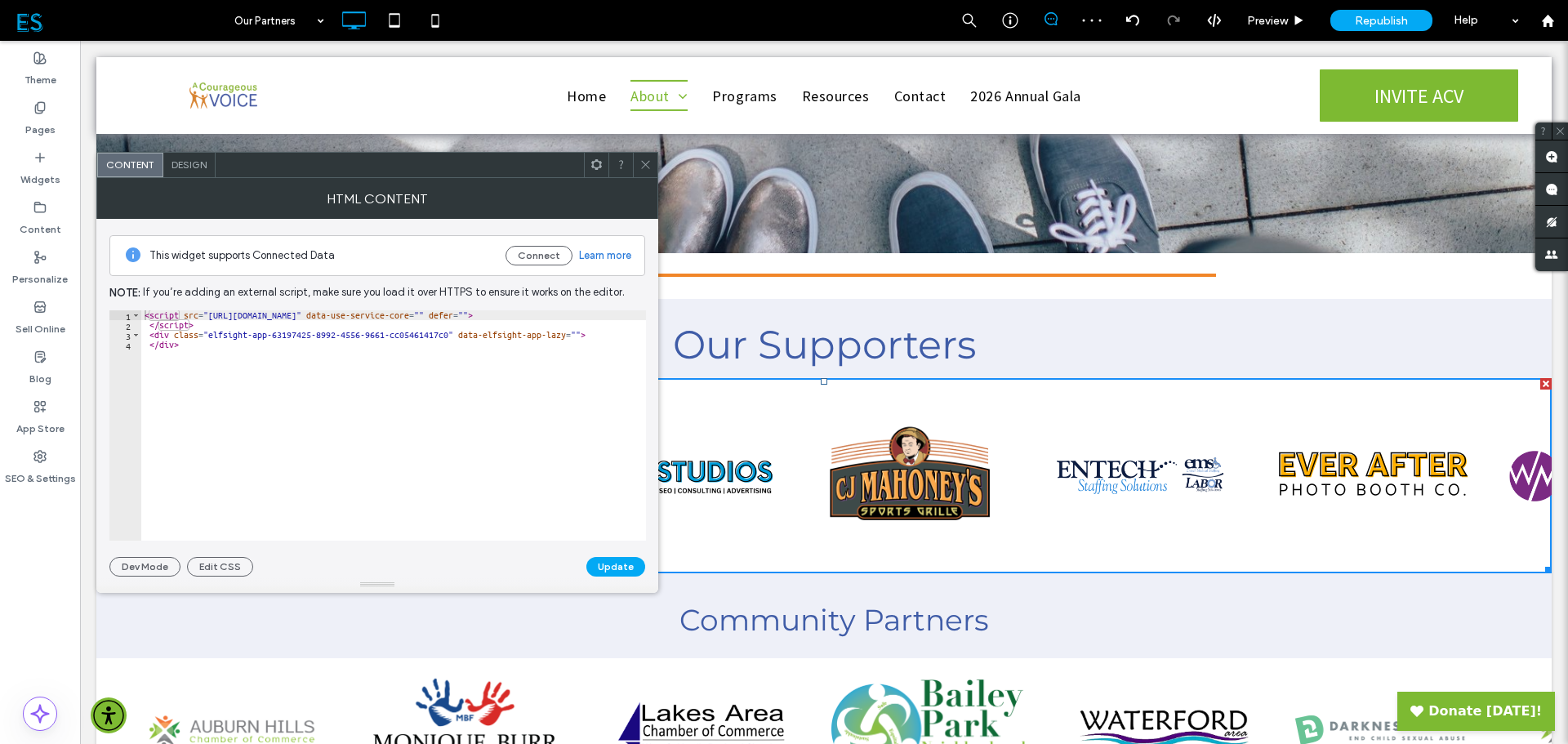
click at [642, 164] on icon at bounding box center [645, 165] width 12 height 12
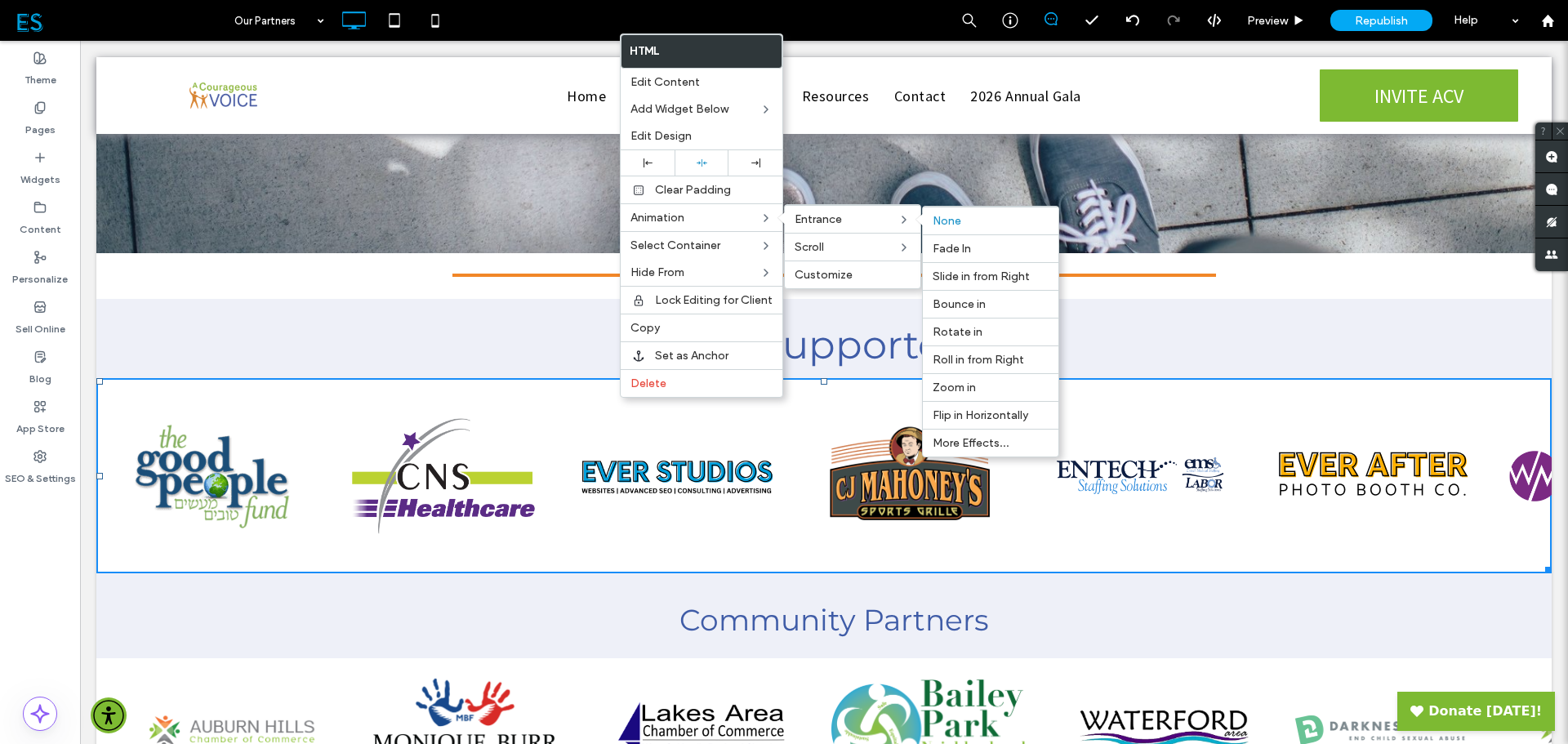
click at [809, 213] on span "Entrance" at bounding box center [818, 220] width 47 height 14
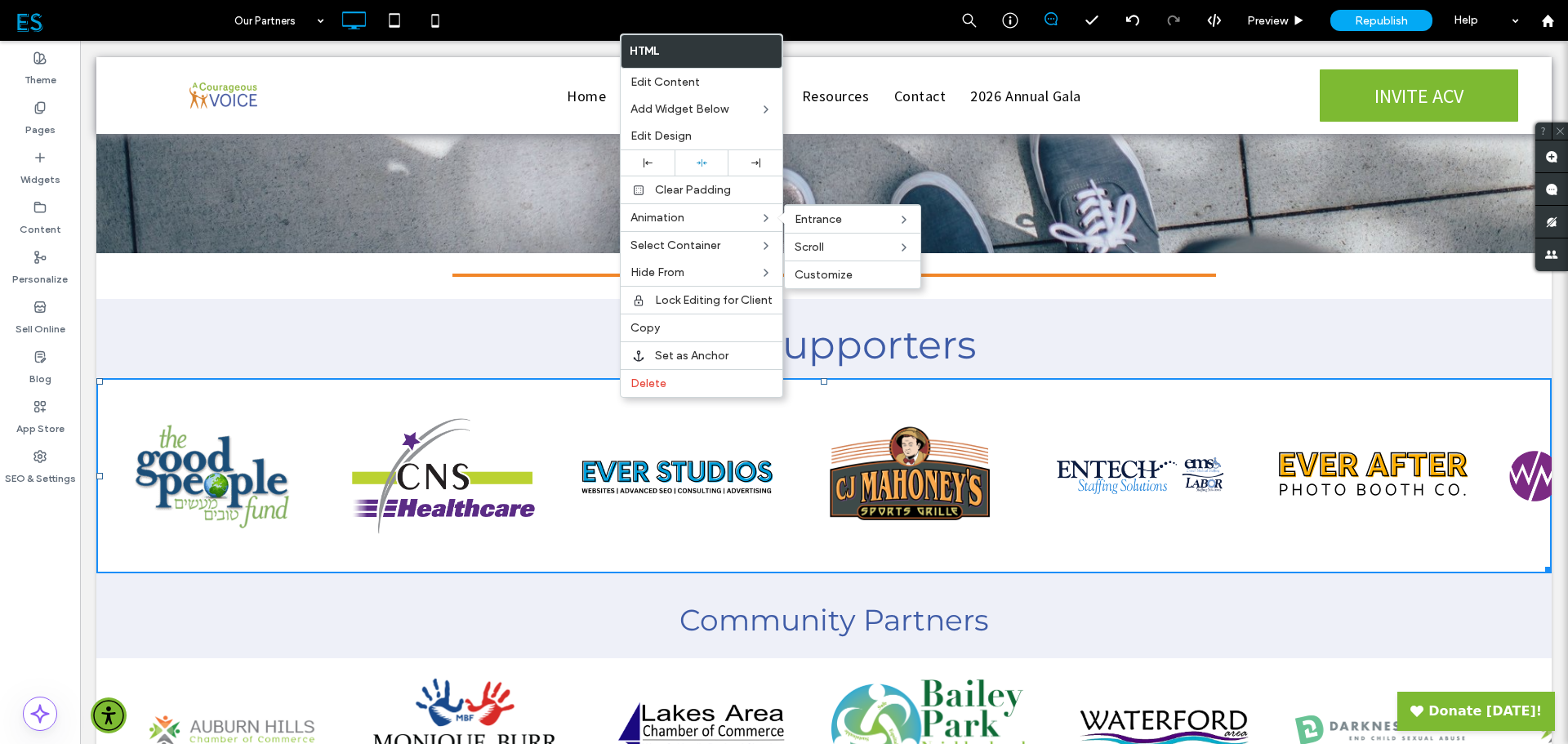
click at [814, 276] on span "Customize" at bounding box center [824, 275] width 58 height 14
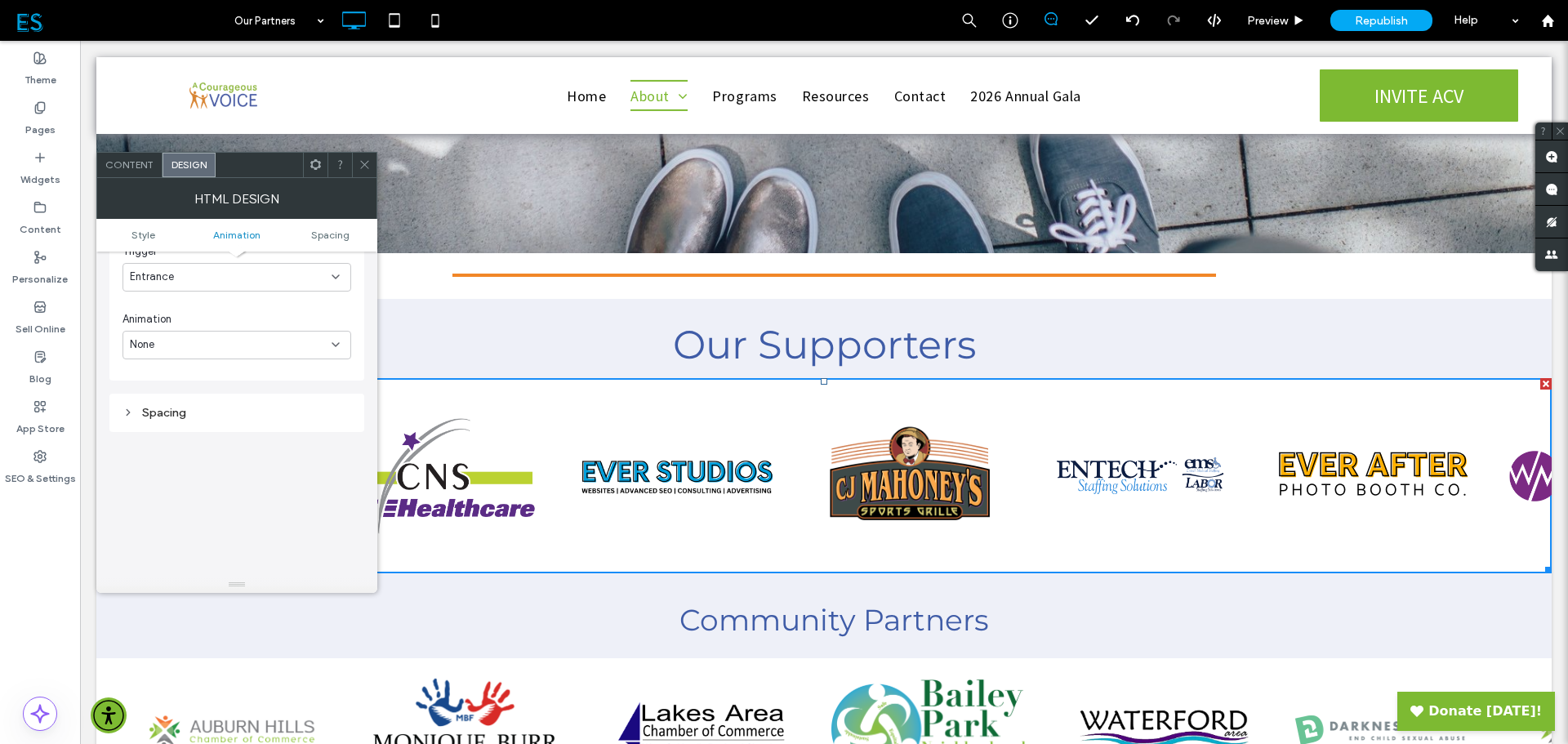
scroll to position [0, 0]
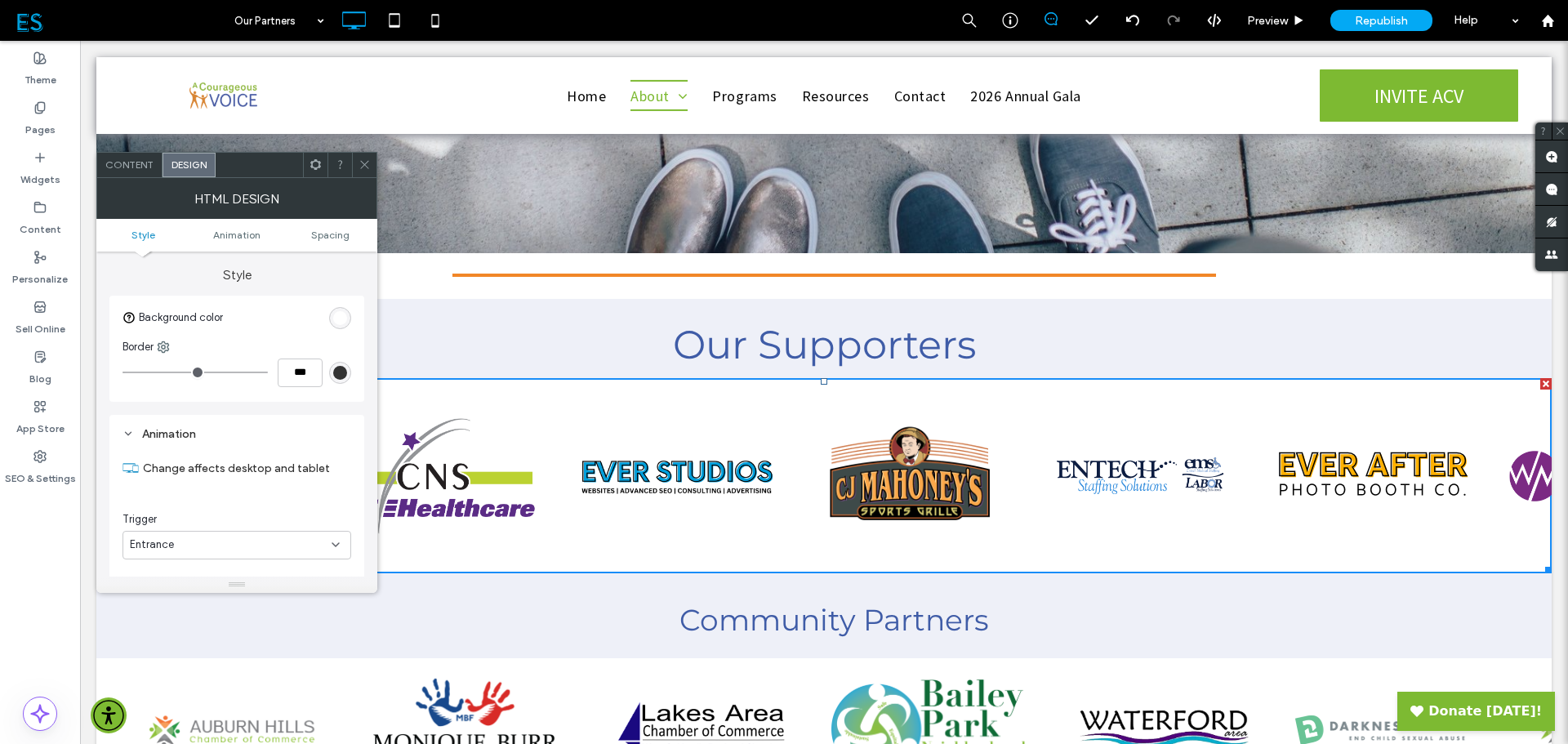
click at [116, 157] on div "Content" at bounding box center [129, 165] width 65 height 25
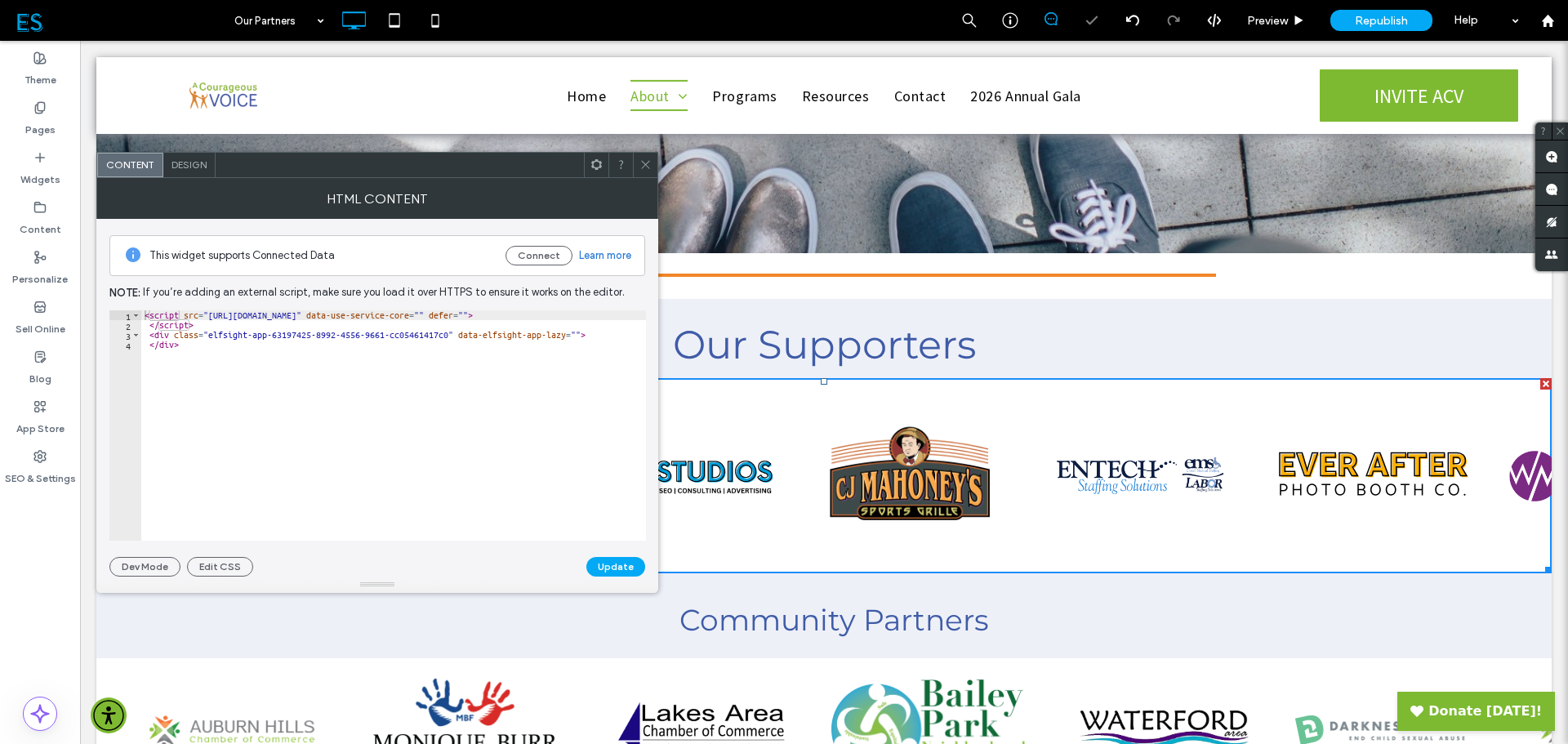
click at [642, 167] on icon at bounding box center [645, 165] width 12 height 12
